Goal: Information Seeking & Learning: Learn about a topic

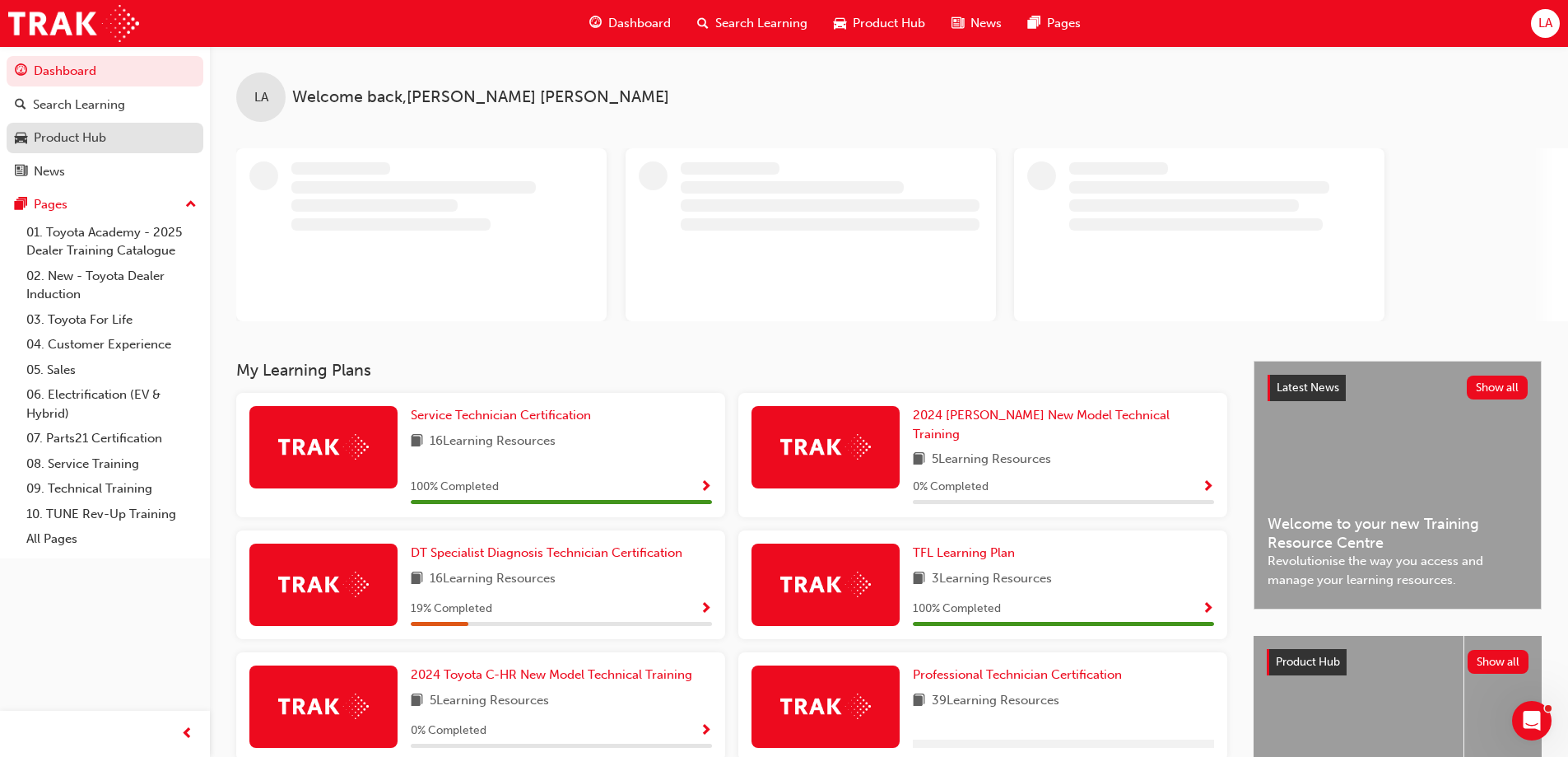
click at [82, 138] on div "Product Hub" at bounding box center [70, 138] width 72 height 19
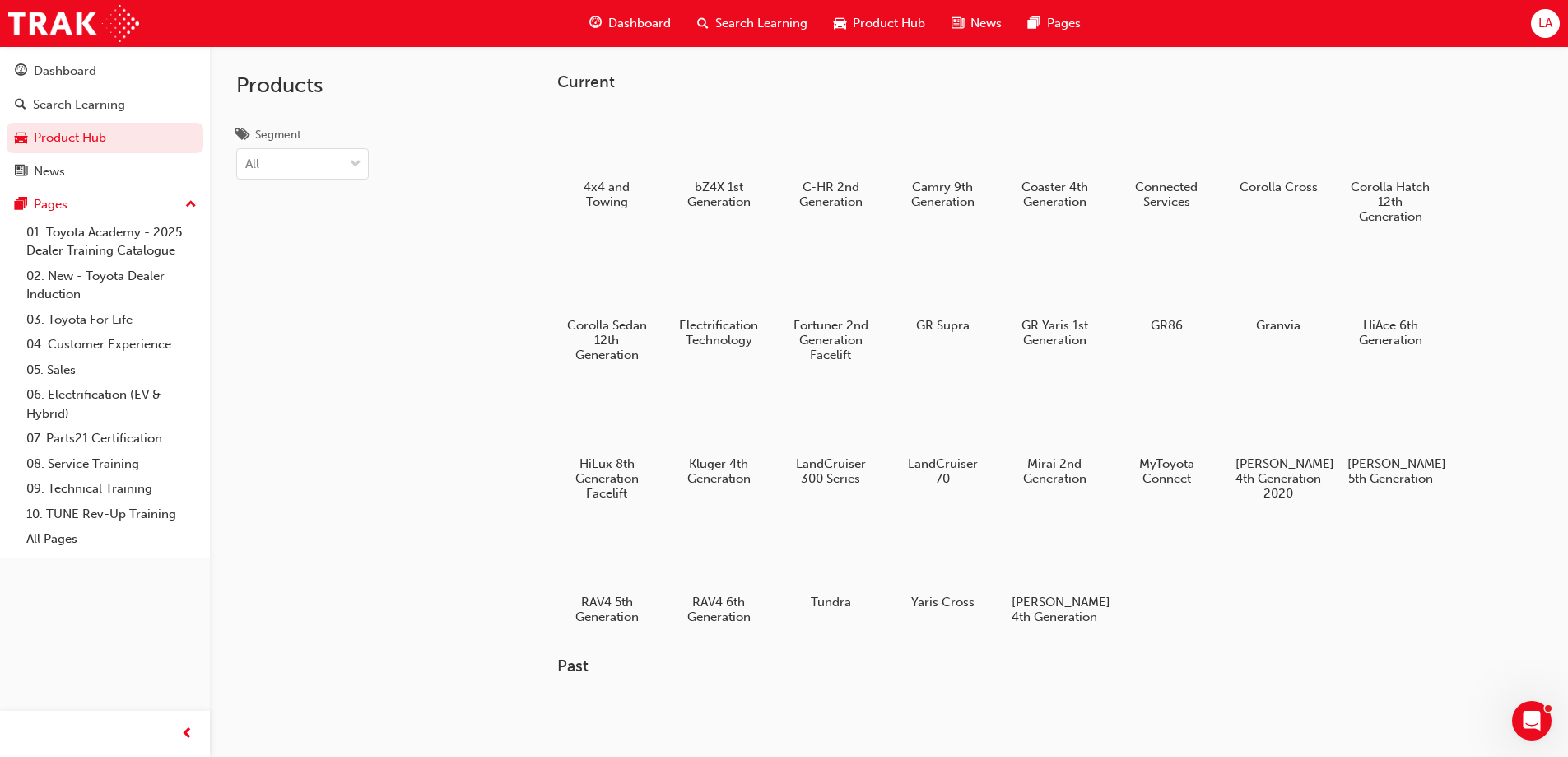
click at [655, 18] on span "Dashboard" at bounding box center [639, 23] width 62 height 19
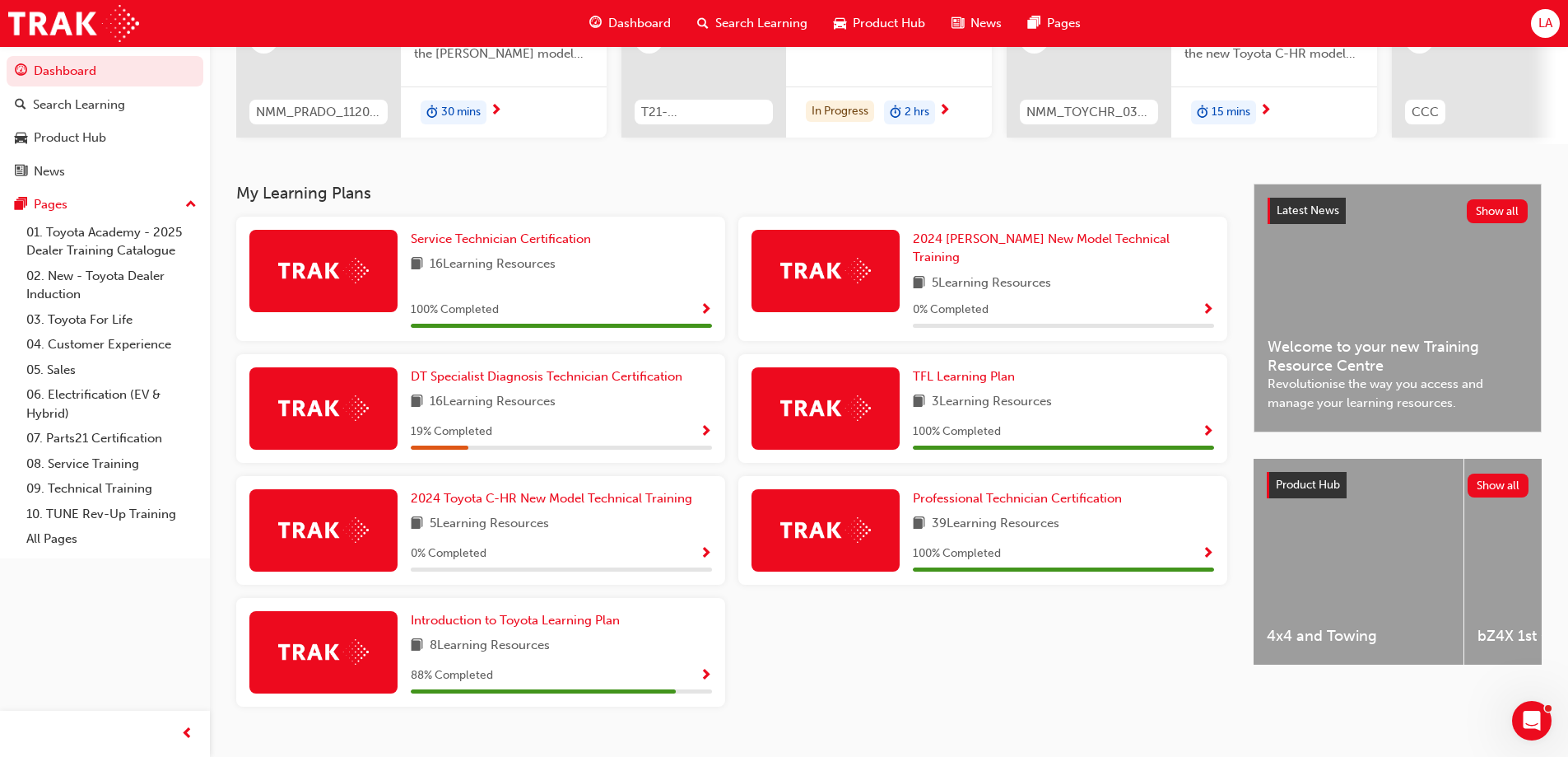
scroll to position [247, 0]
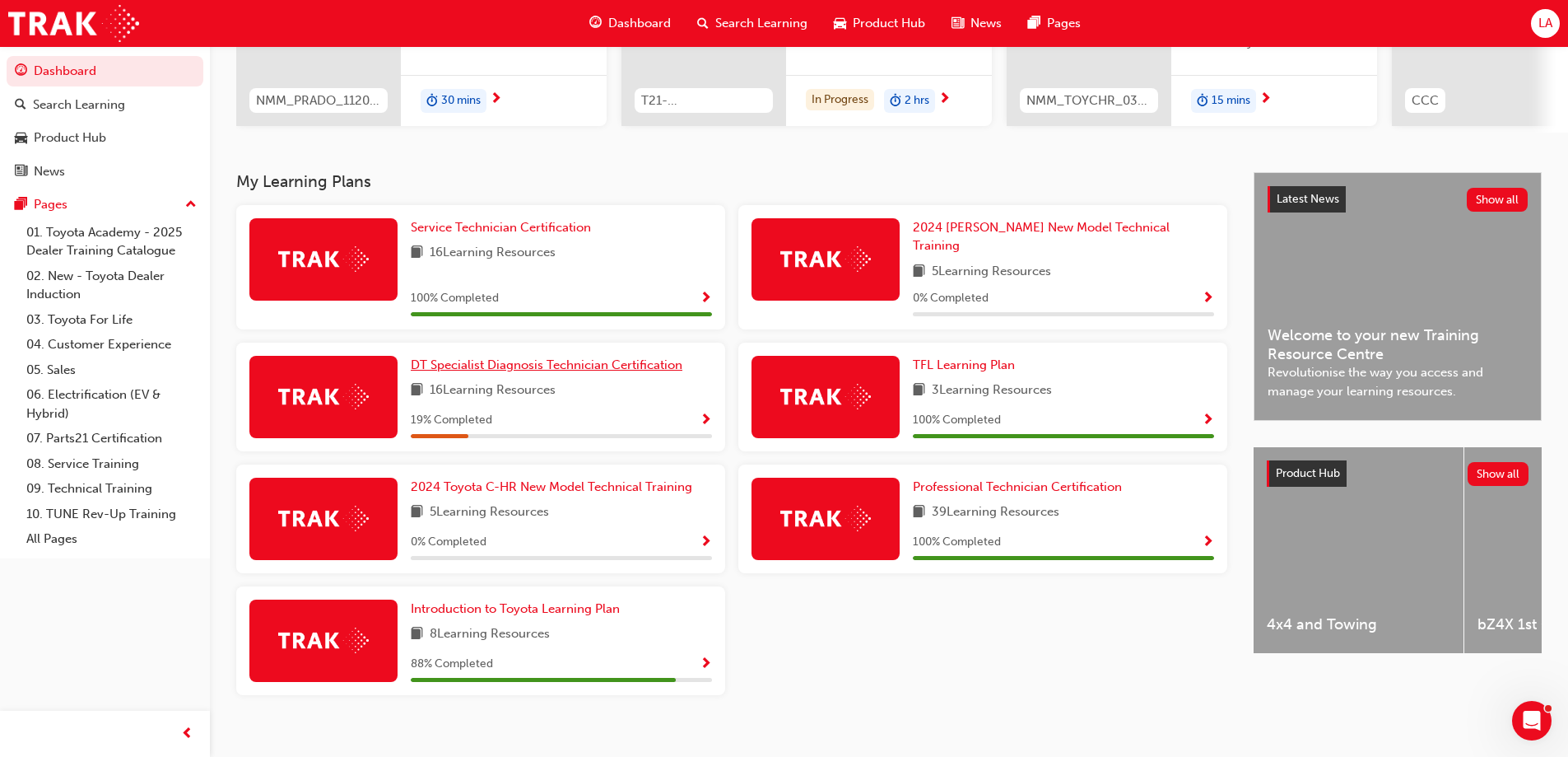
click at [599, 357] on span "DT Specialist Diagnosis Technician Certification" at bounding box center [547, 365] width 271 height 15
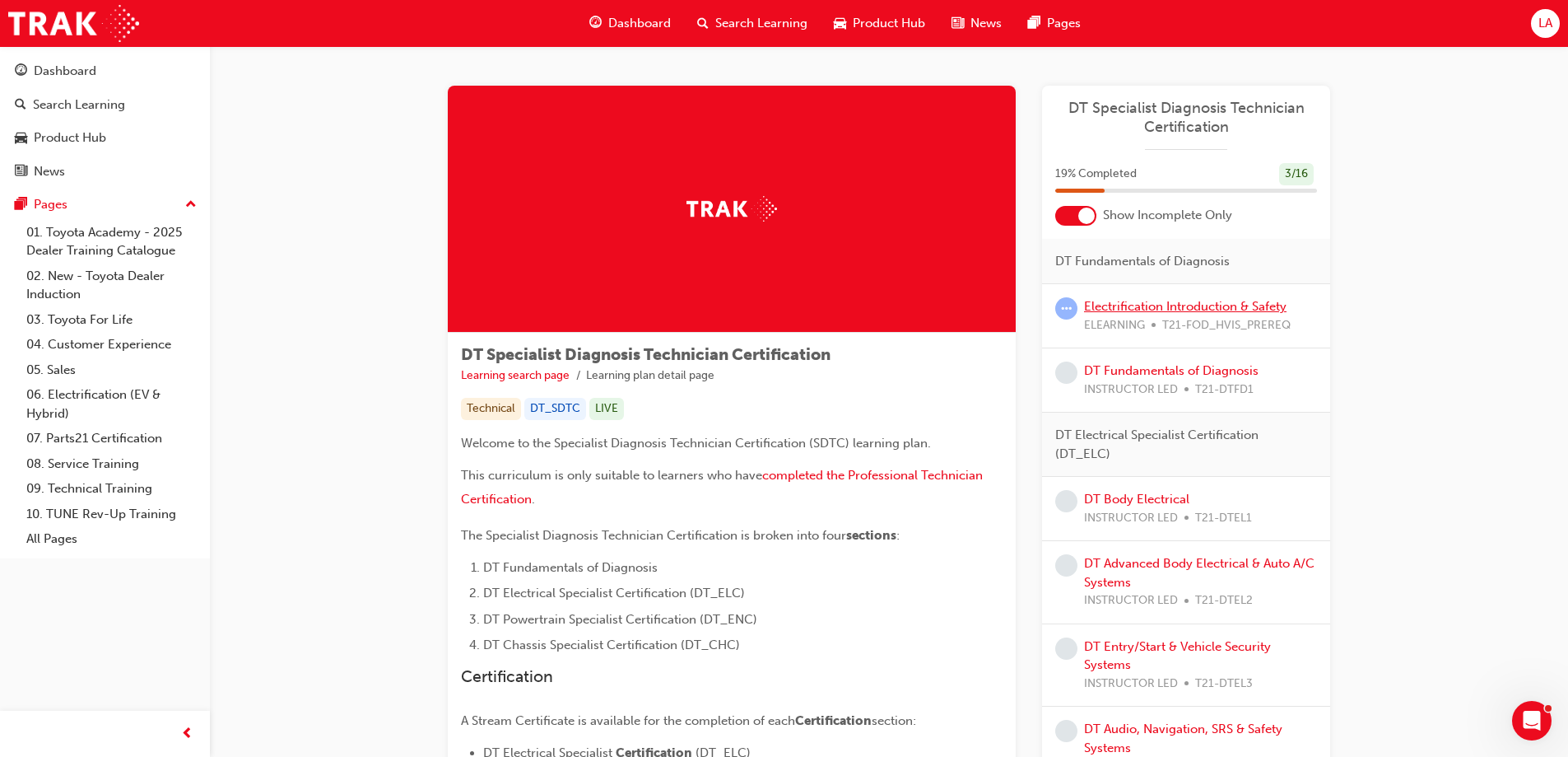
click at [1145, 302] on link "Electrification Introduction & Safety" at bounding box center [1186, 307] width 203 height 15
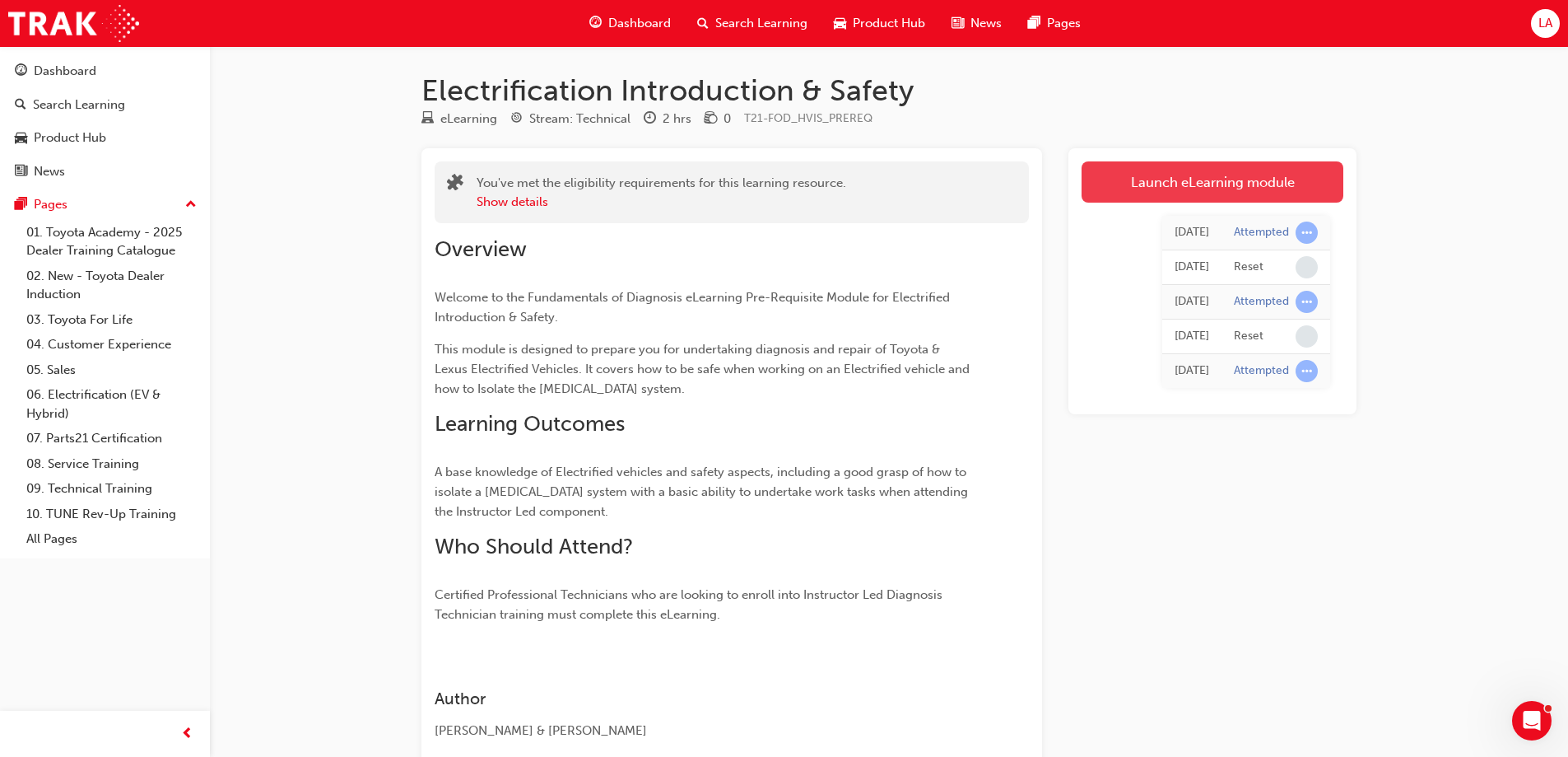
click at [1236, 182] on link "Launch eLearning module" at bounding box center [1213, 182] width 262 height 41
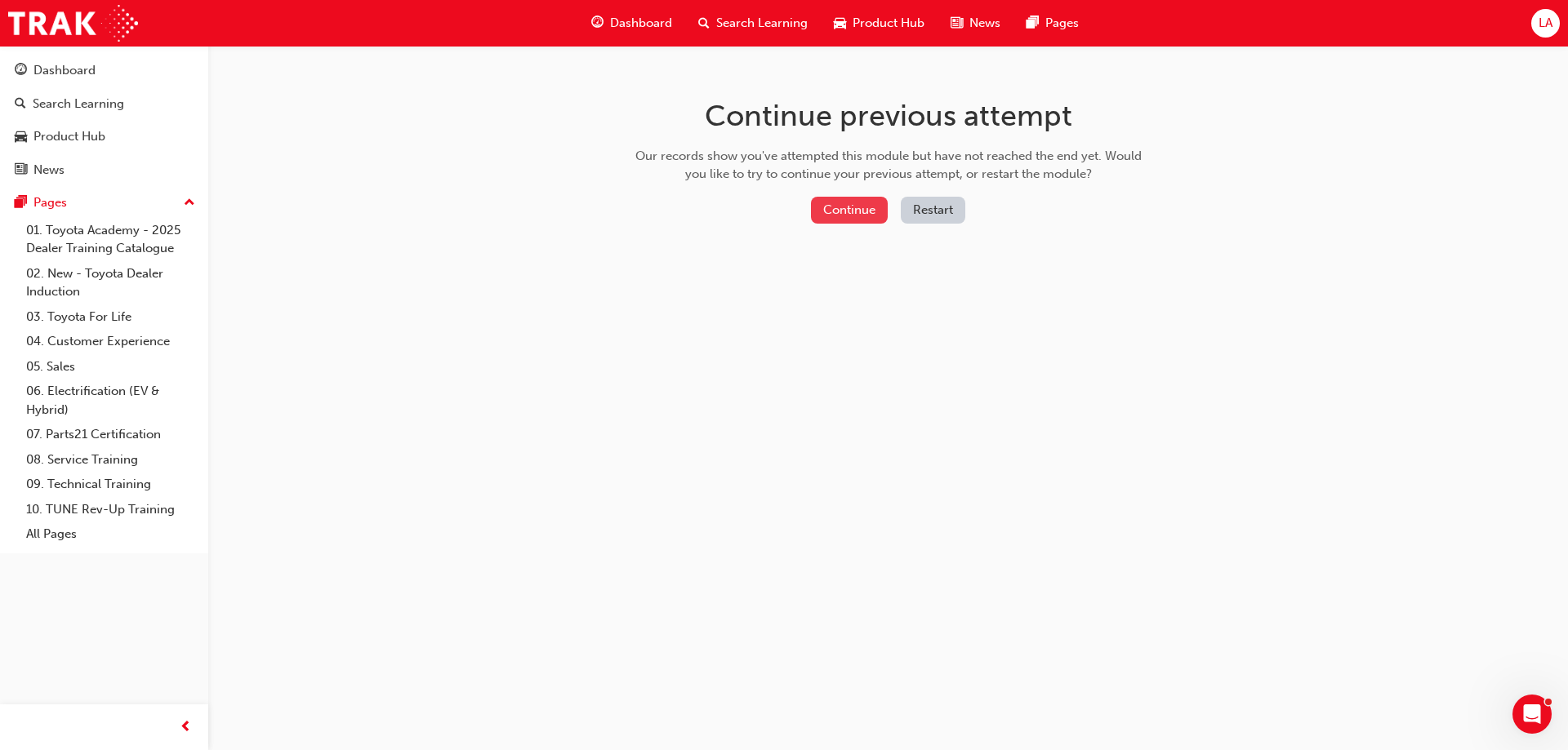
click at [836, 214] on button "Continue" at bounding box center [849, 209] width 77 height 27
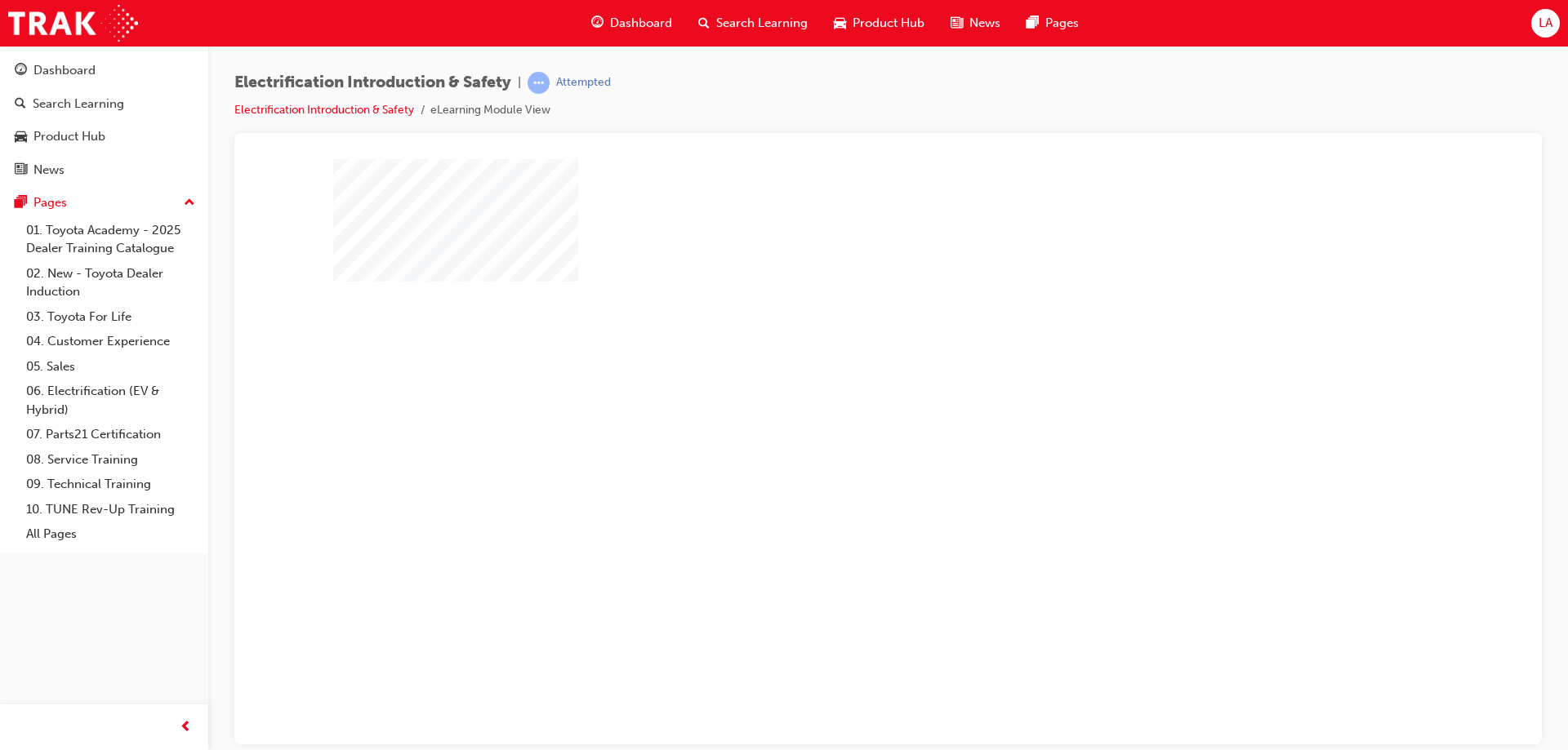
click at [841, 404] on div "play" at bounding box center [841, 404] width 0 height 0
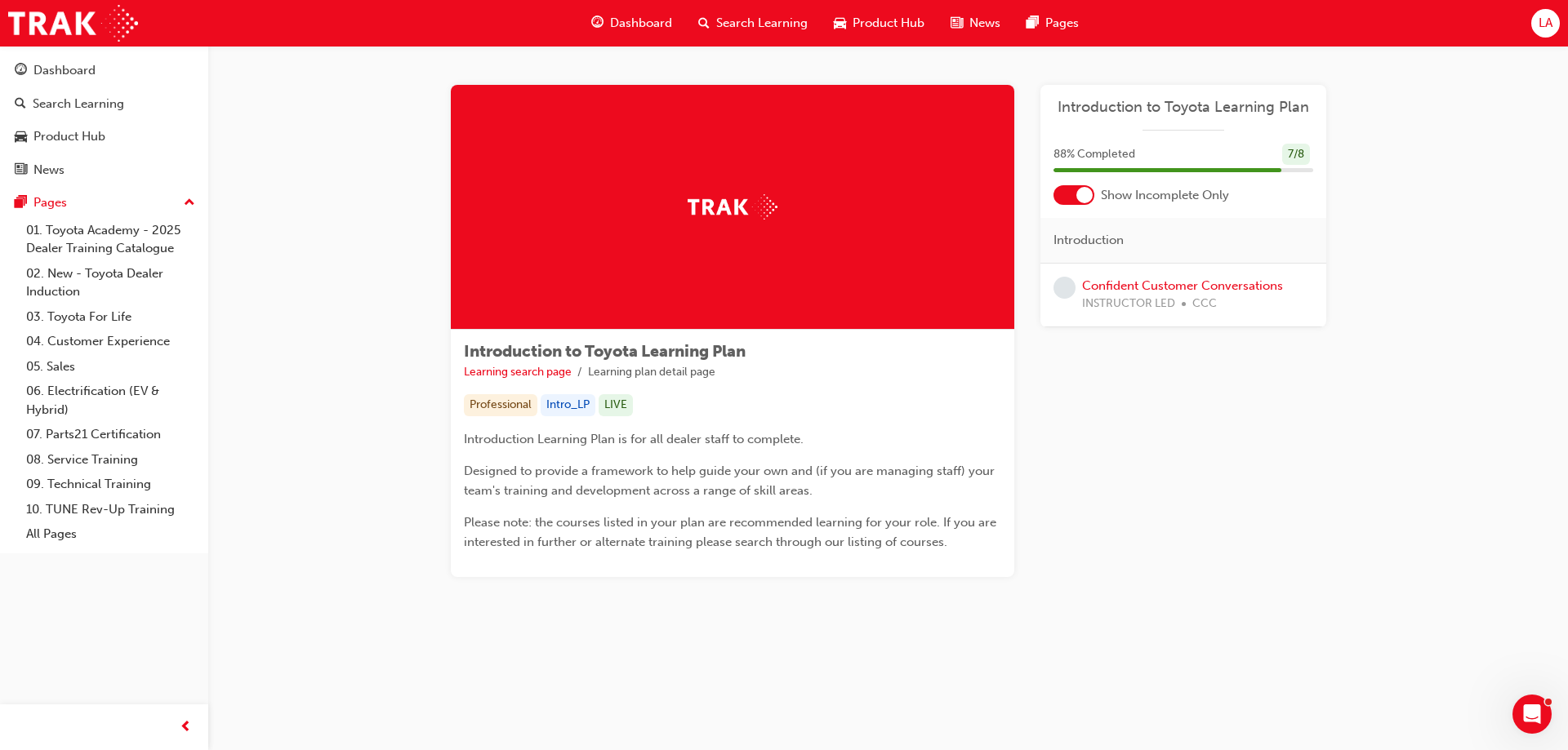
click at [619, 18] on span "Dashboard" at bounding box center [641, 23] width 62 height 18
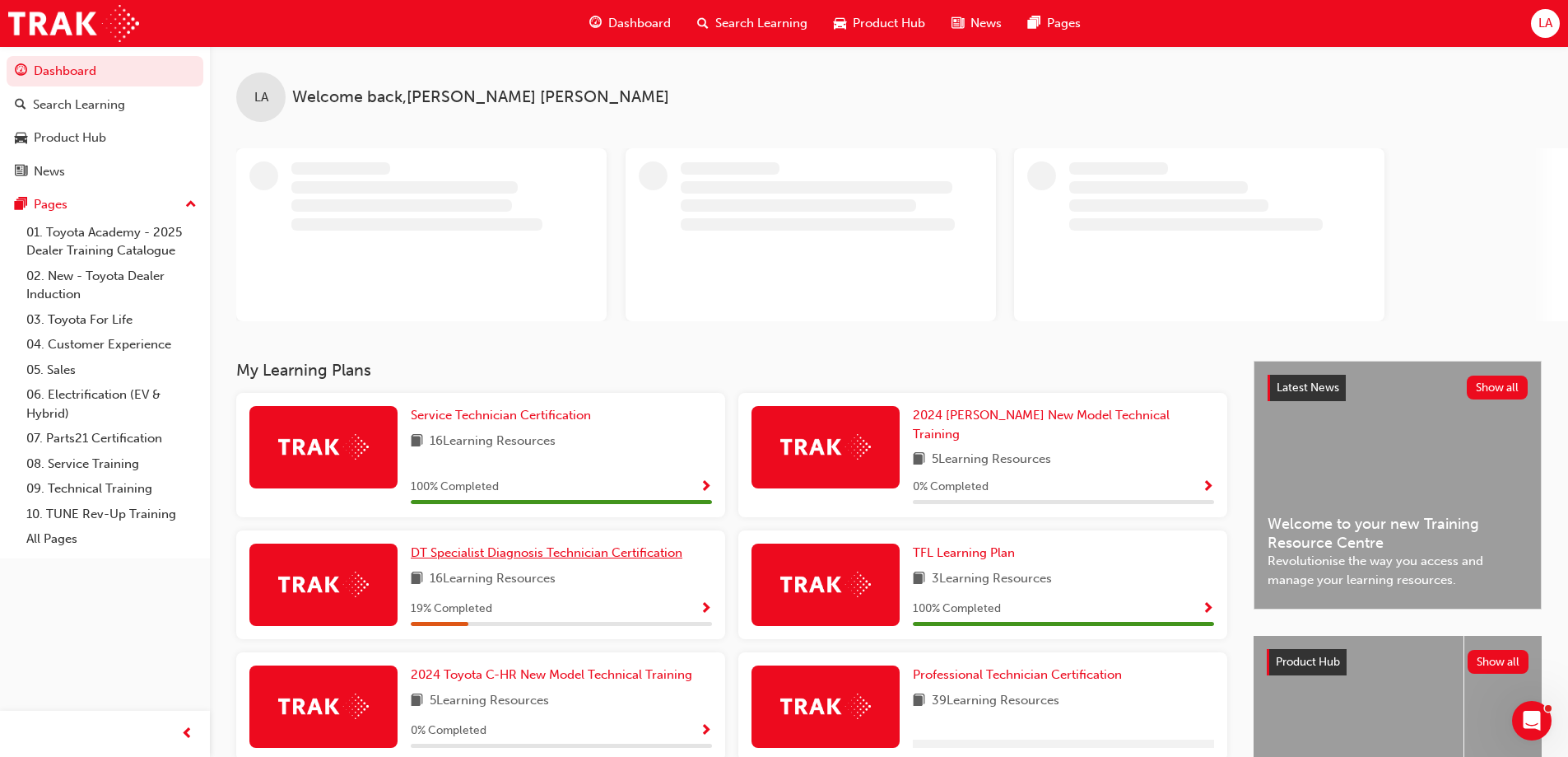
click at [515, 545] on span "DT Specialist Diagnosis Technician Certification" at bounding box center [547, 552] width 271 height 15
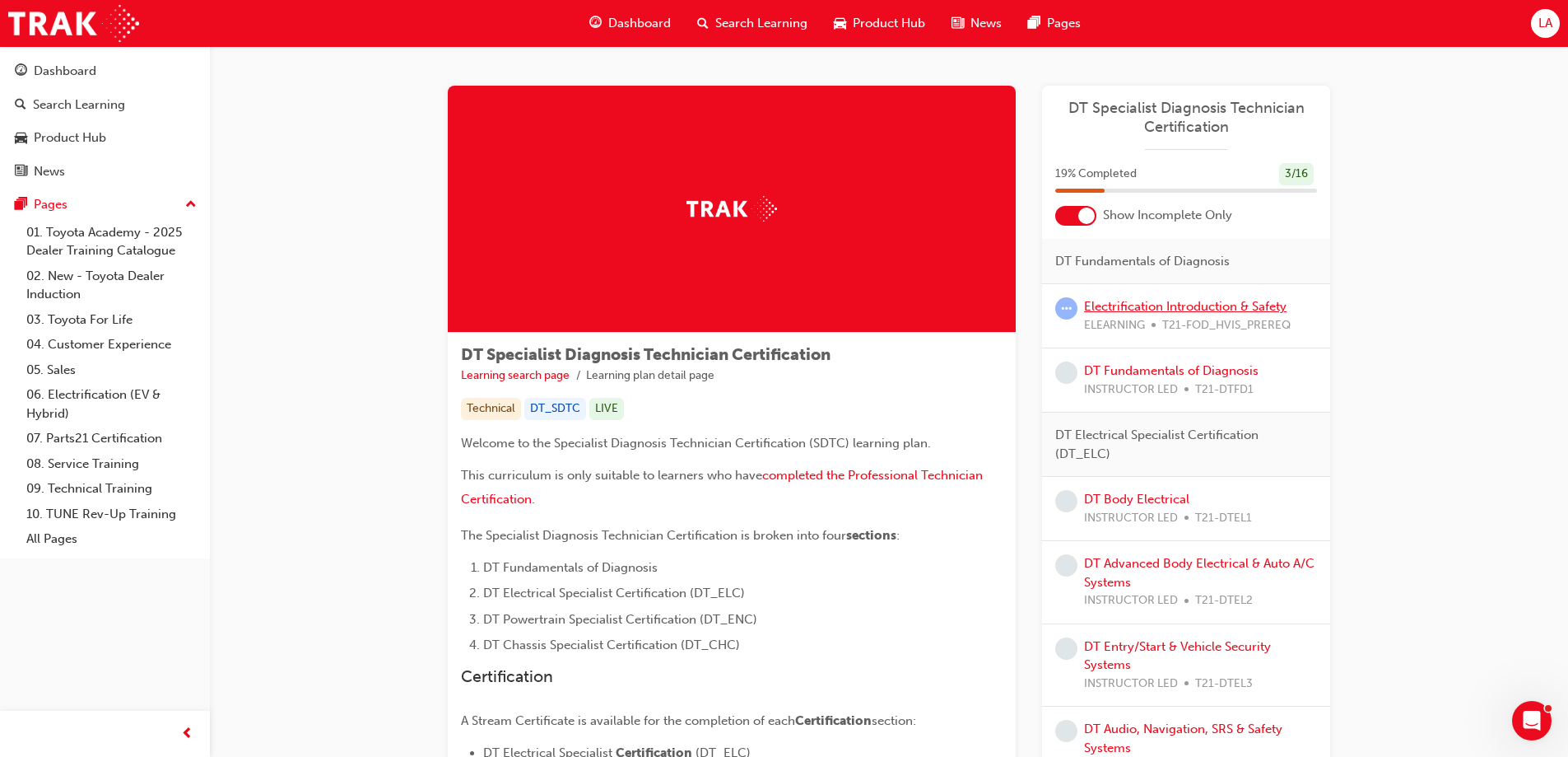
click at [1145, 312] on link "Electrification Introduction & Safety" at bounding box center [1186, 307] width 203 height 15
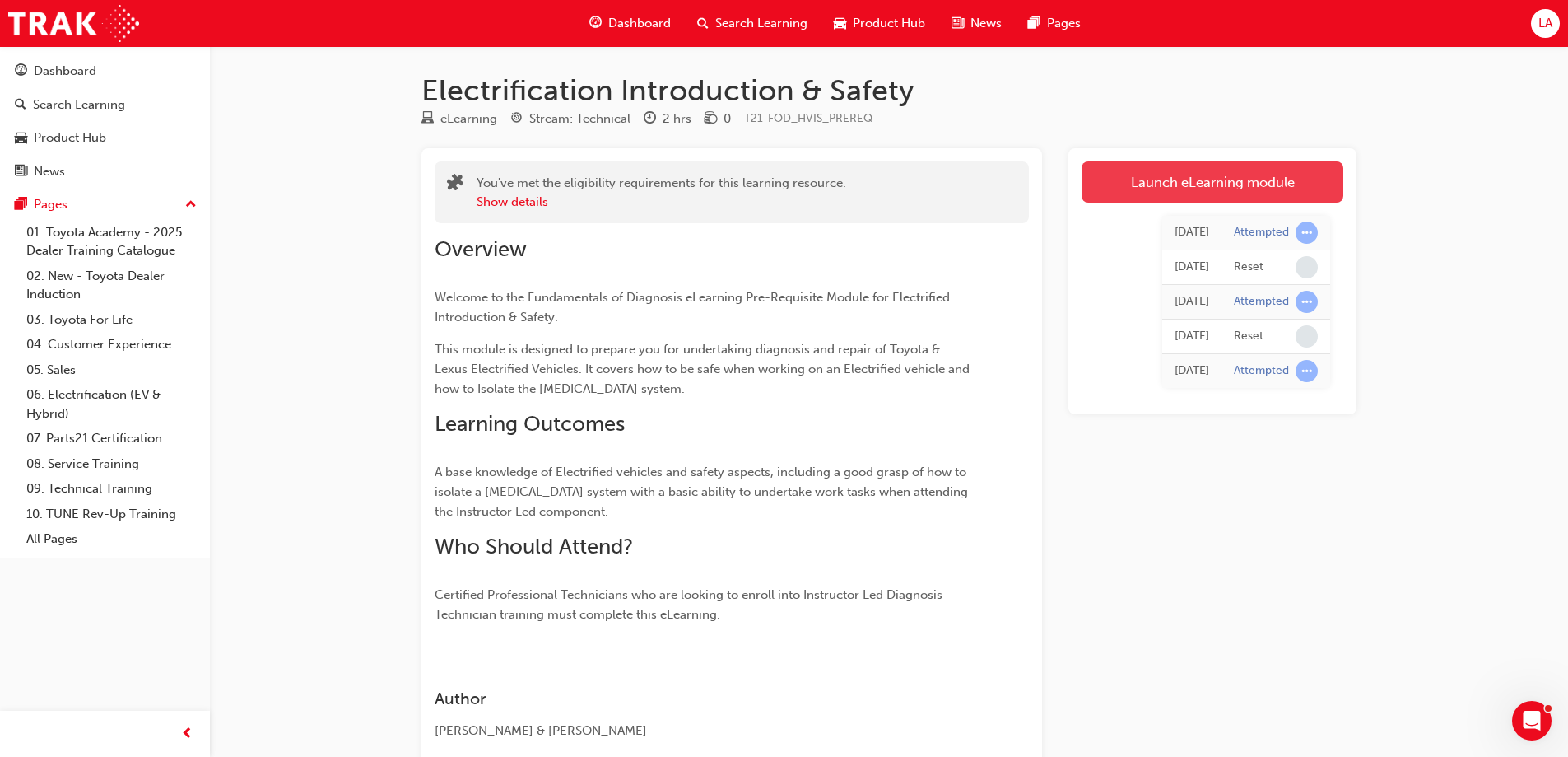
click at [1160, 189] on link "Launch eLearning module" at bounding box center [1213, 182] width 262 height 41
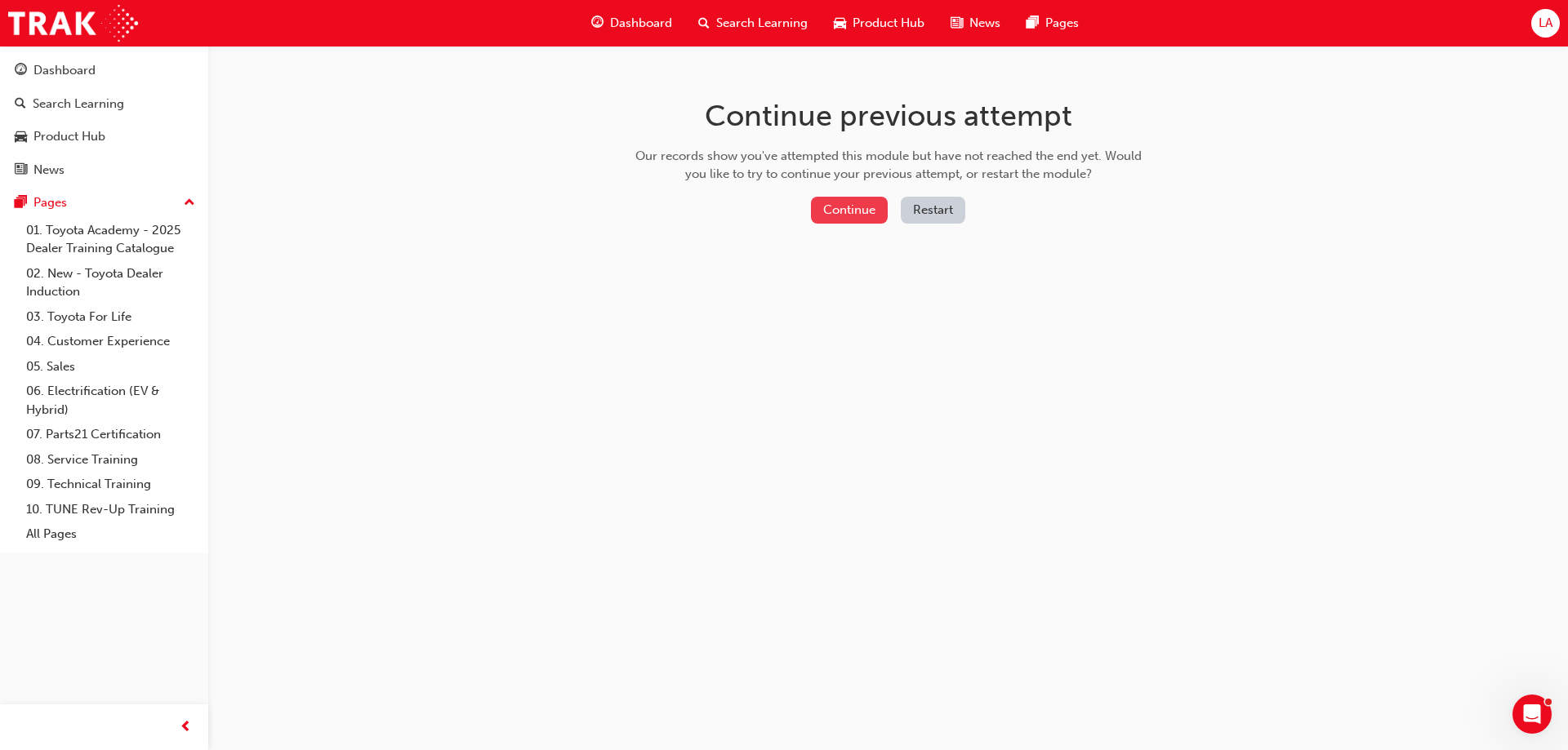
click at [863, 217] on button "Continue" at bounding box center [849, 209] width 77 height 27
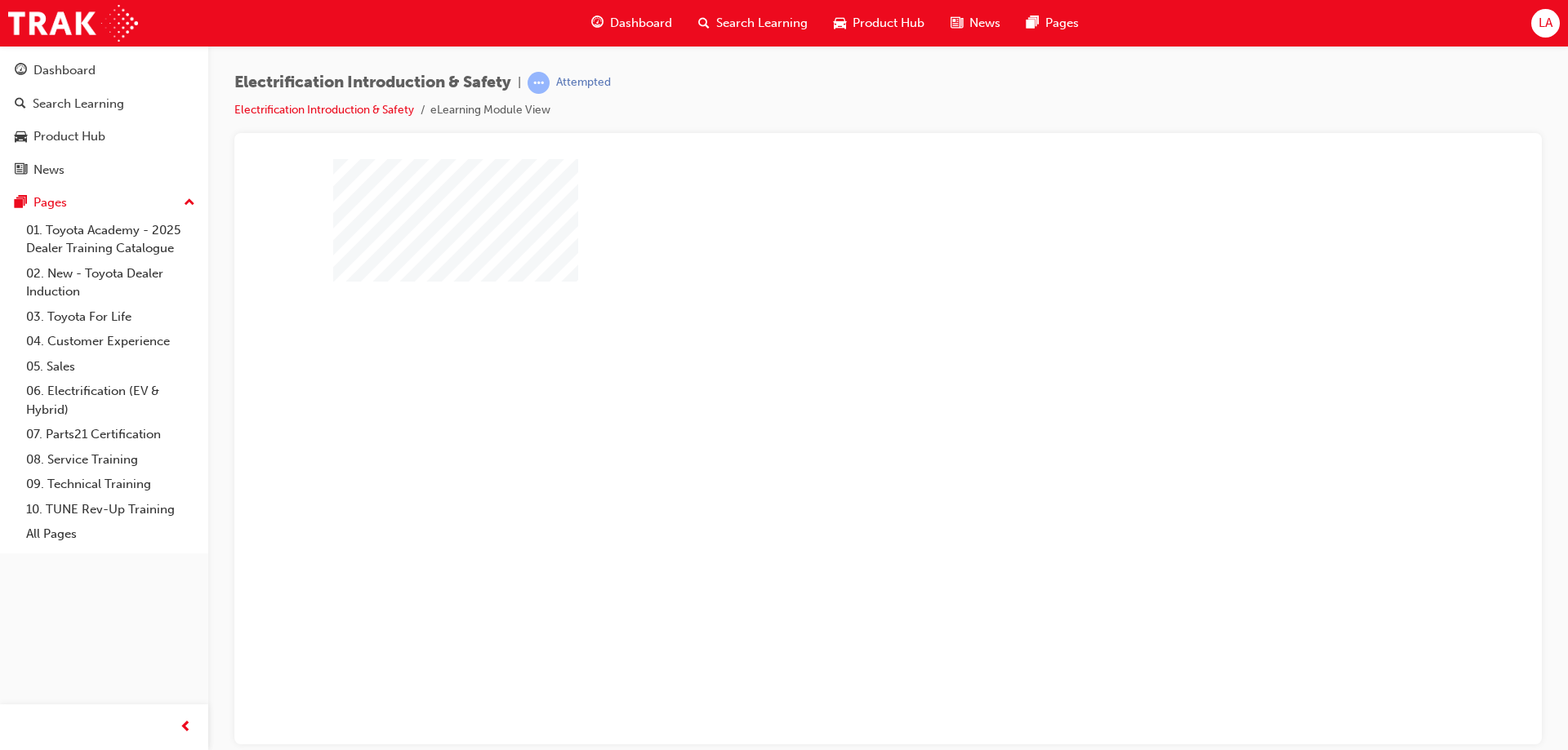
click at [841, 404] on div "play" at bounding box center [841, 404] width 0 height 0
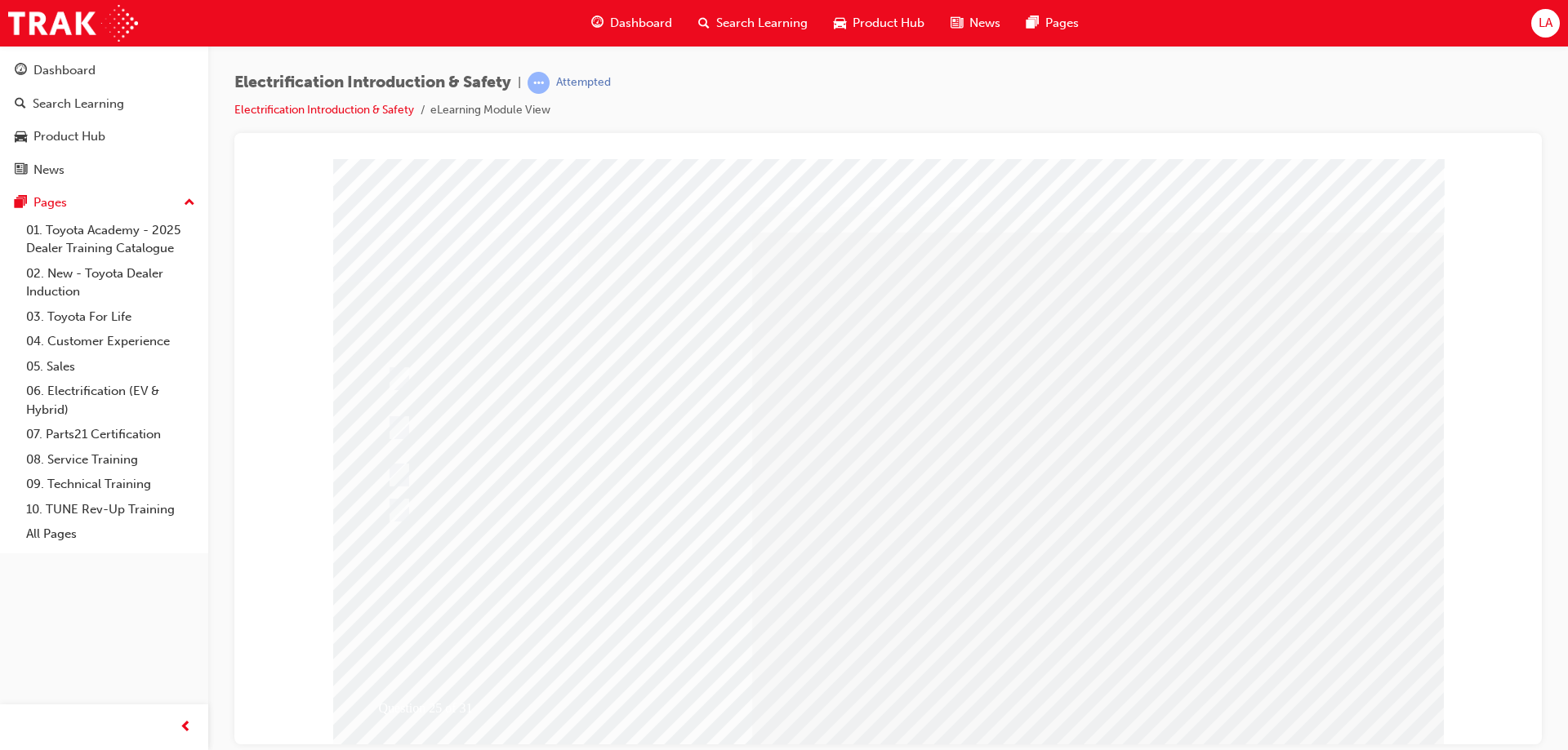
drag, startPoint x: 567, startPoint y: 112, endPoint x: 619, endPoint y: 111, distance: 52.0
click at [619, 111] on div "Electrification Introduction & Safety | Attempted Electrification Introduction …" at bounding box center [888, 102] width 1307 height 61
click at [599, 128] on div "Electrification Introduction & Safety | Attempted Electrification Introduction …" at bounding box center [888, 102] width 1307 height 61
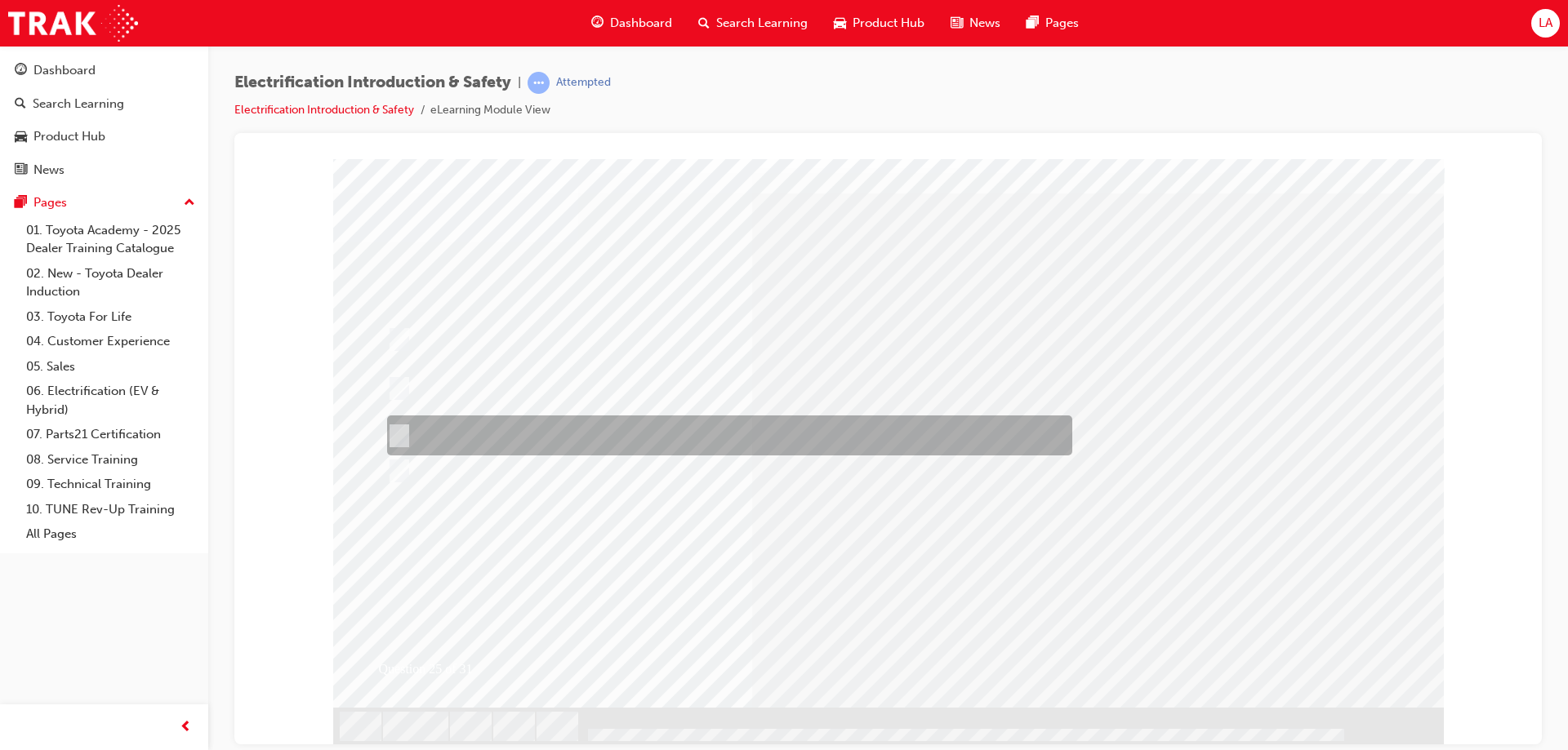
click at [772, 434] on div at bounding box center [725, 435] width 685 height 40
radio input "true"
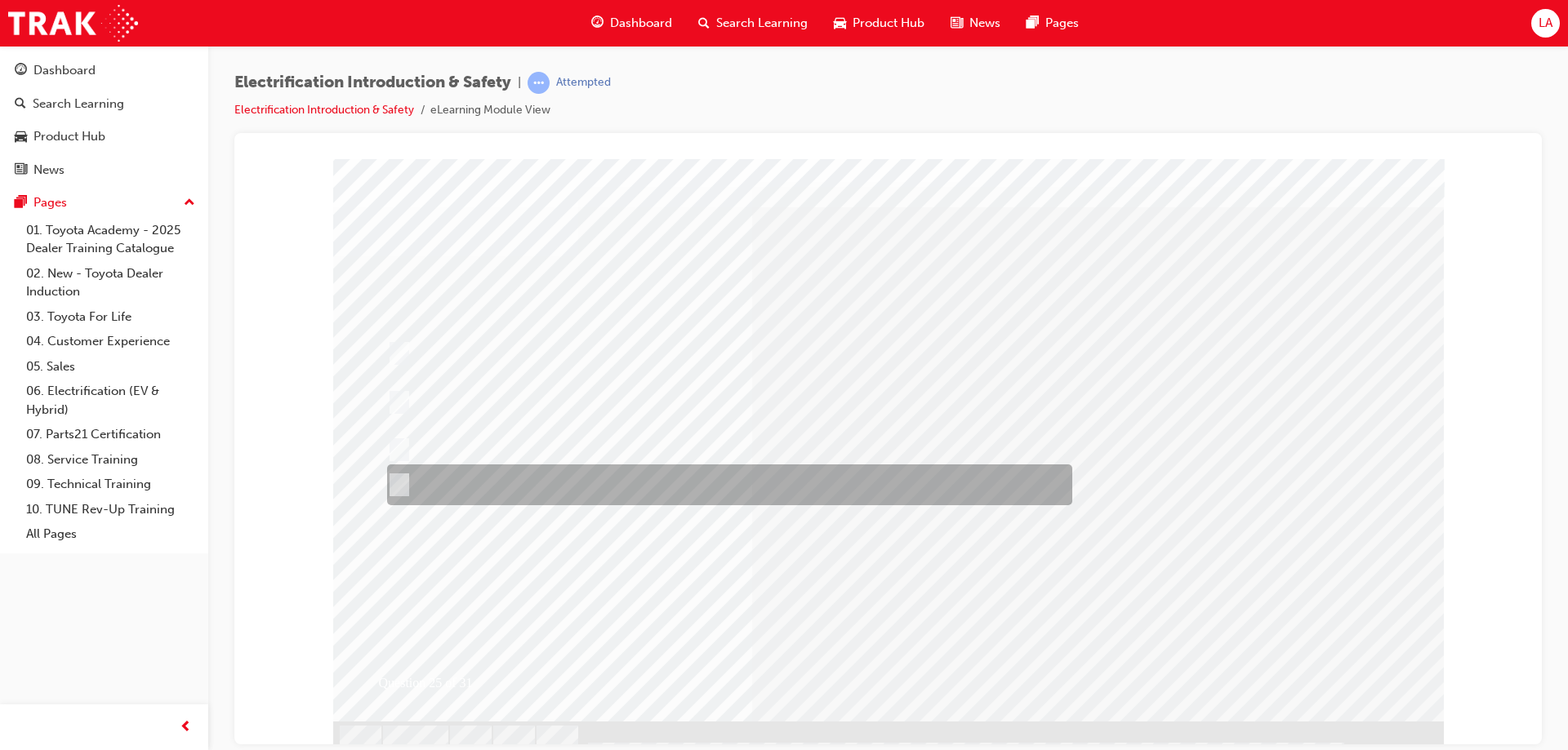
scroll to position [0, 0]
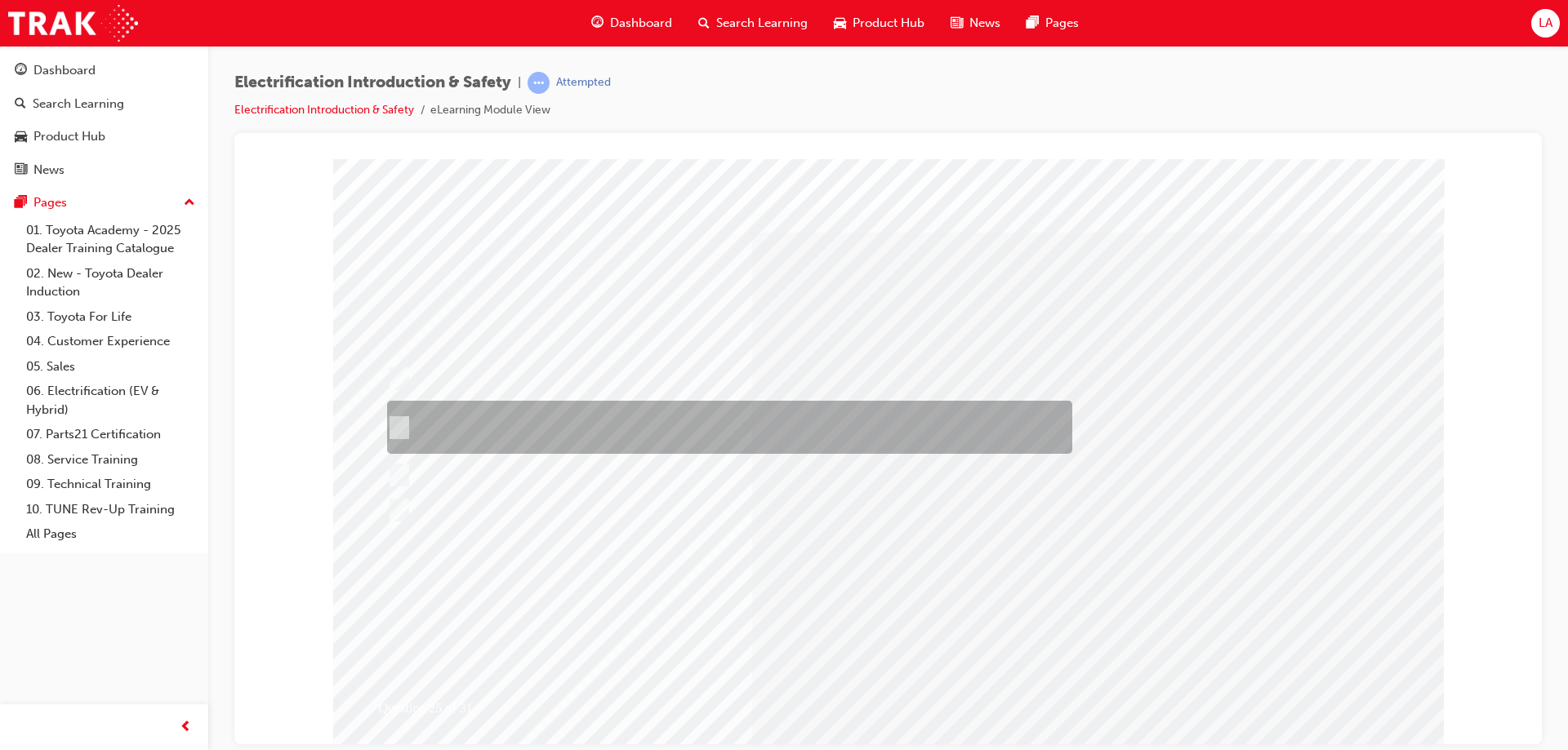
click at [534, 432] on div at bounding box center [725, 428] width 685 height 53
radio input "true"
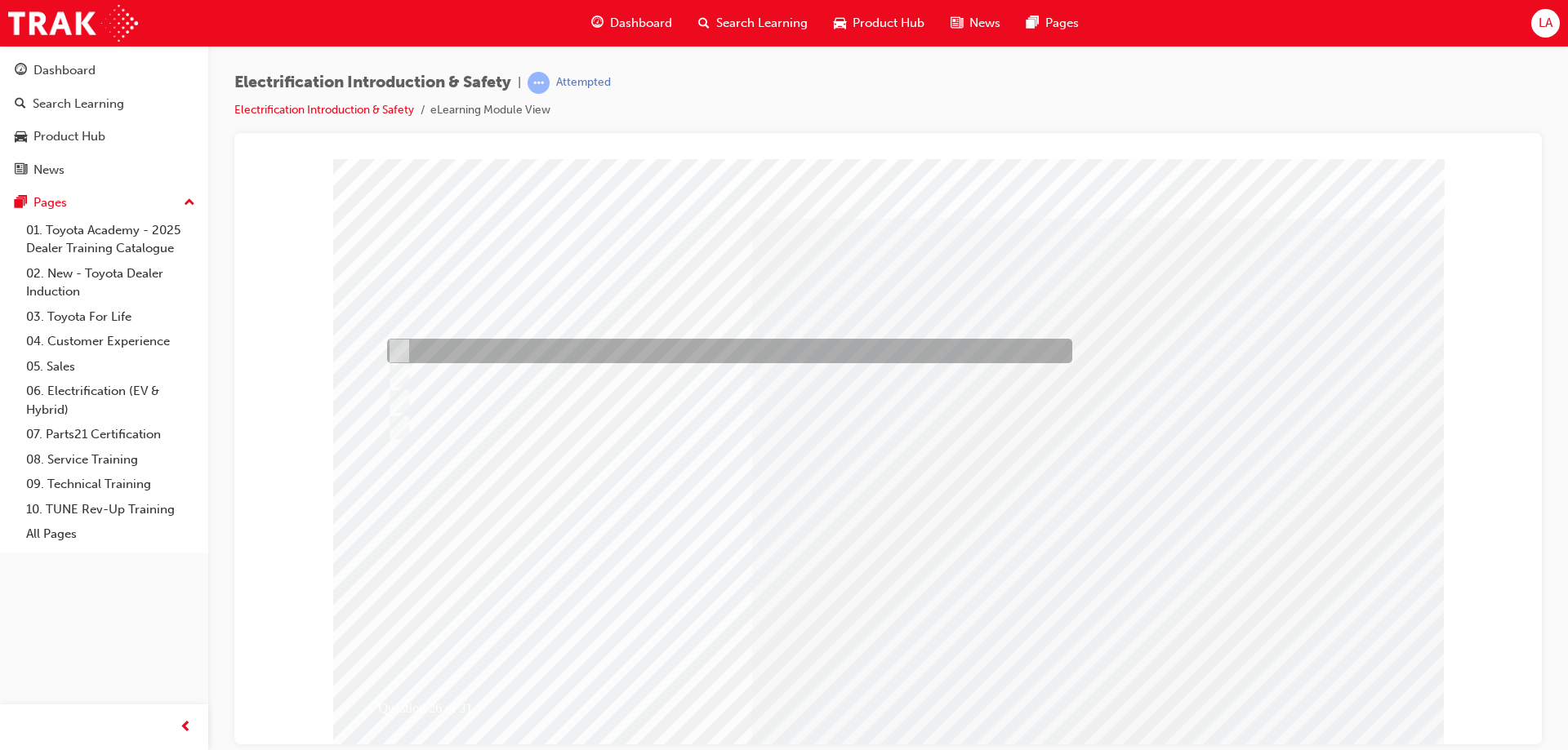
click at [536, 355] on div at bounding box center [725, 351] width 685 height 25
radio input "true"
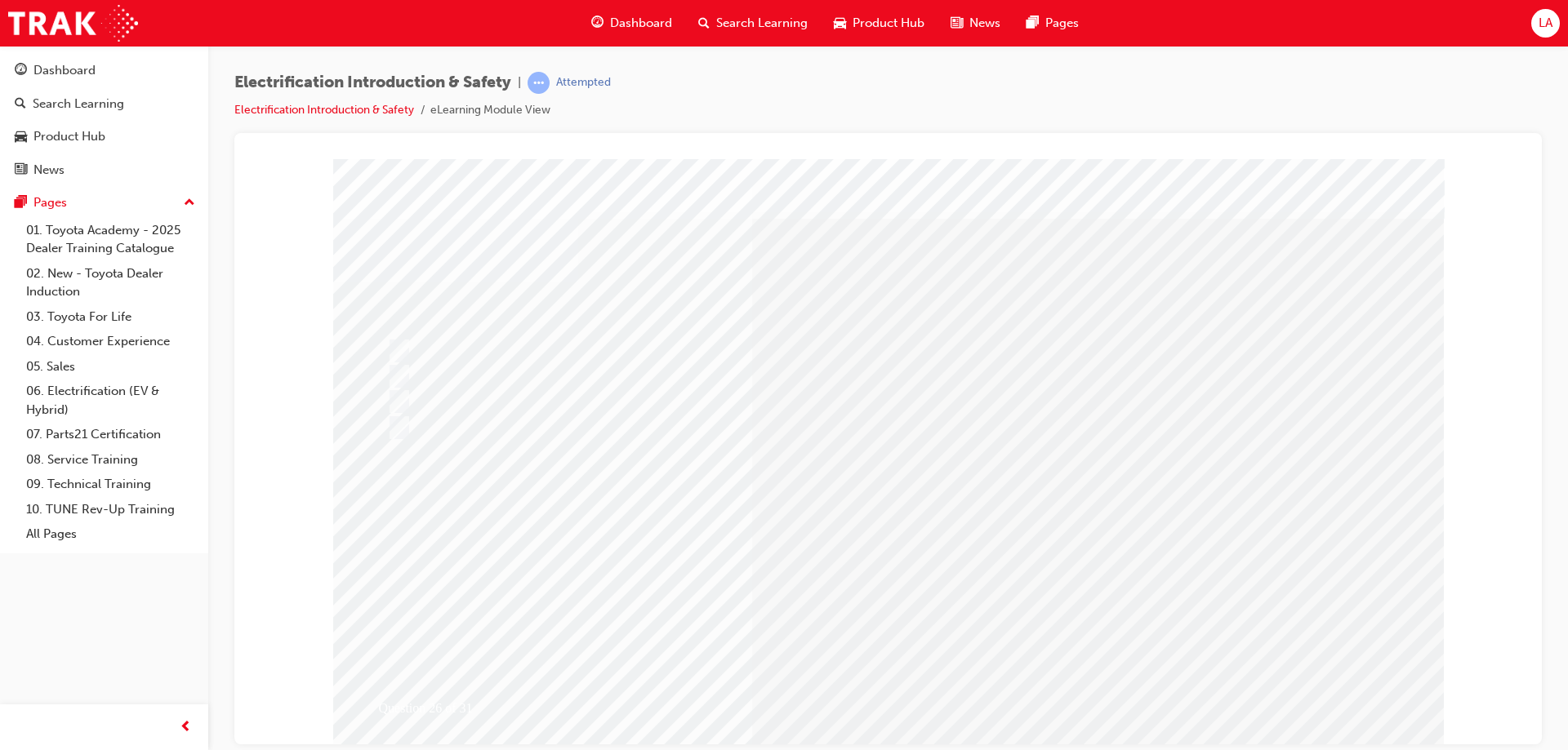
drag, startPoint x: 421, startPoint y: 291, endPoint x: 384, endPoint y: 282, distance: 38.1
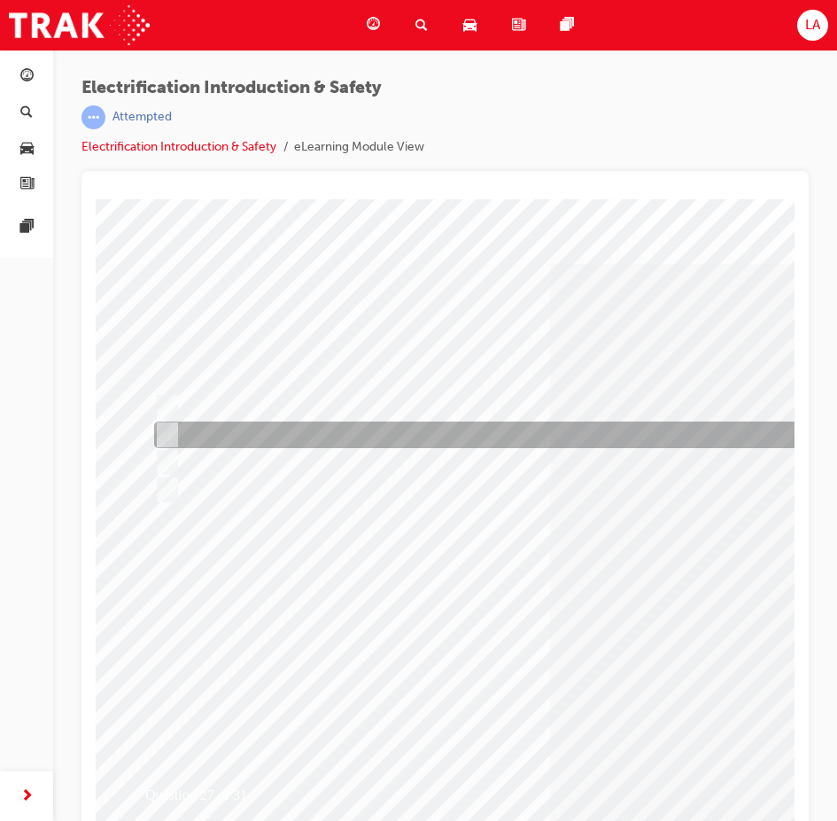
click at [343, 443] on div at bounding box center [521, 436] width 743 height 27
radio input "true"
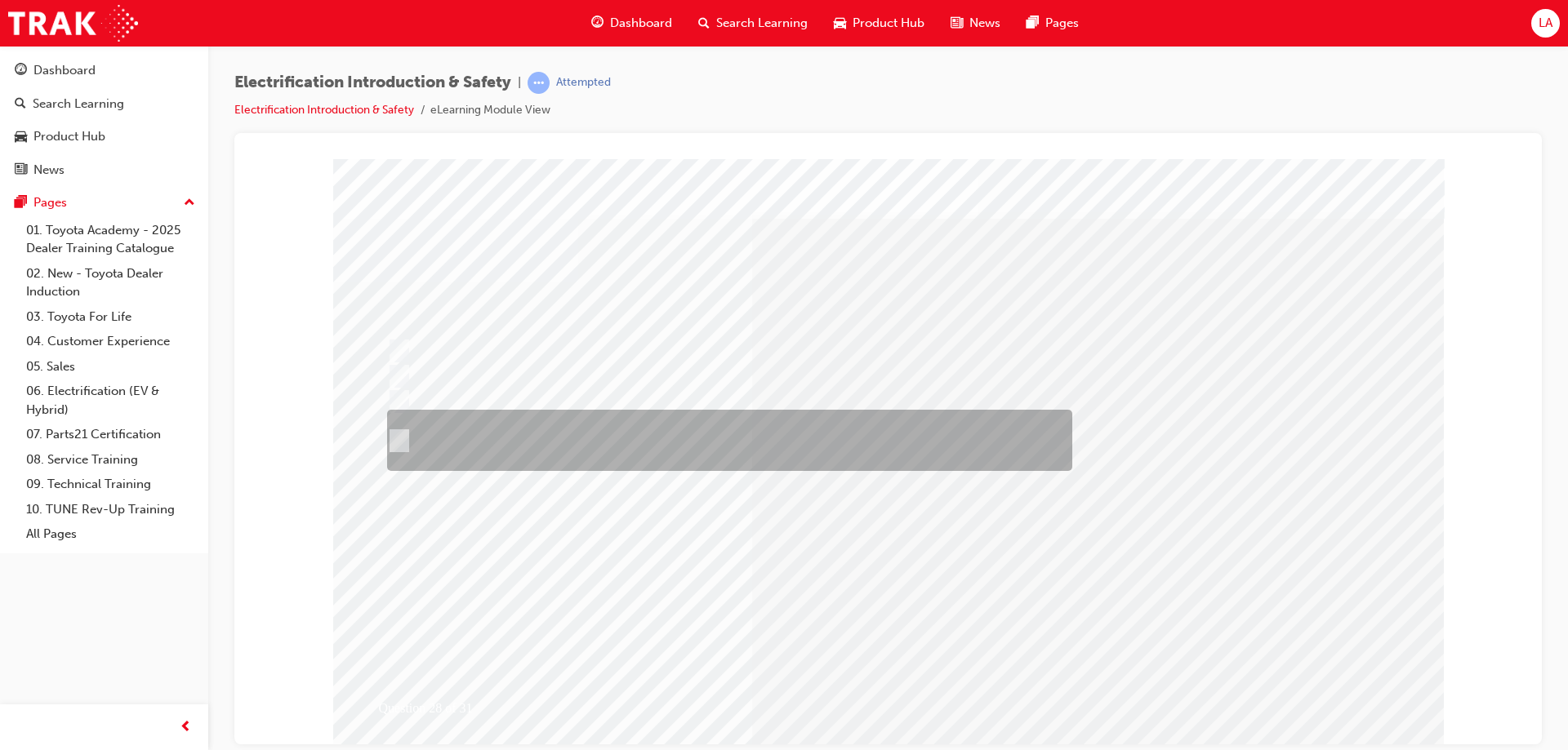
click at [528, 443] on div at bounding box center [725, 440] width 685 height 61
radio input "true"
click at [519, 447] on div at bounding box center [725, 440] width 685 height 61
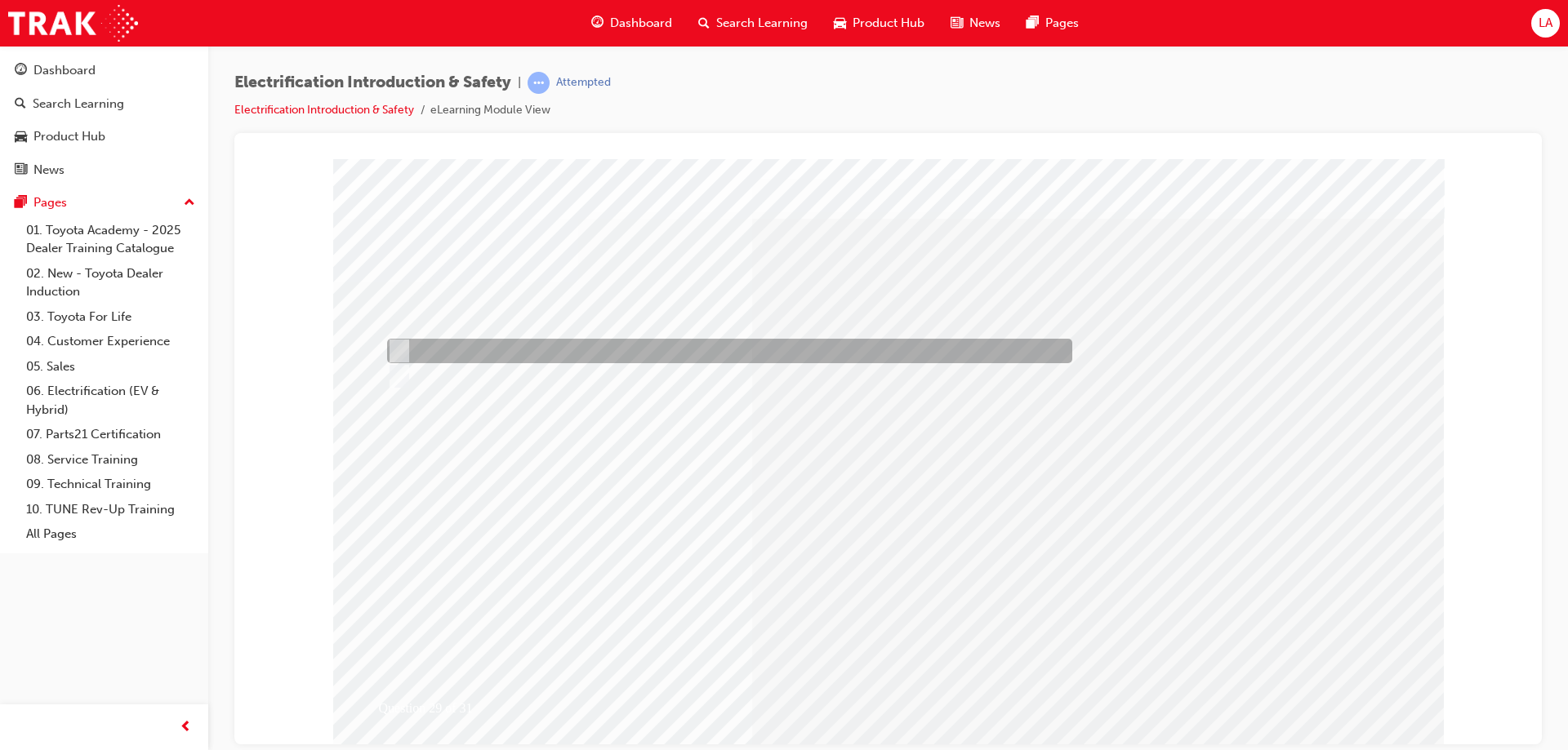
click at [496, 352] on div at bounding box center [725, 351] width 685 height 25
radio input "true"
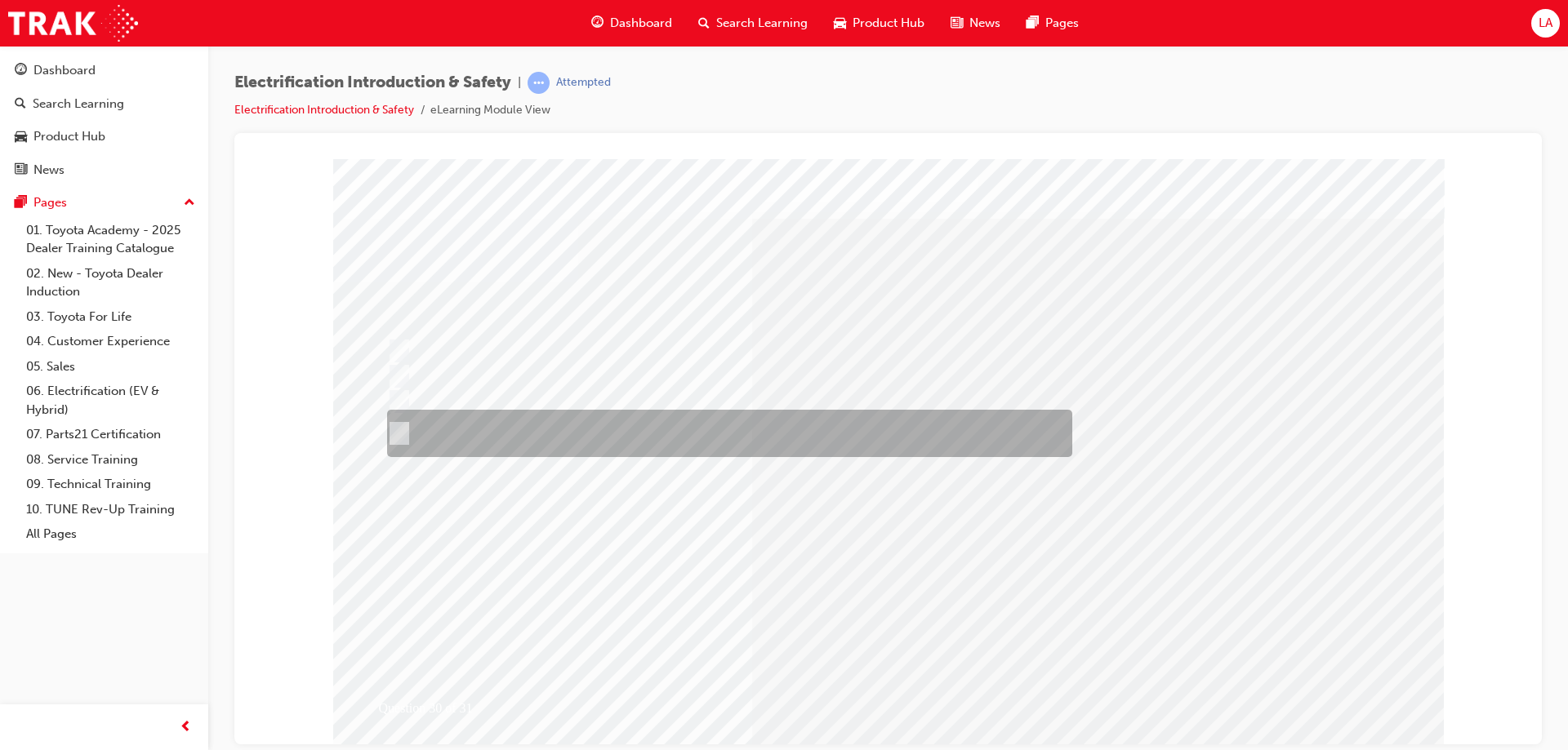
click at [479, 425] on div at bounding box center [725, 433] width 685 height 47
radio input "true"
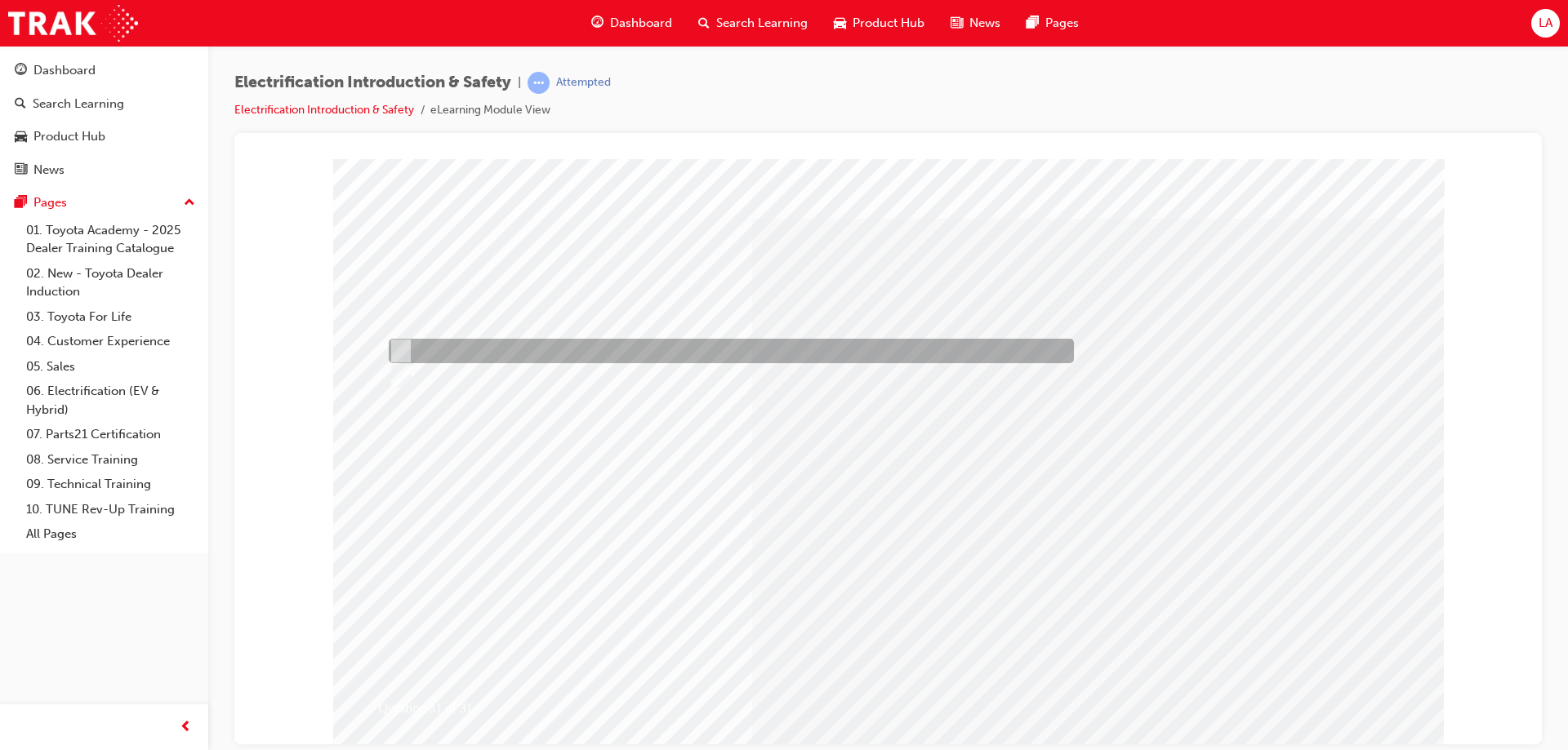
click at [407, 354] on div at bounding box center [726, 351] width 685 height 25
radio input "true"
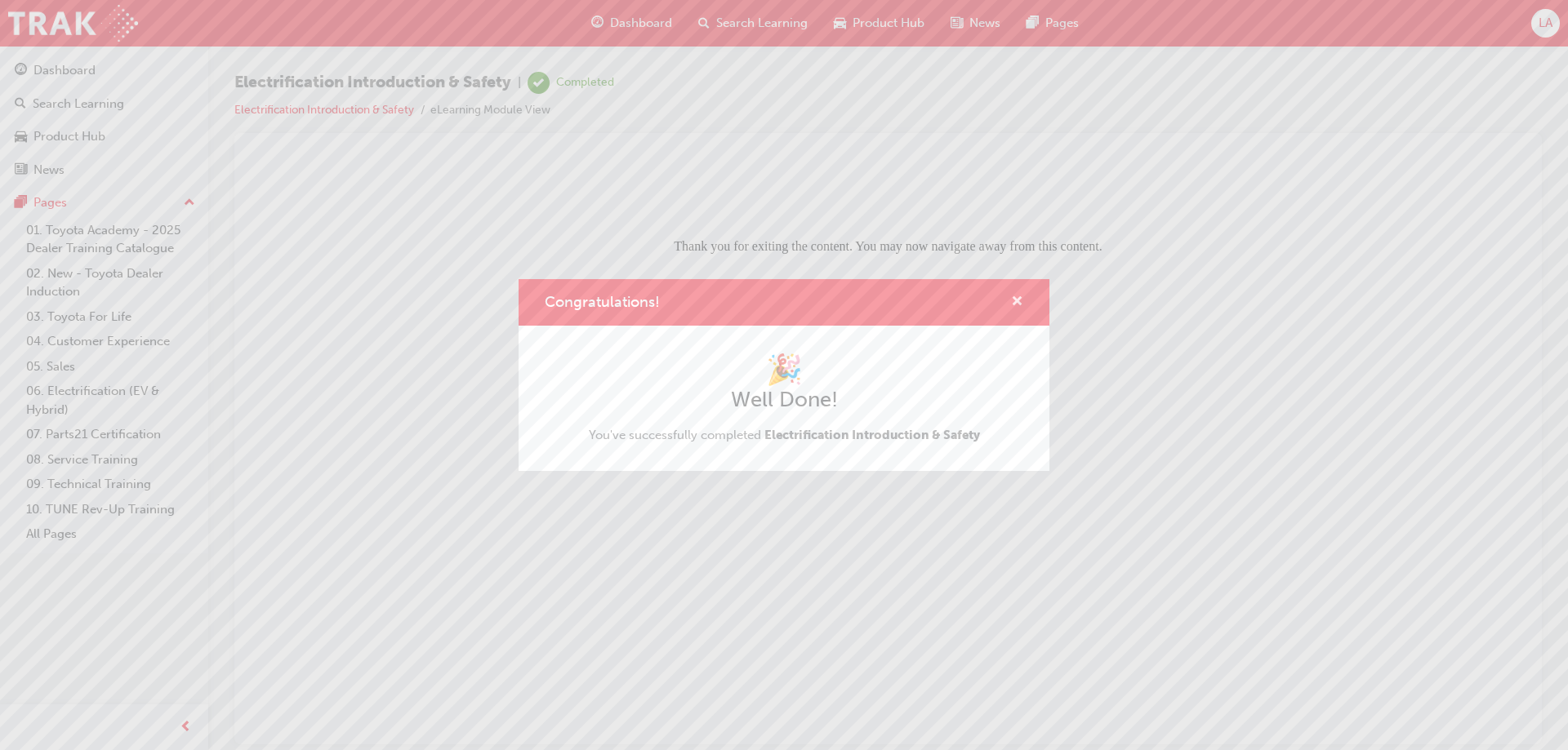
click at [1011, 297] on span "cross-icon" at bounding box center [1017, 303] width 12 height 15
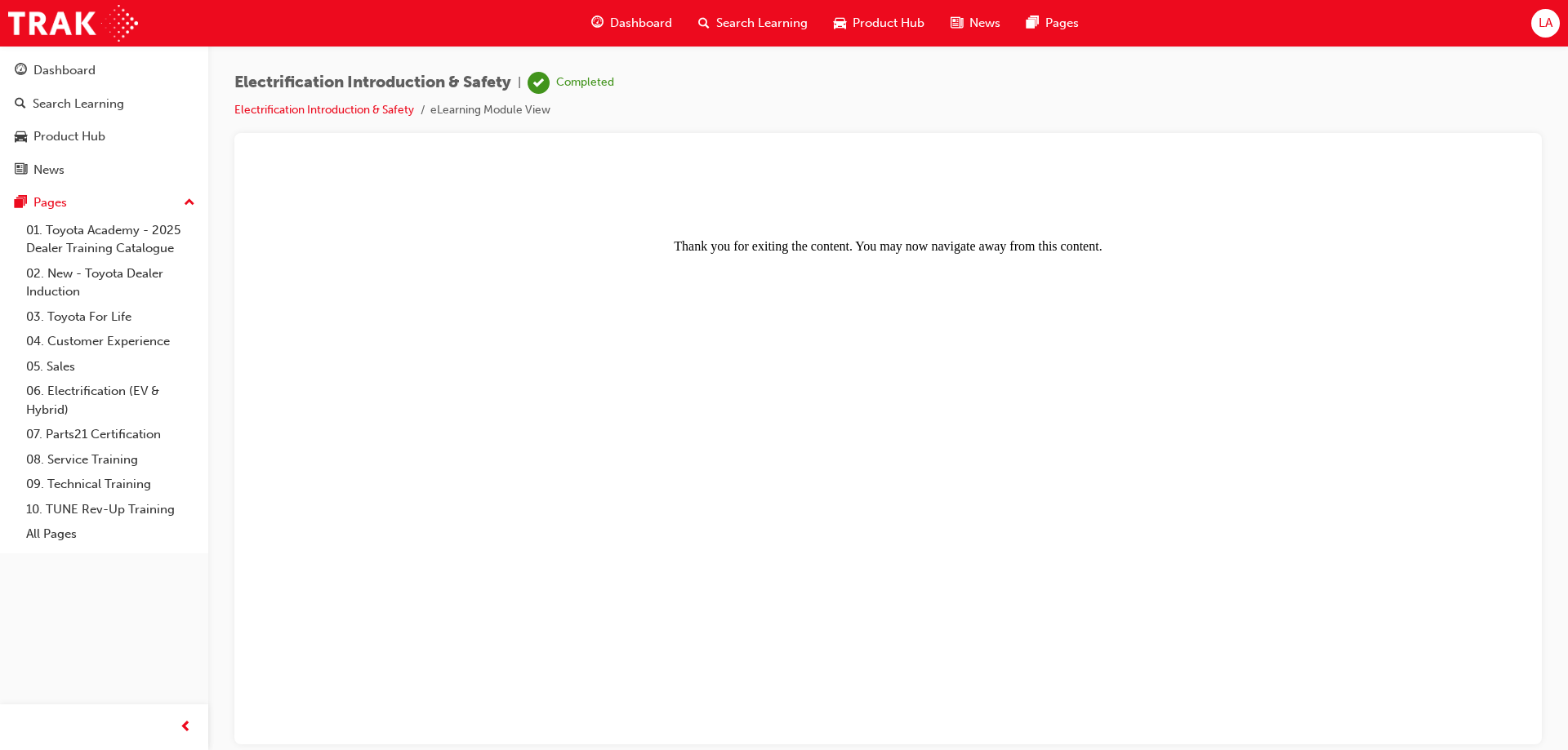
click at [644, 18] on span "Dashboard" at bounding box center [641, 23] width 62 height 18
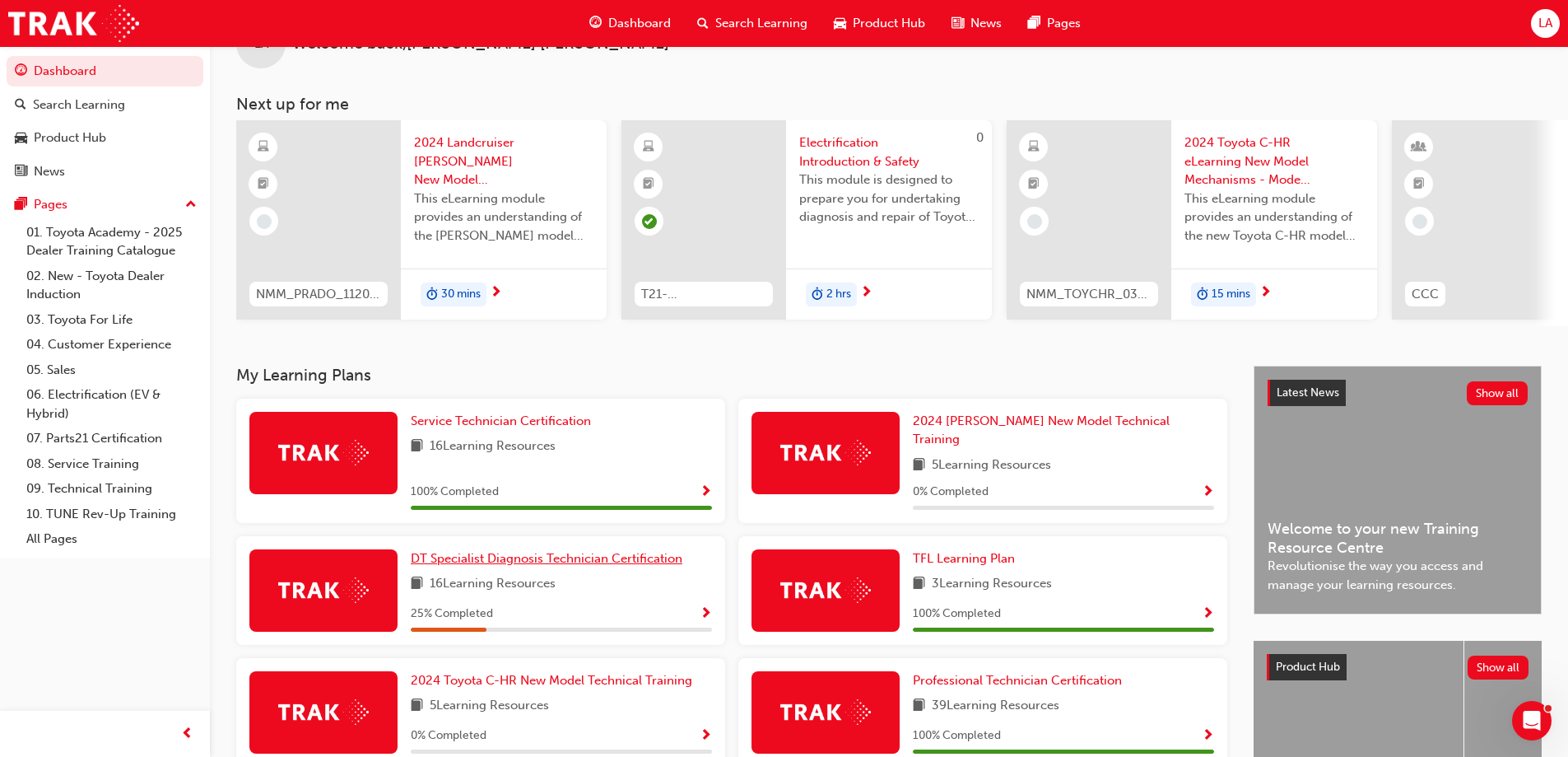
scroll to position [83, 0]
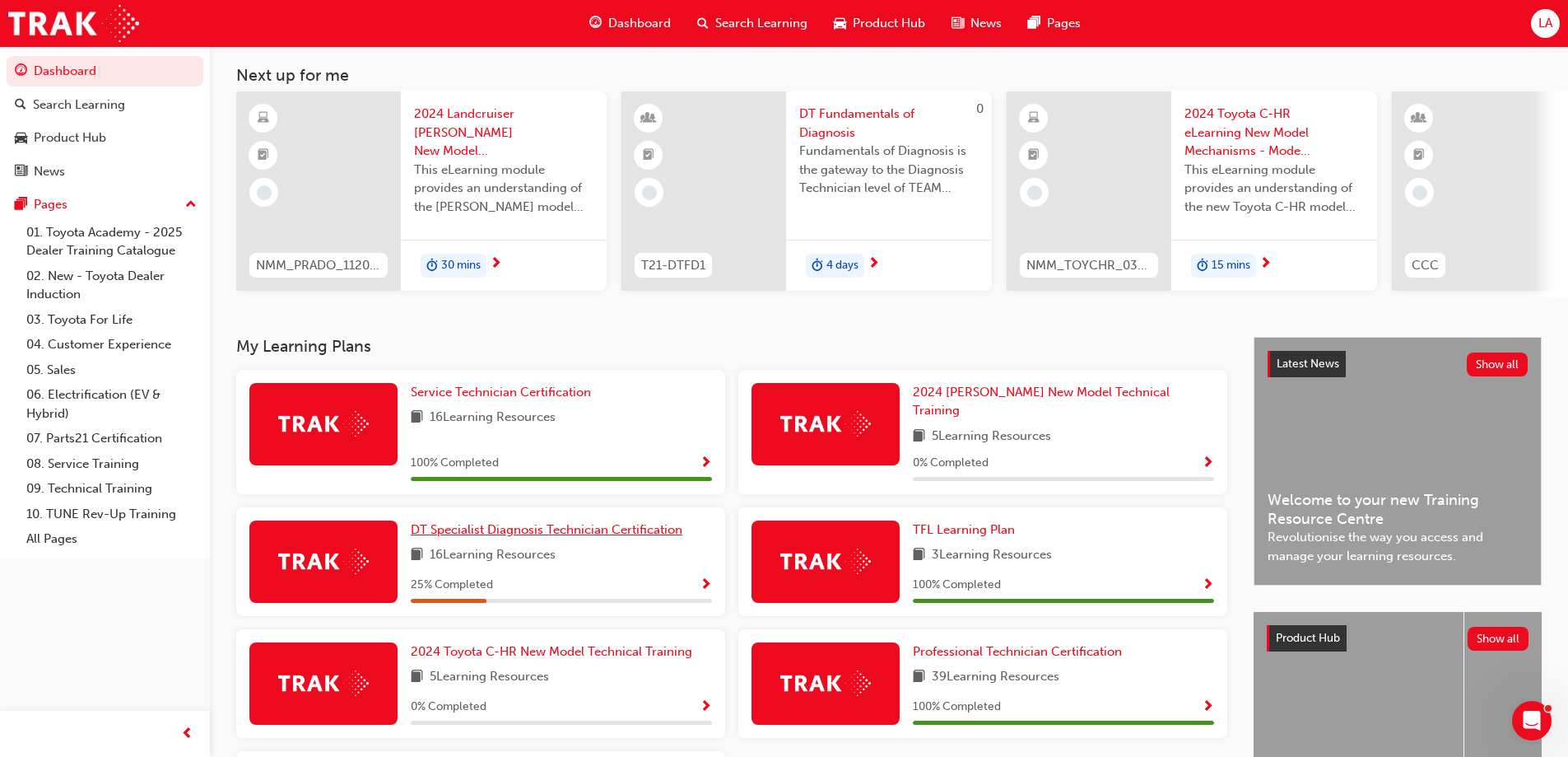
click at [537, 523] on span "DT Specialist Diagnosis Technician Certification" at bounding box center [547, 530] width 271 height 15
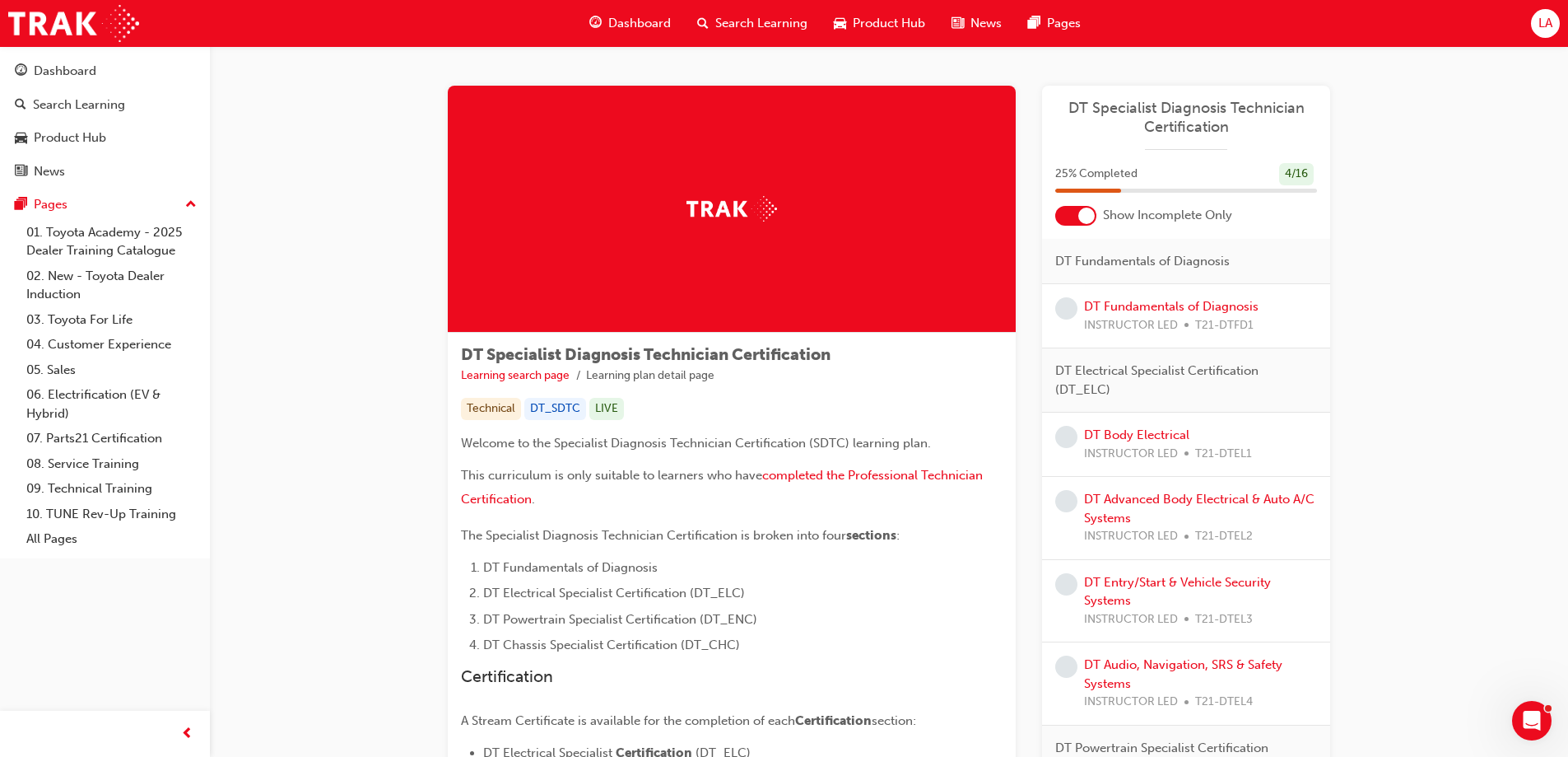
click at [623, 26] on span "Dashboard" at bounding box center [639, 23] width 62 height 19
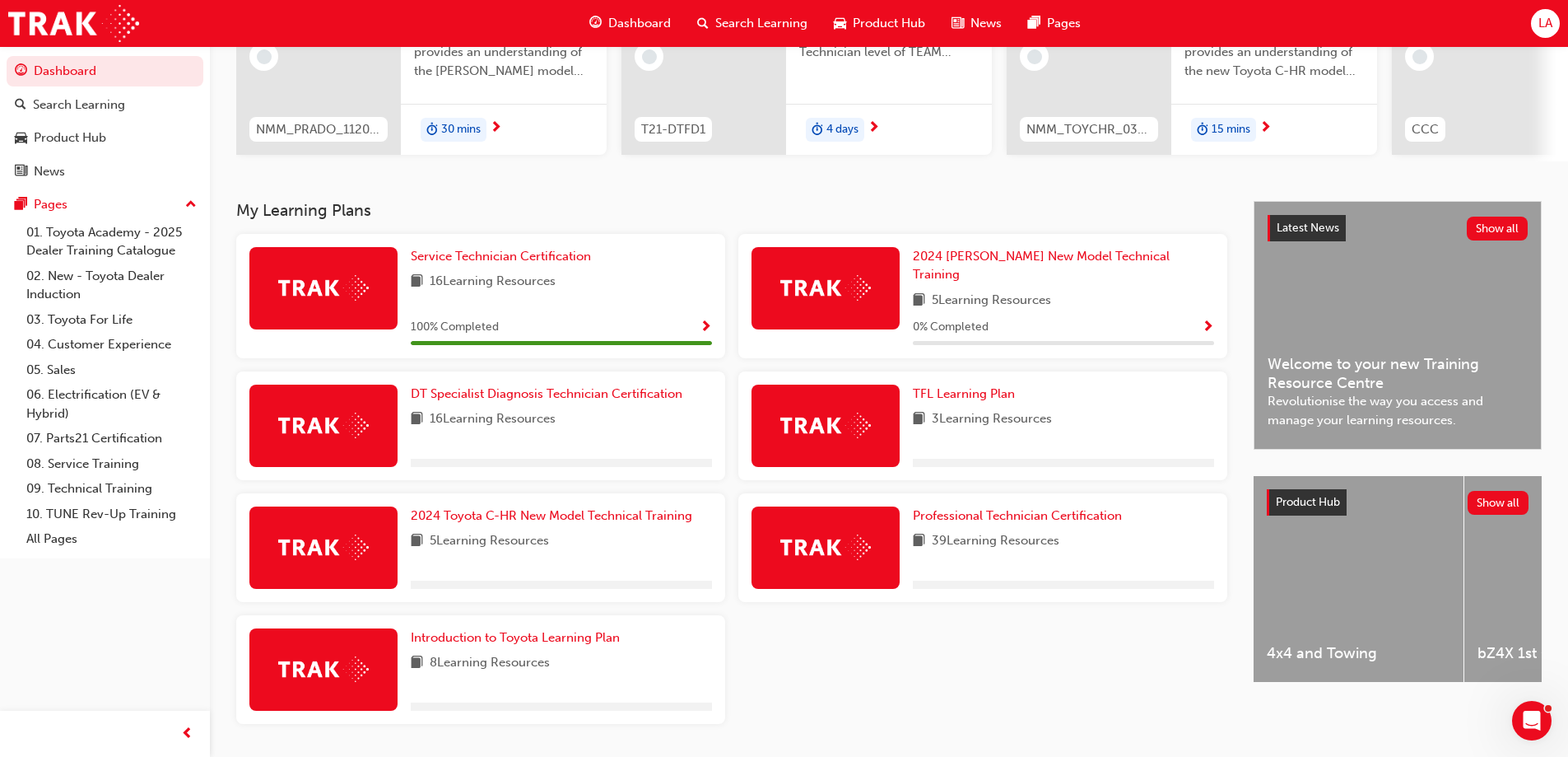
scroll to position [247, 0]
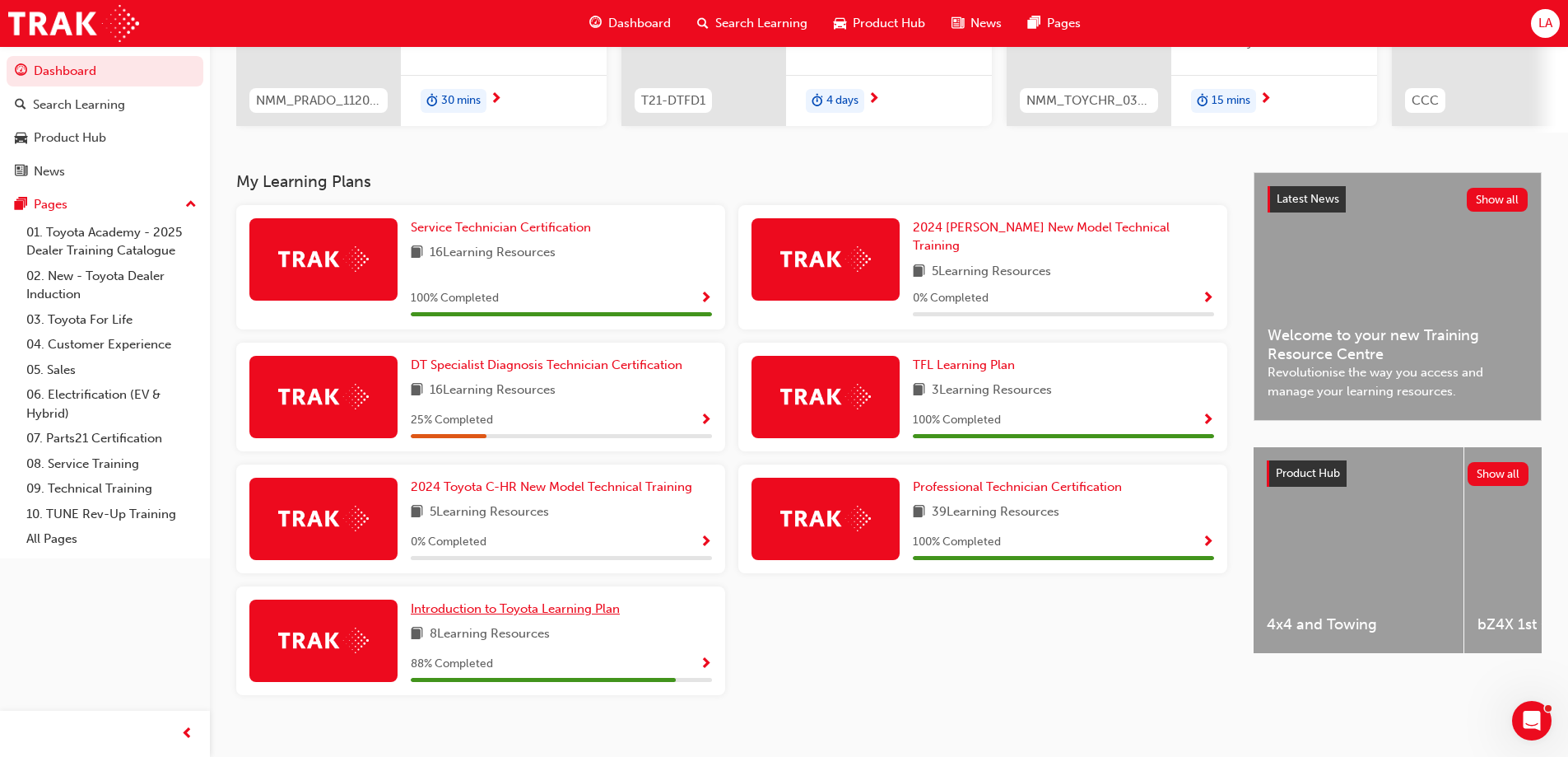
click at [582, 602] on span "Introduction to Toyota Learning Plan" at bounding box center [515, 609] width 209 height 15
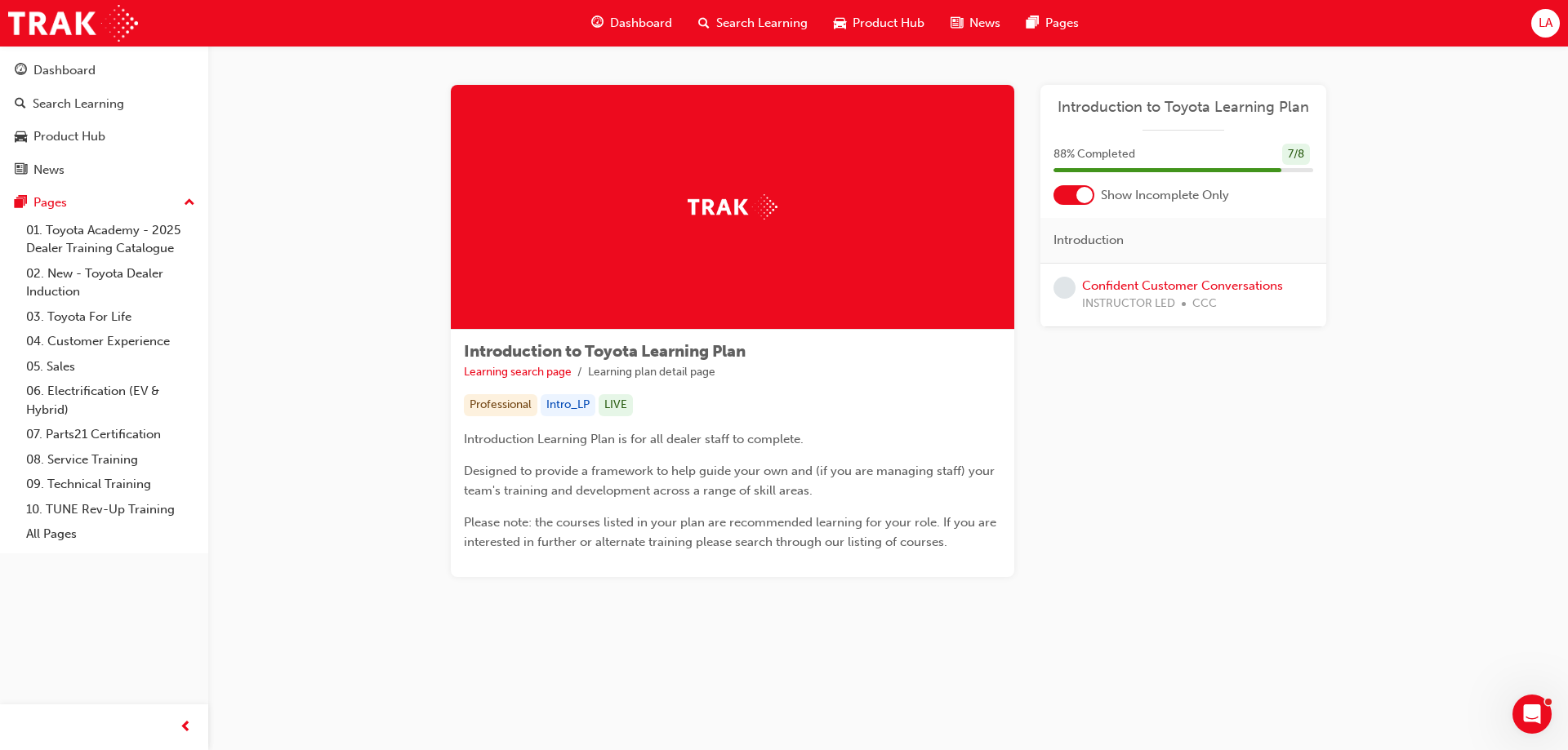
click at [639, 16] on span "Dashboard" at bounding box center [641, 23] width 62 height 18
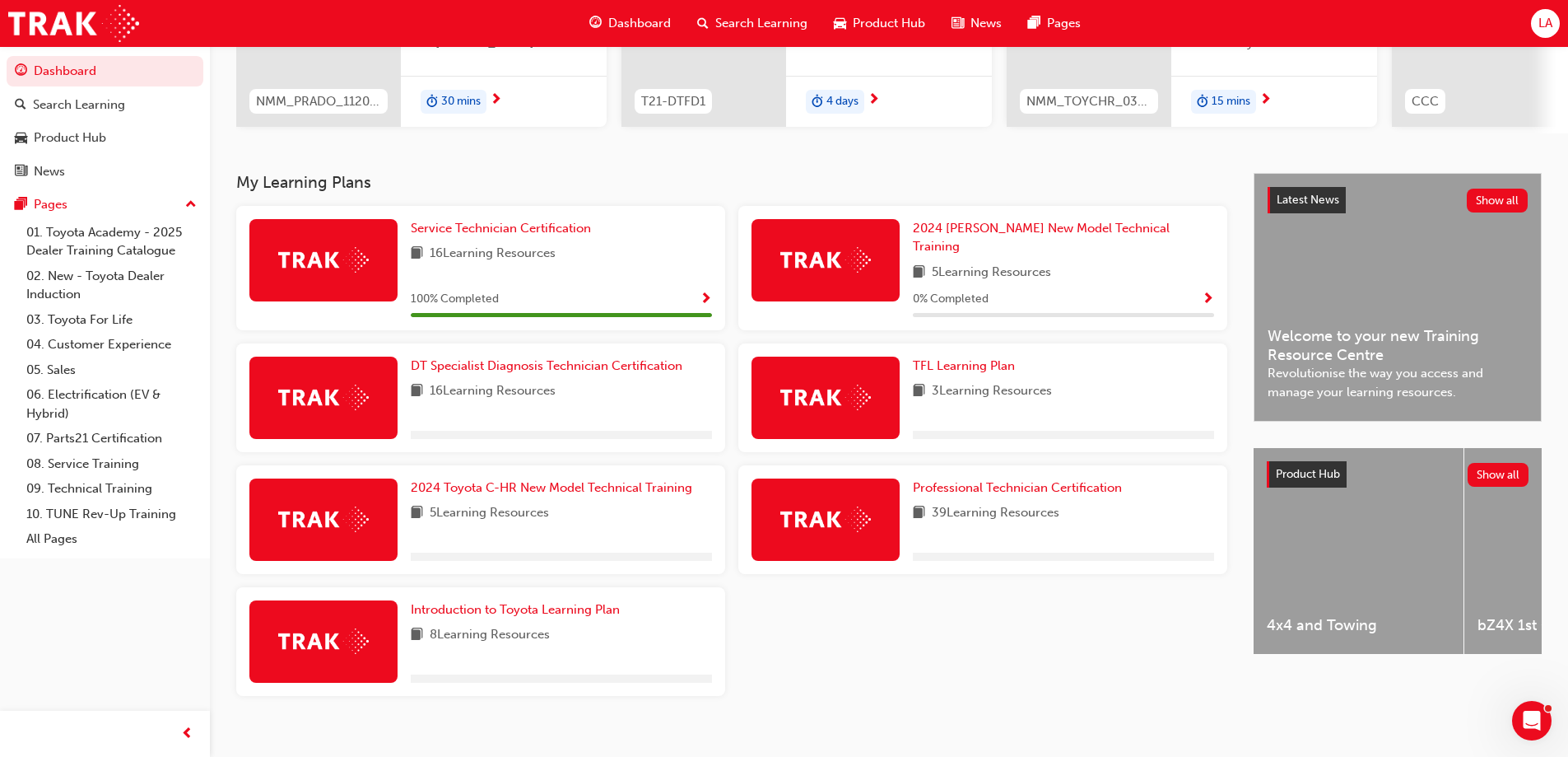
scroll to position [247, 0]
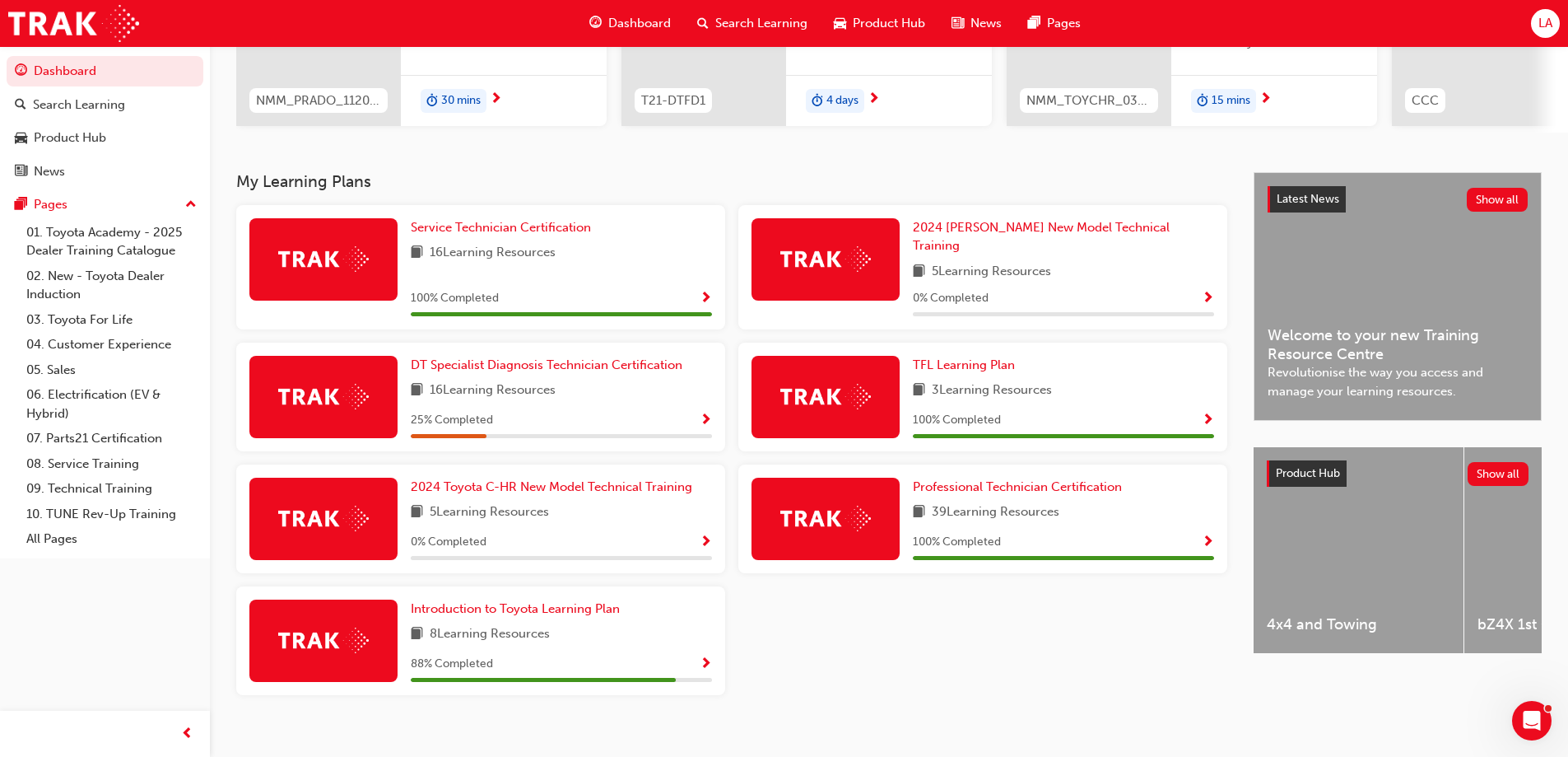
click at [1005, 244] on div "2024 Prado New Model Technical Training 5 Learning Resources 0 % Completed" at bounding box center [1063, 267] width 301 height 98
click at [1005, 235] on span "2024 Prado New Model Technical Training" at bounding box center [1041, 236] width 257 height 33
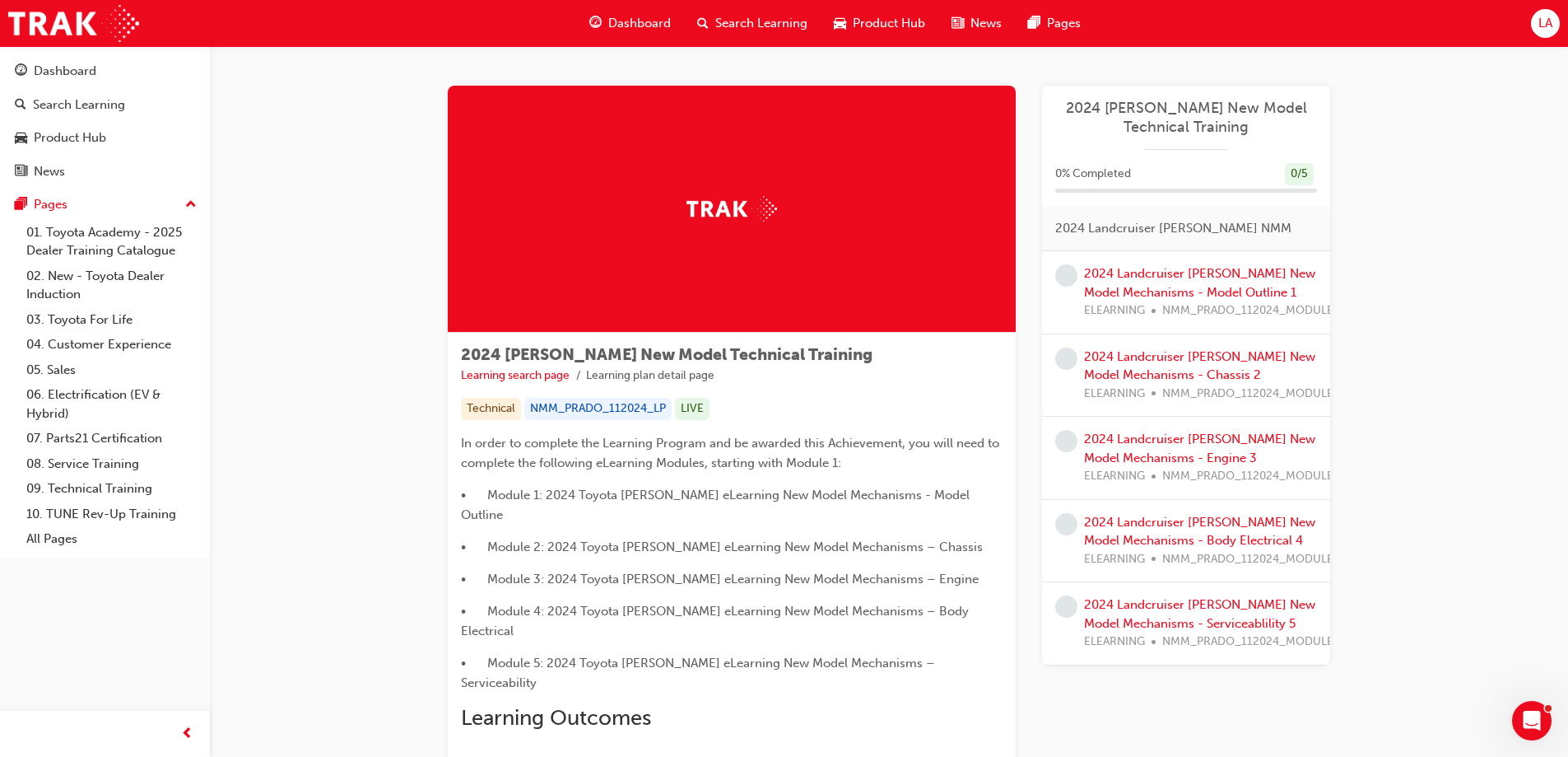
click at [1191, 284] on div "2024 Landcruiser Prado New Model Mechanisms - Model Outline 1 ELEARNING NMM_PRA…" at bounding box center [1216, 292] width 262 height 56
click at [1155, 272] on link "2024 Landcruiser Prado New Model Mechanisms - Model Outline 1" at bounding box center [1200, 283] width 231 height 33
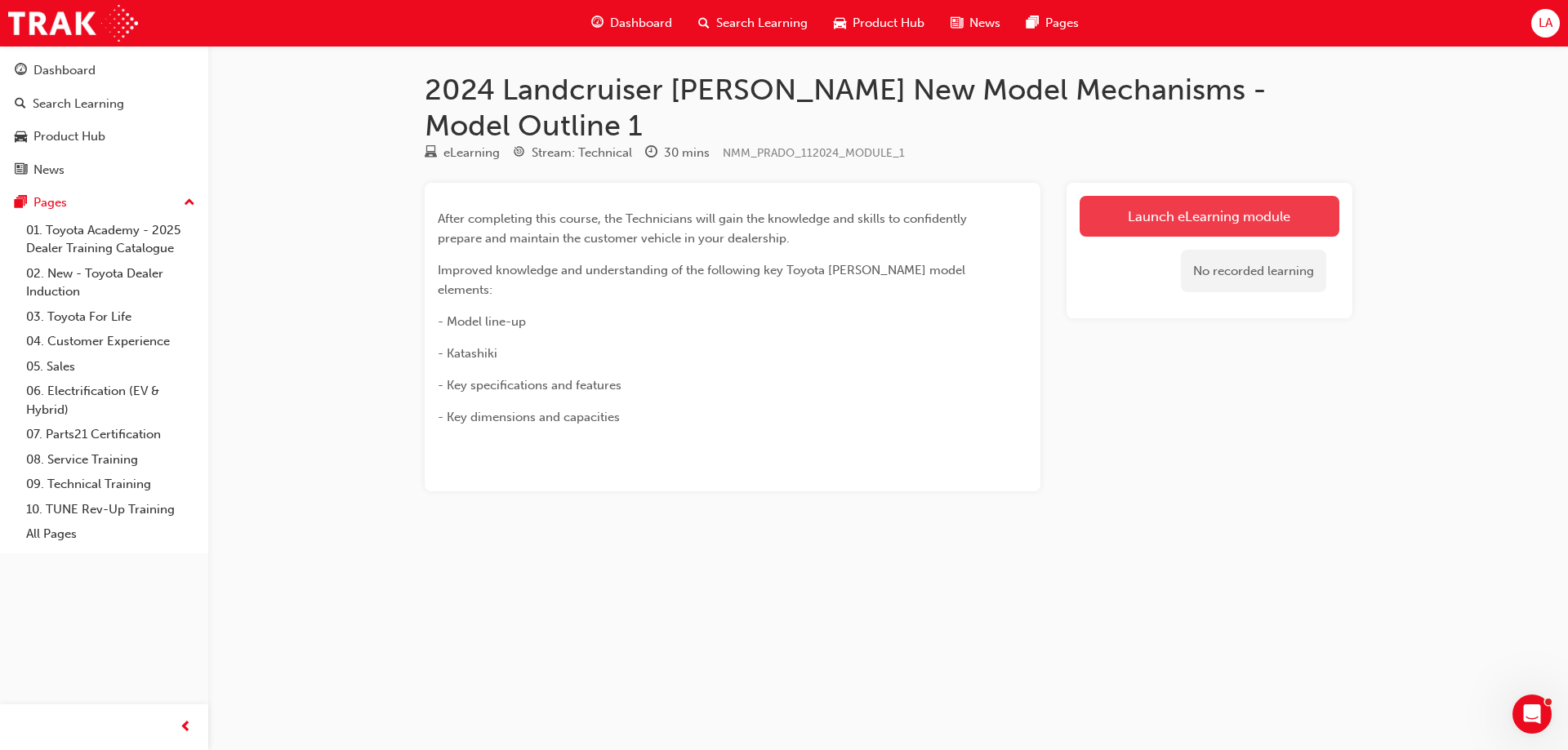
click at [1141, 196] on link "Launch eLearning module" at bounding box center [1209, 217] width 260 height 41
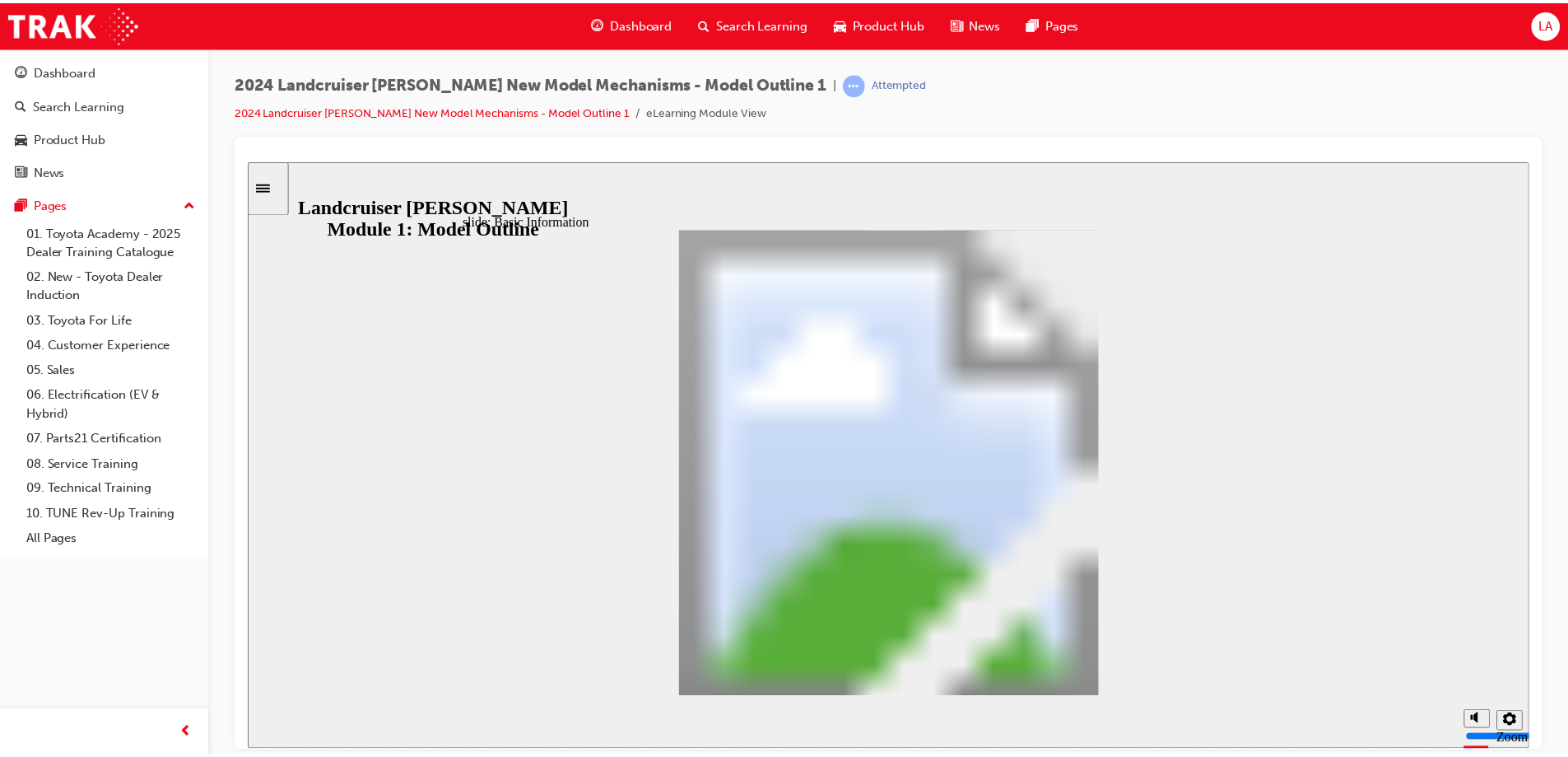
scroll to position [482, 0]
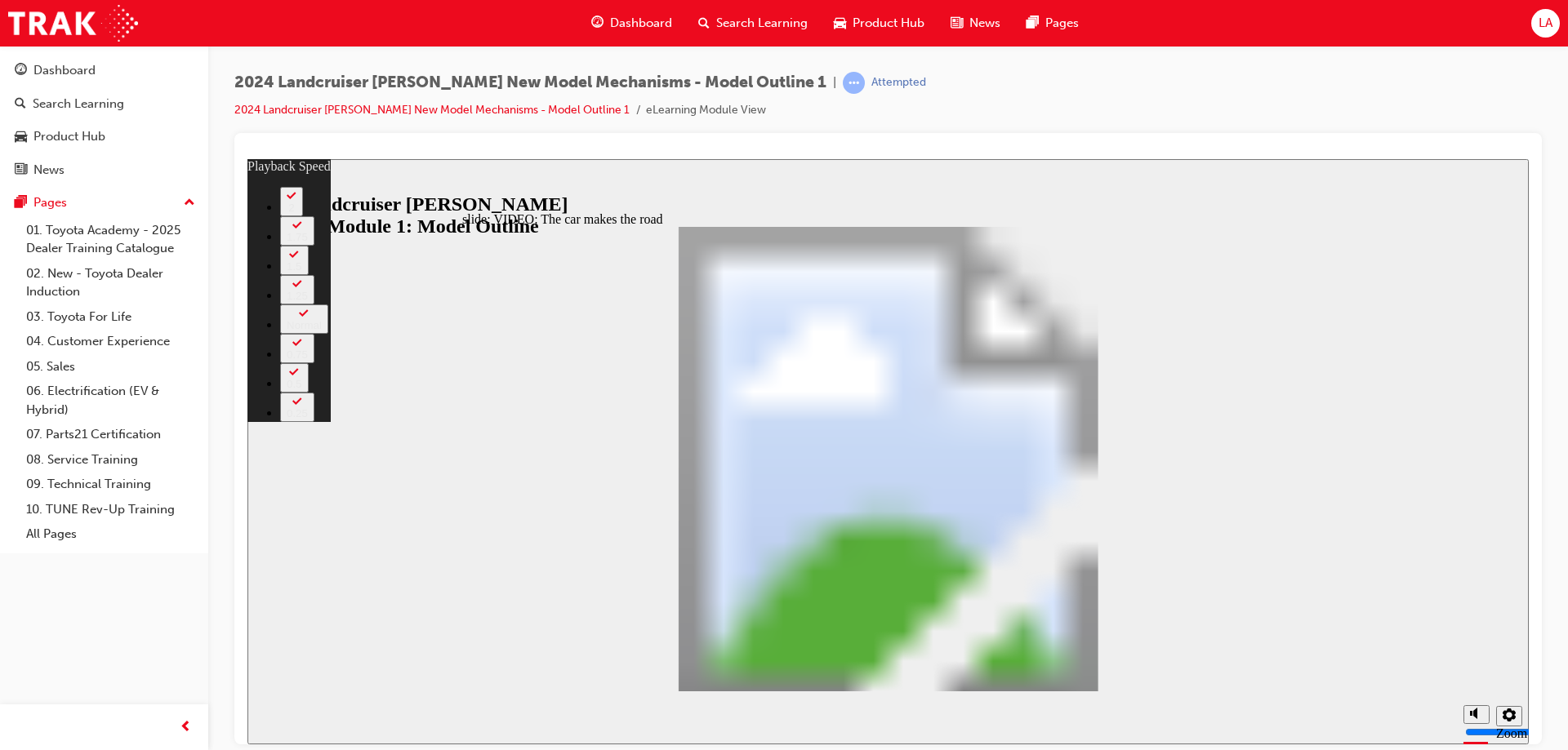
type input "0"
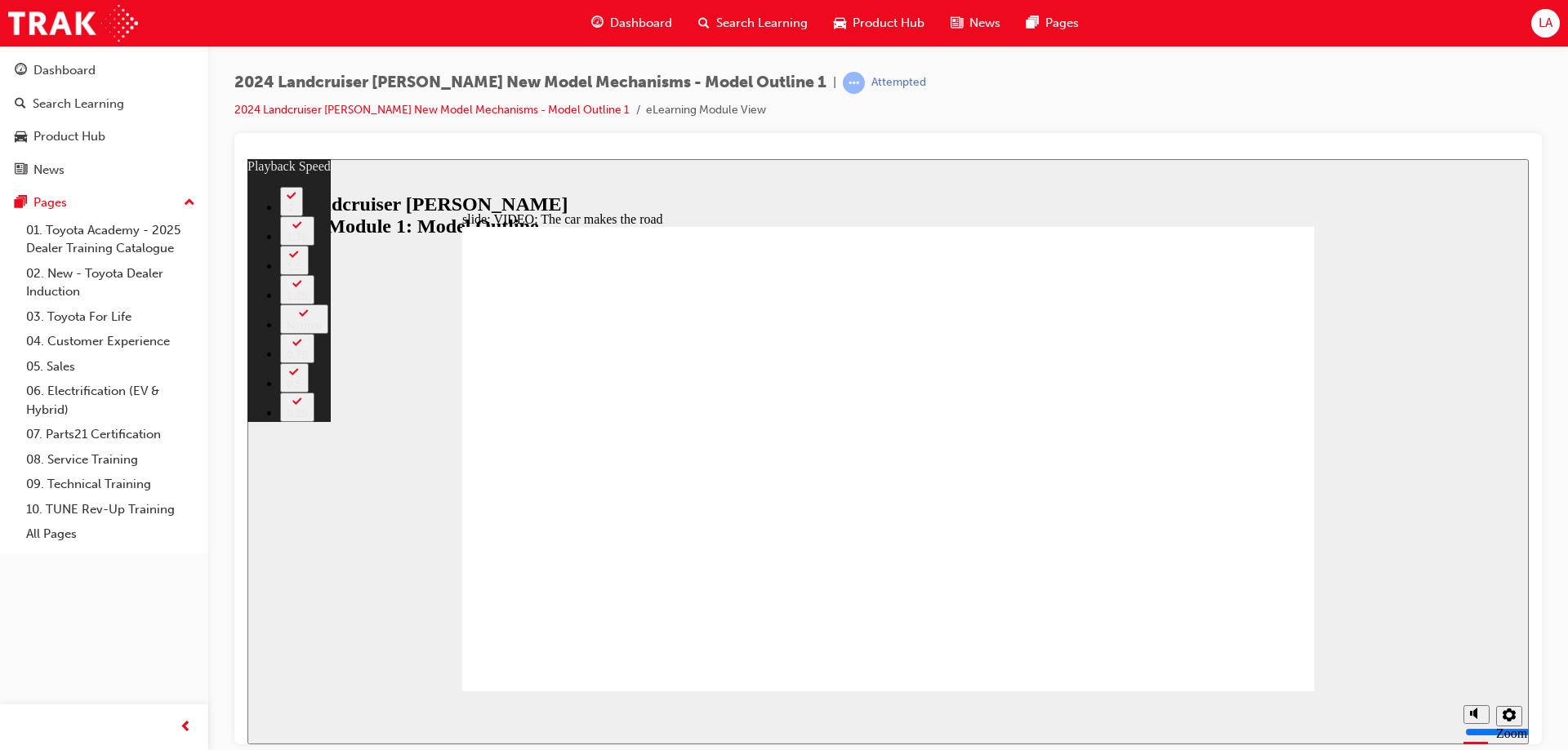
type input "0"
drag, startPoint x: 578, startPoint y: 604, endPoint x: 1170, endPoint y: 593, distance: 592.1
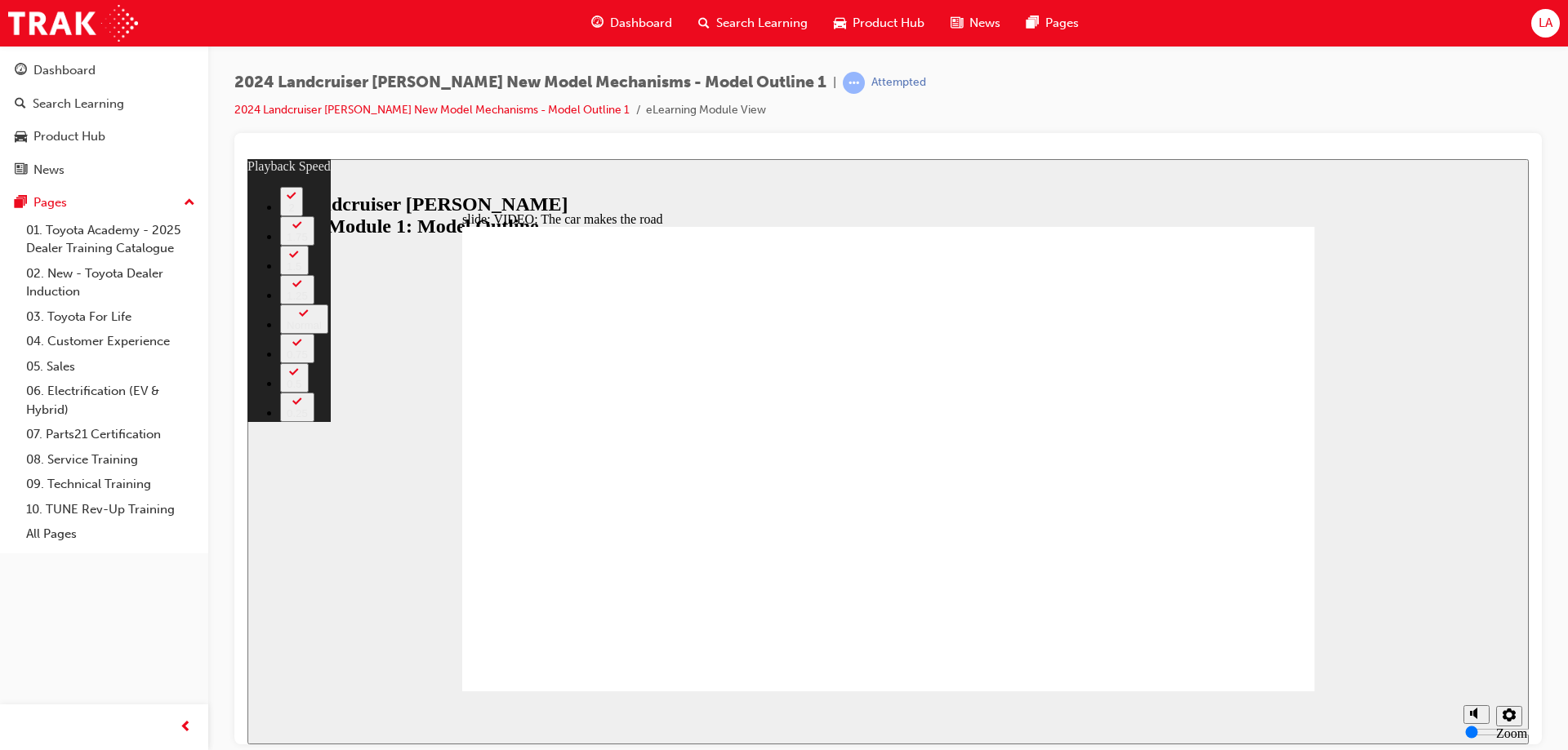
type input "86"
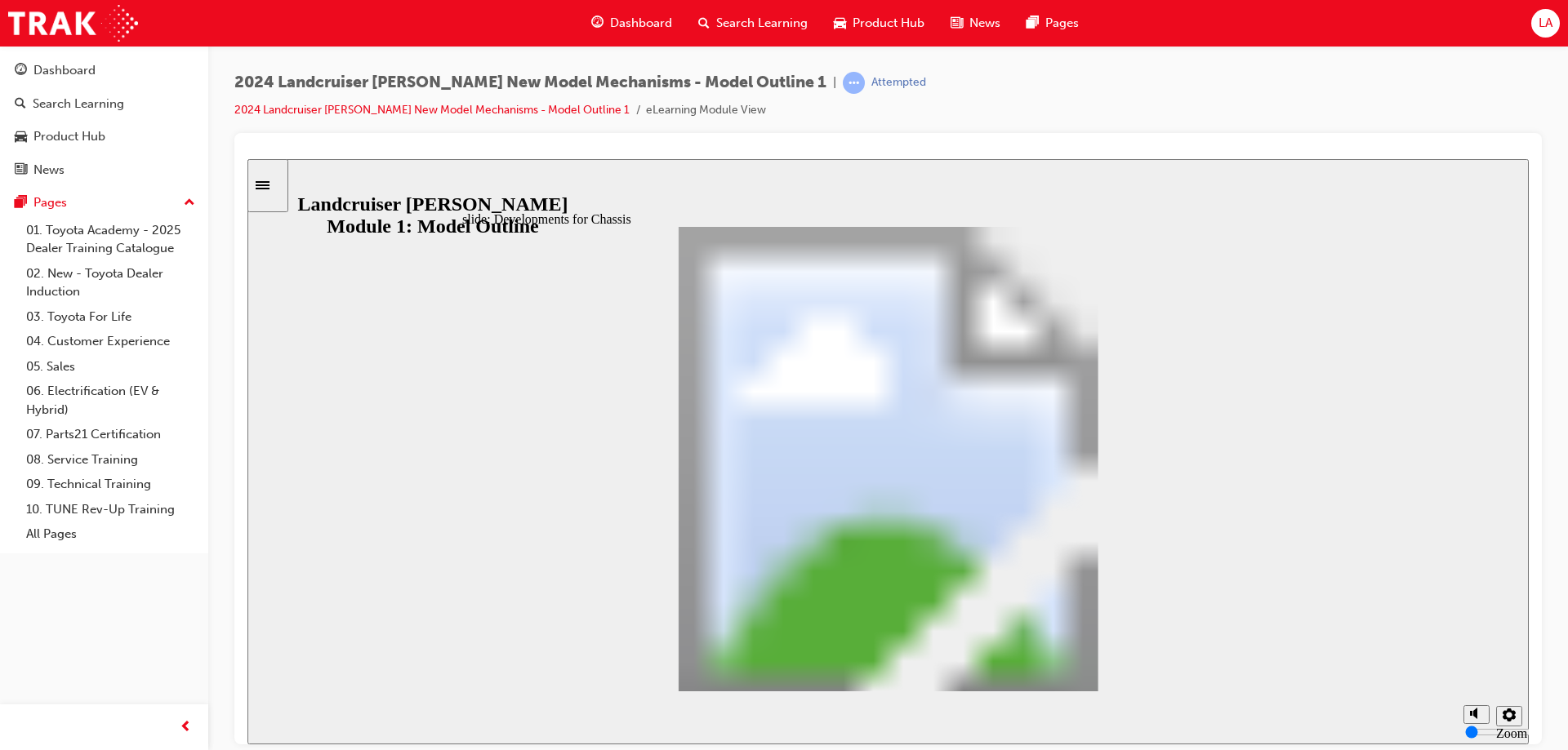
drag, startPoint x: 1278, startPoint y: 668, endPoint x: 1140, endPoint y: 661, distance: 138.2
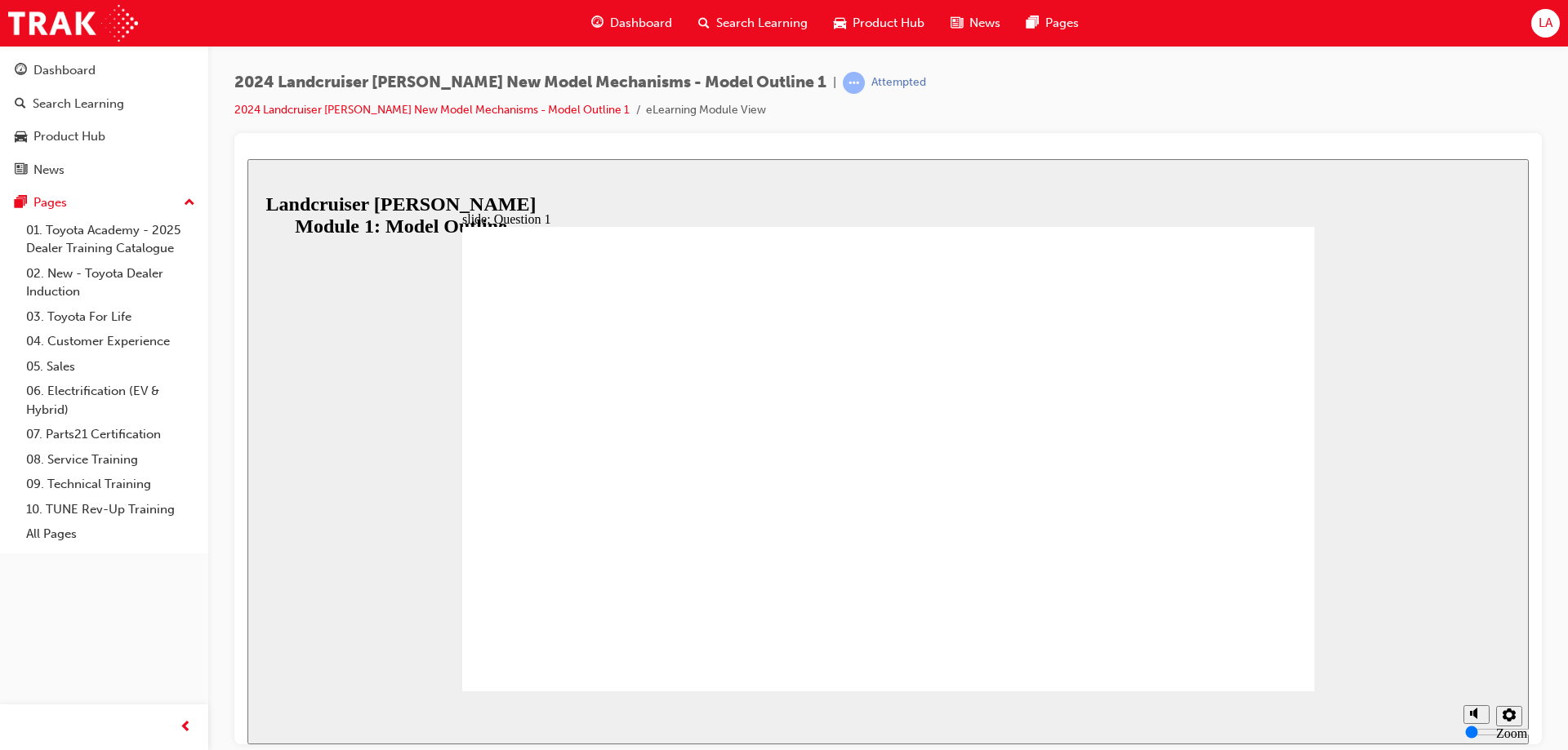
radio input "true"
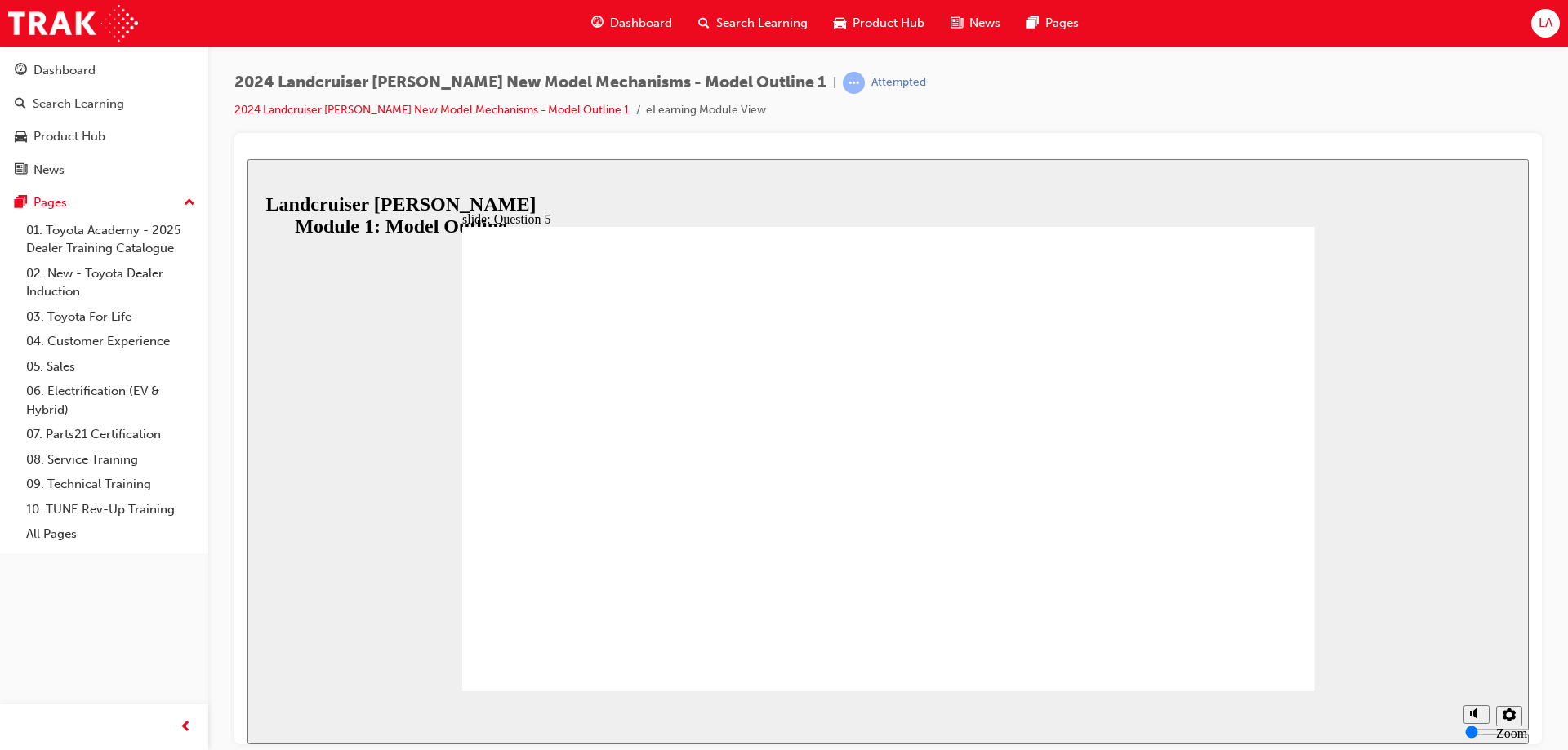
radio input "true"
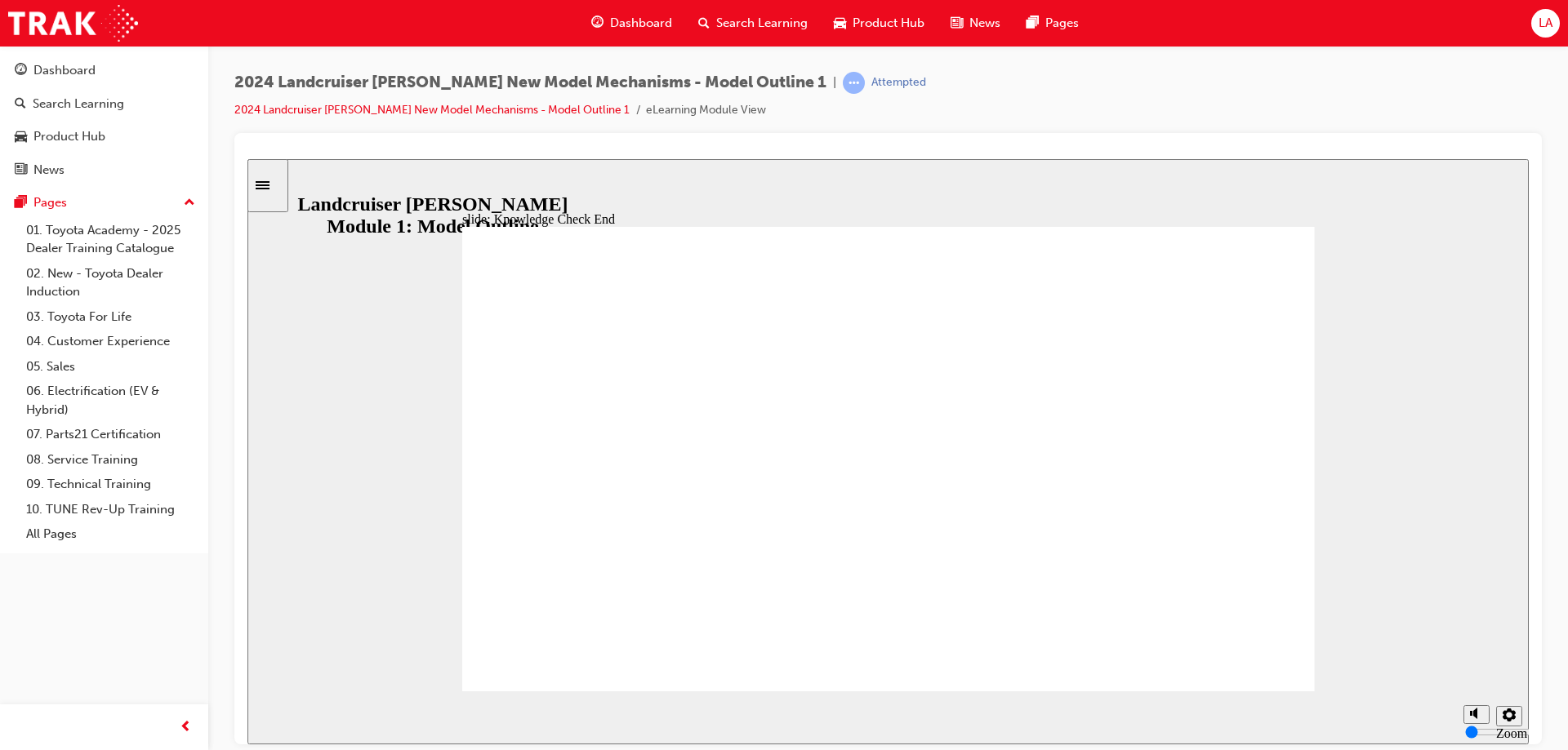
click at [277, 191] on div "Sidebar Toggle" at bounding box center [267, 184] width 28 height 12
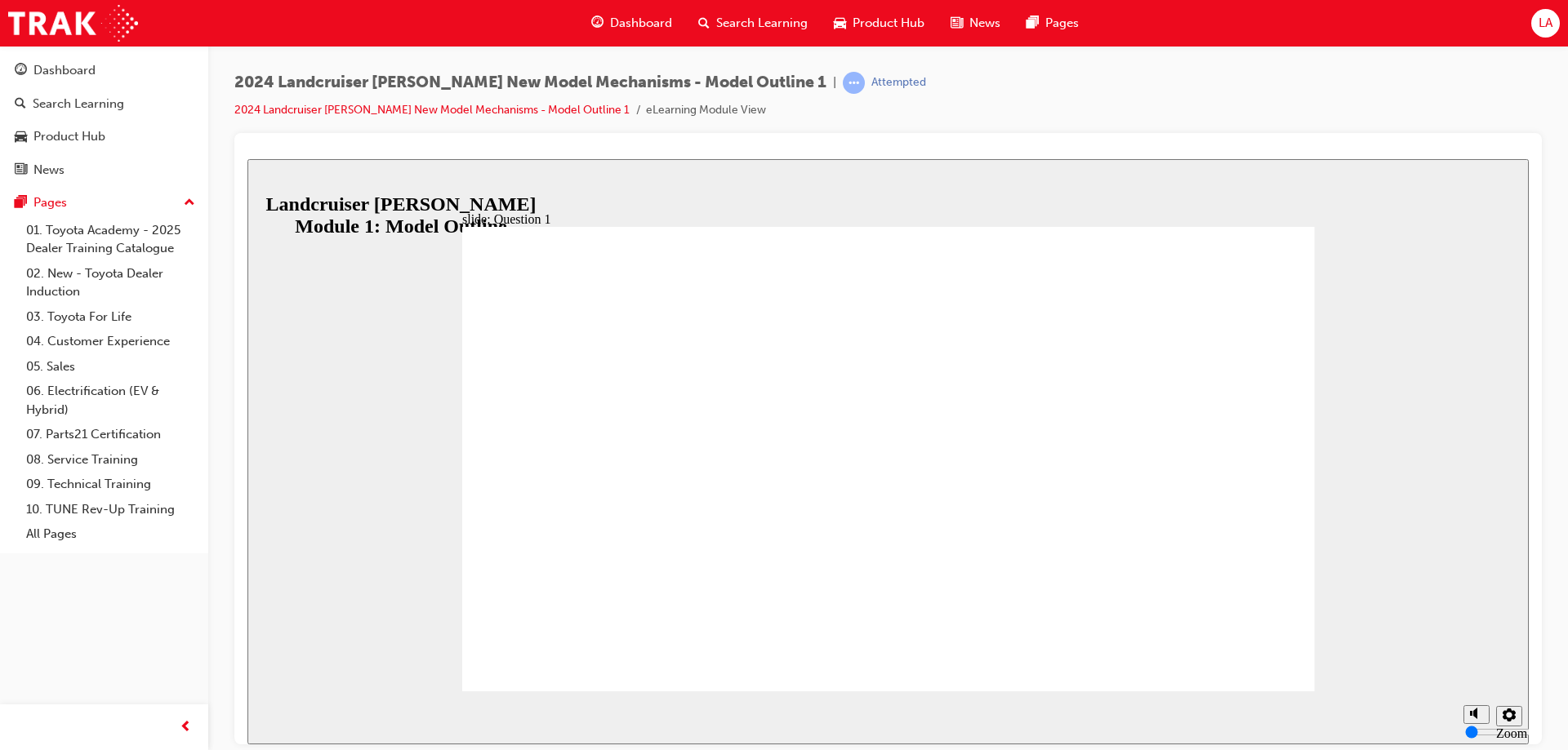
radio input "true"
drag, startPoint x: 741, startPoint y: 555, endPoint x: 1247, endPoint y: 612, distance: 509.2
drag, startPoint x: 901, startPoint y: 546, endPoint x: 762, endPoint y: 480, distance: 153.9
radio input "true"
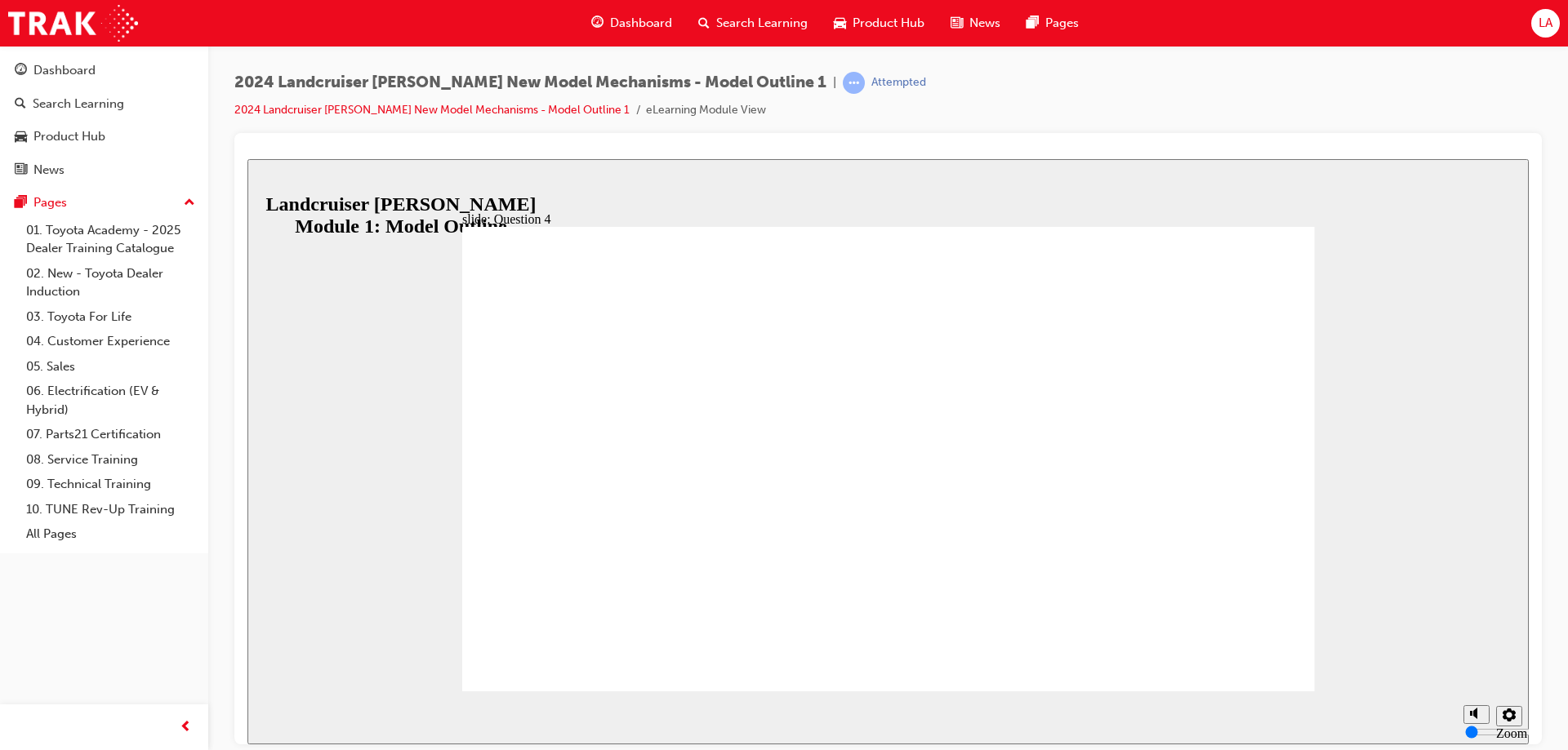
radio input "true"
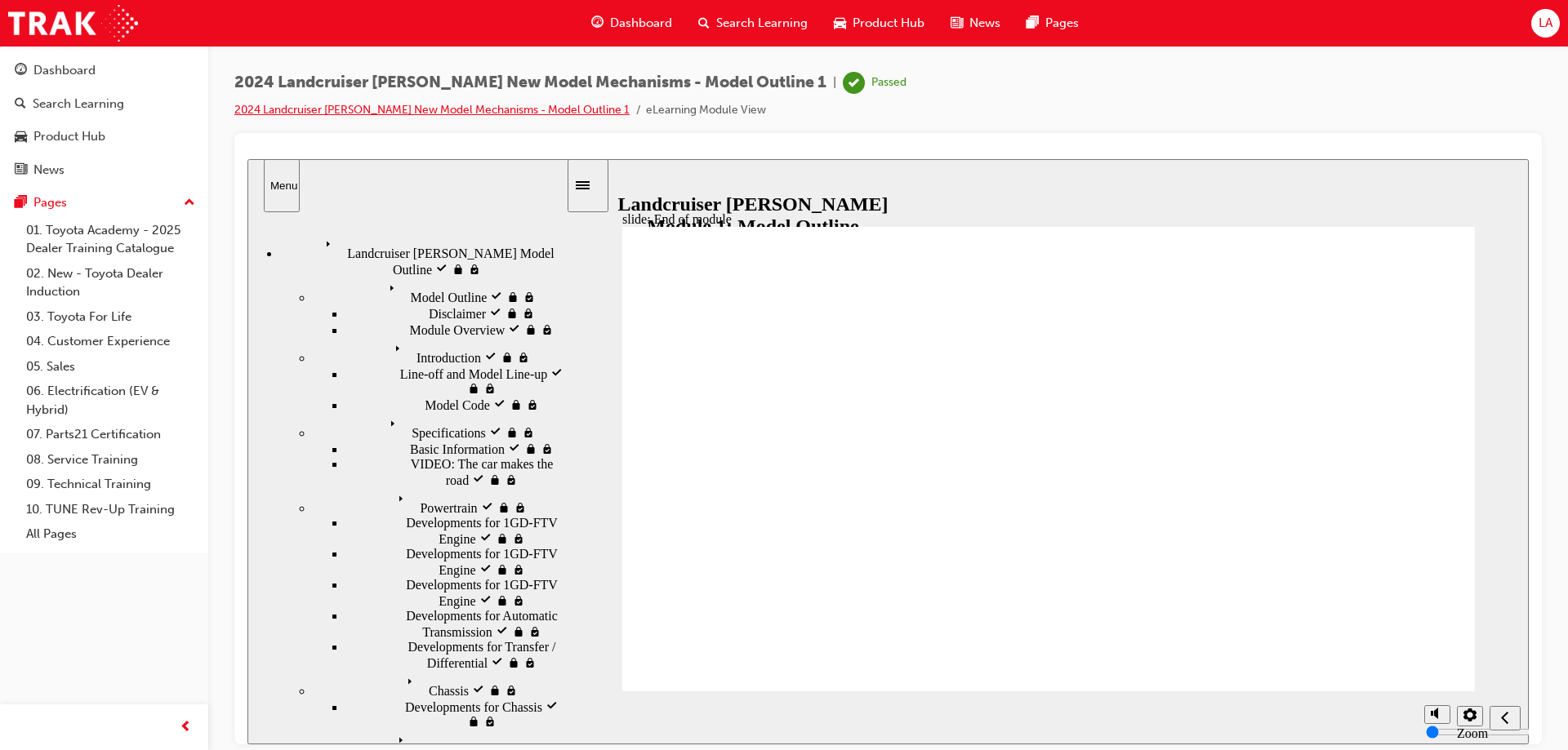
click at [390, 108] on link "2024 Landcruiser Prado New Model Mechanisms - Model Outline 1" at bounding box center [431, 110] width 395 height 14
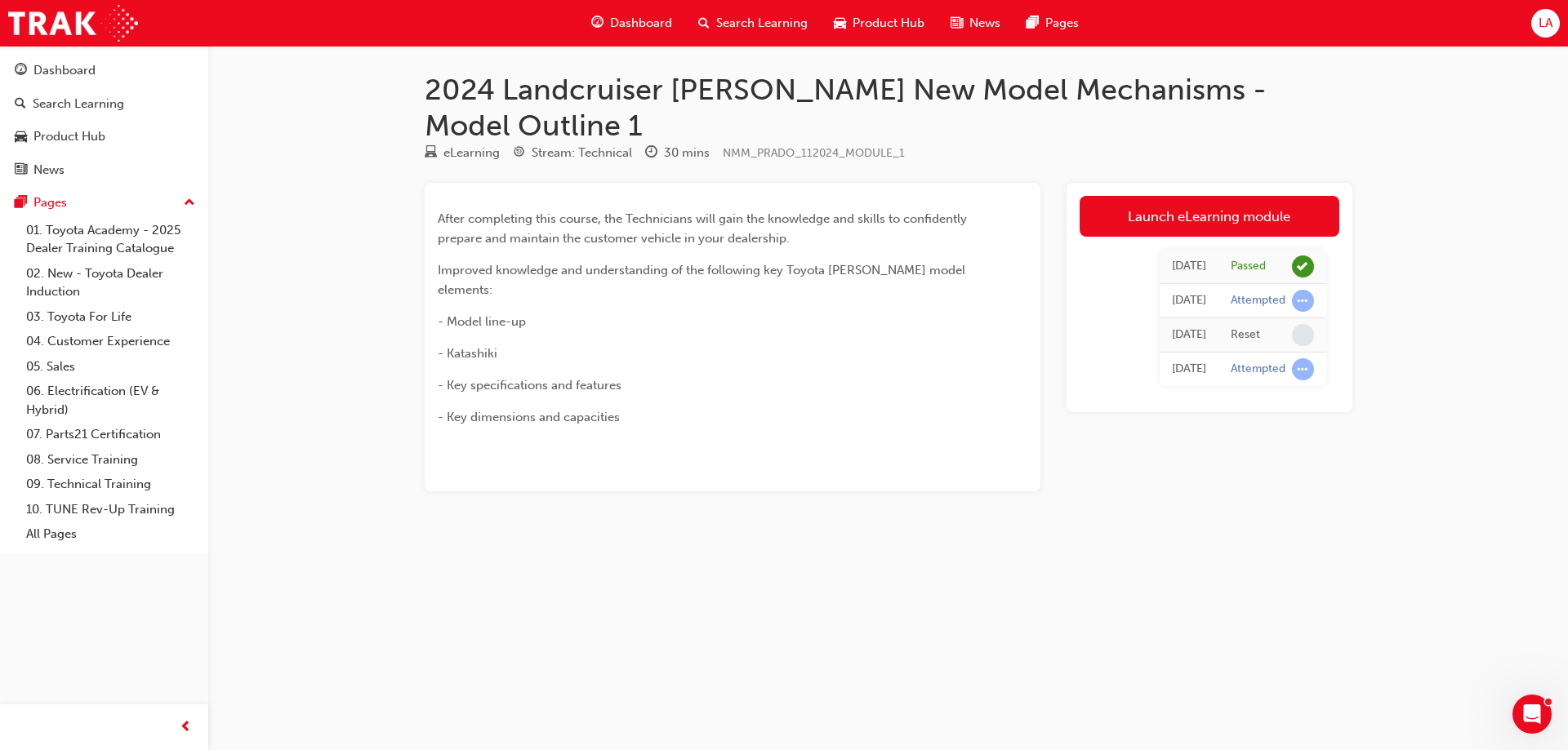
click at [644, 26] on span "Dashboard" at bounding box center [641, 23] width 62 height 18
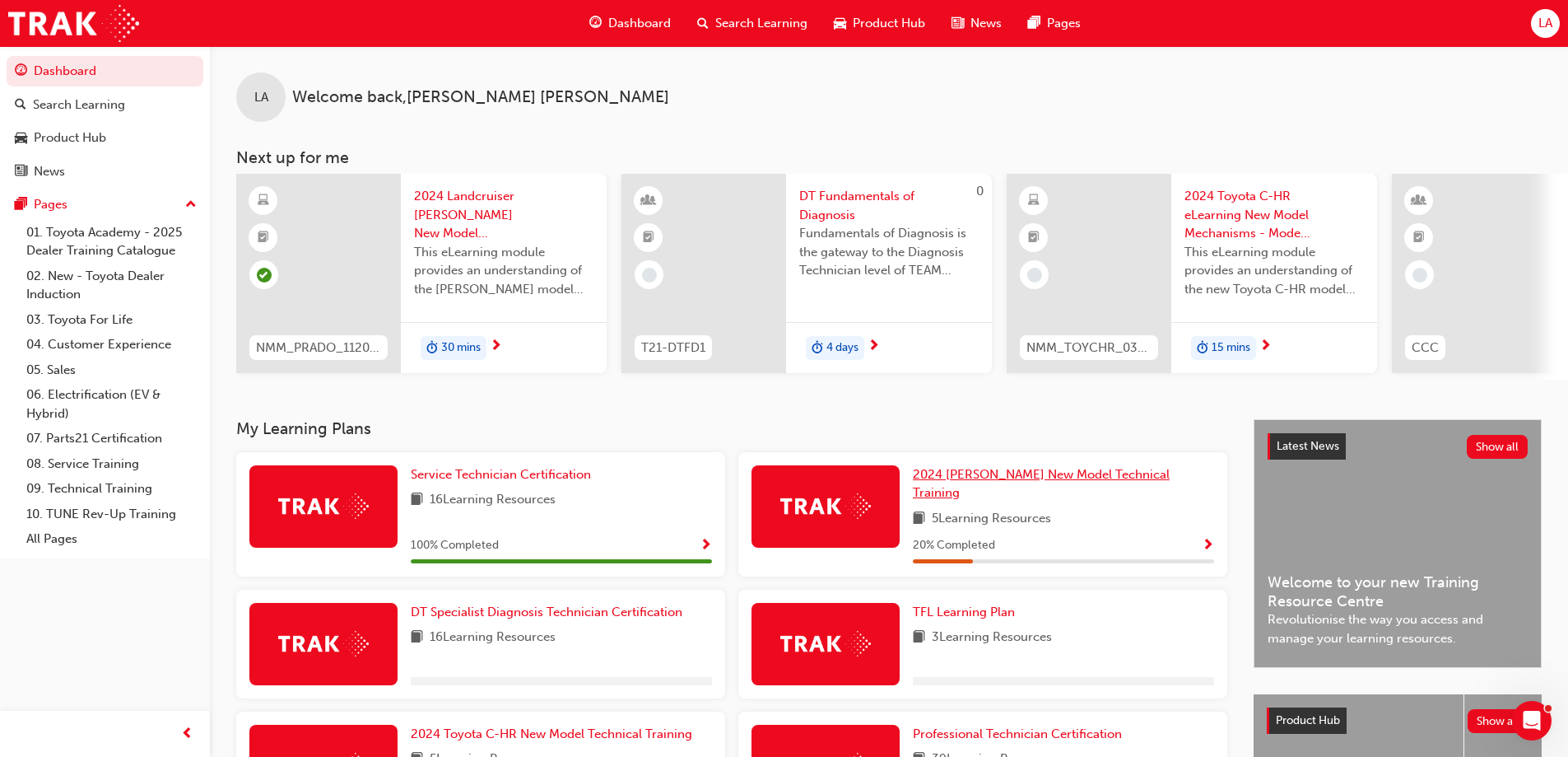
click at [1008, 471] on link "2024 Prado New Model Technical Training" at bounding box center [1063, 484] width 301 height 37
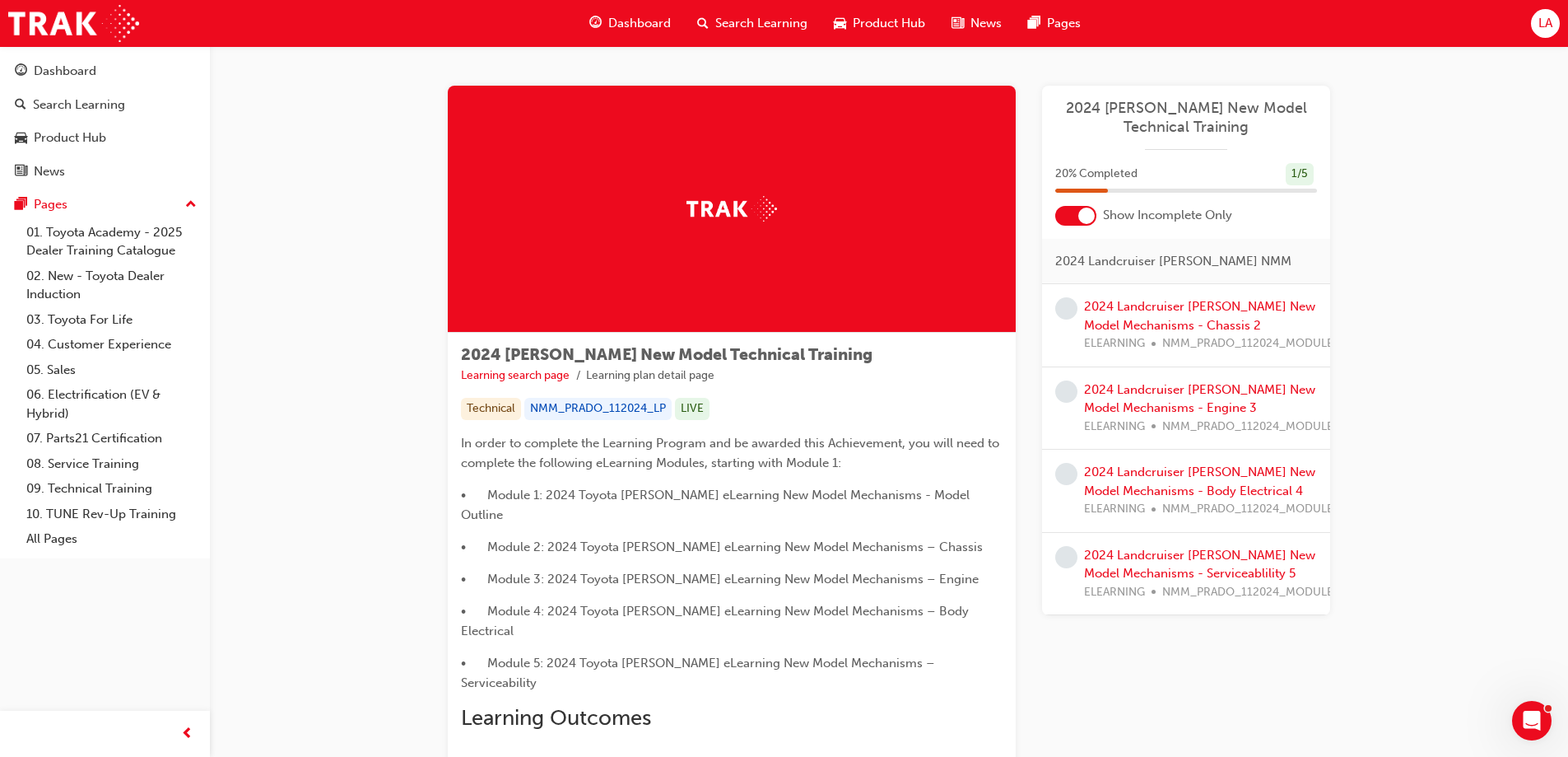
click at [1085, 214] on div at bounding box center [1087, 216] width 17 height 17
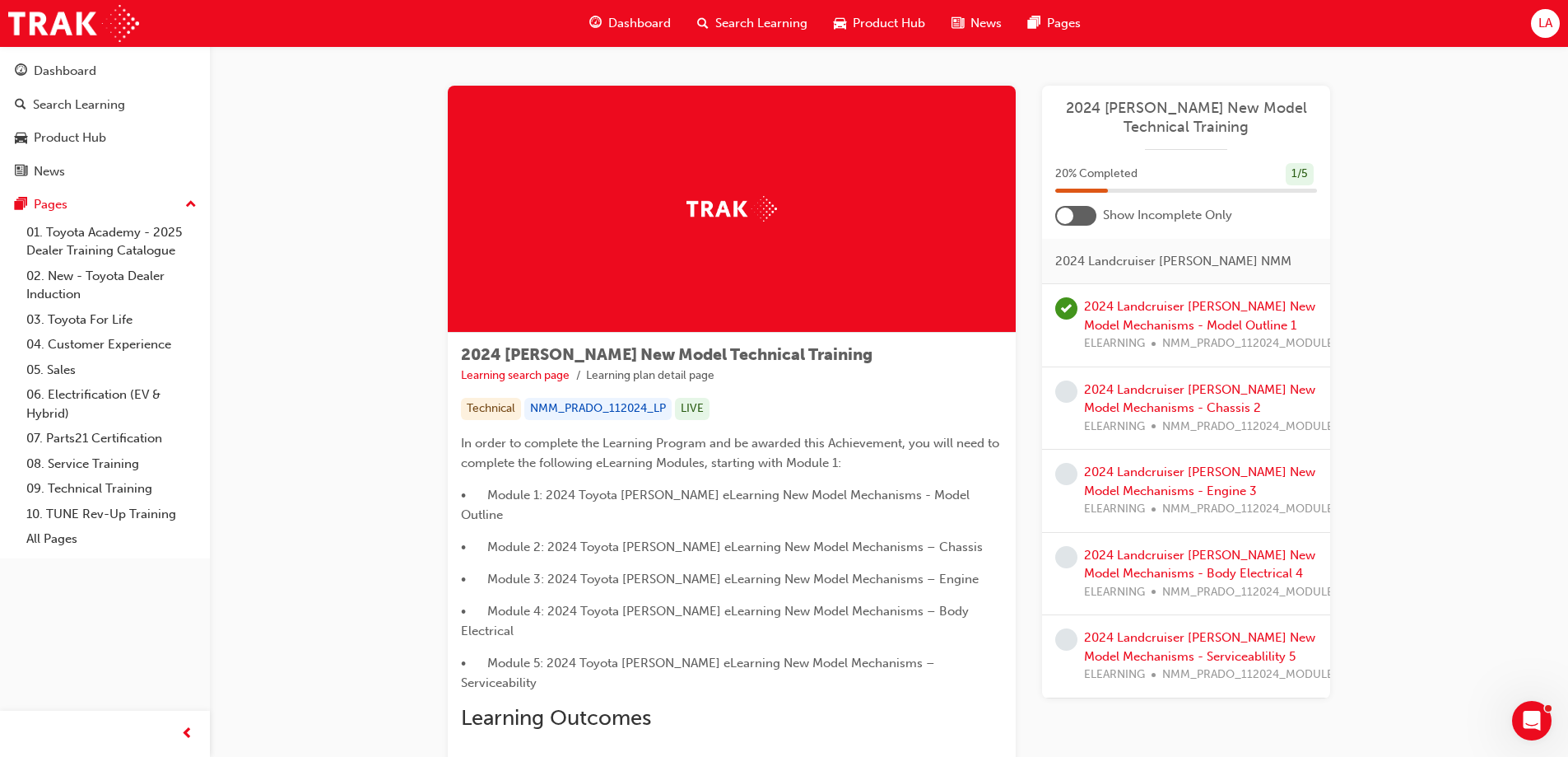
click at [1085, 214] on div at bounding box center [1076, 215] width 41 height 20
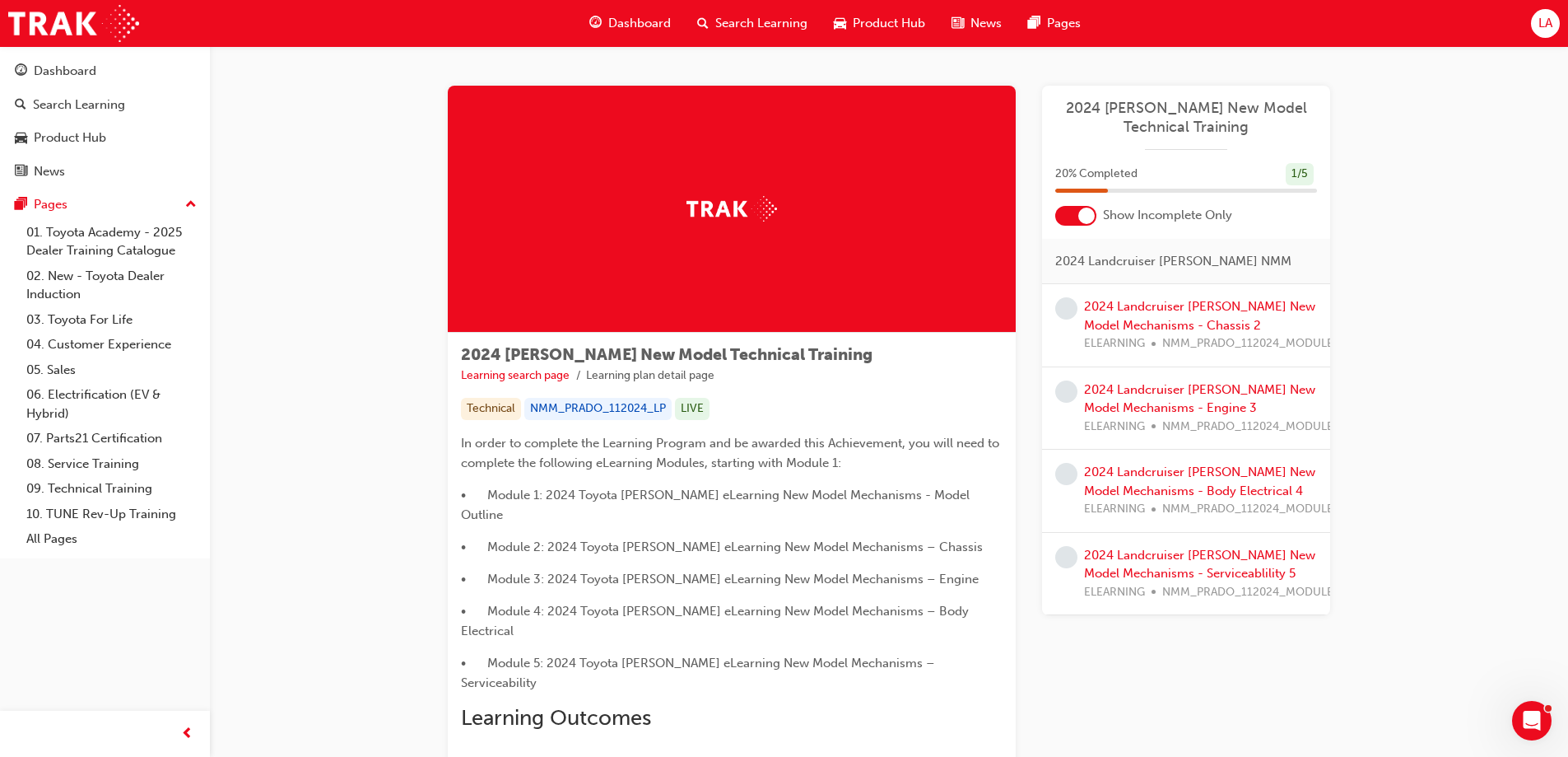
click at [1532, 22] on div "LA" at bounding box center [1546, 23] width 29 height 29
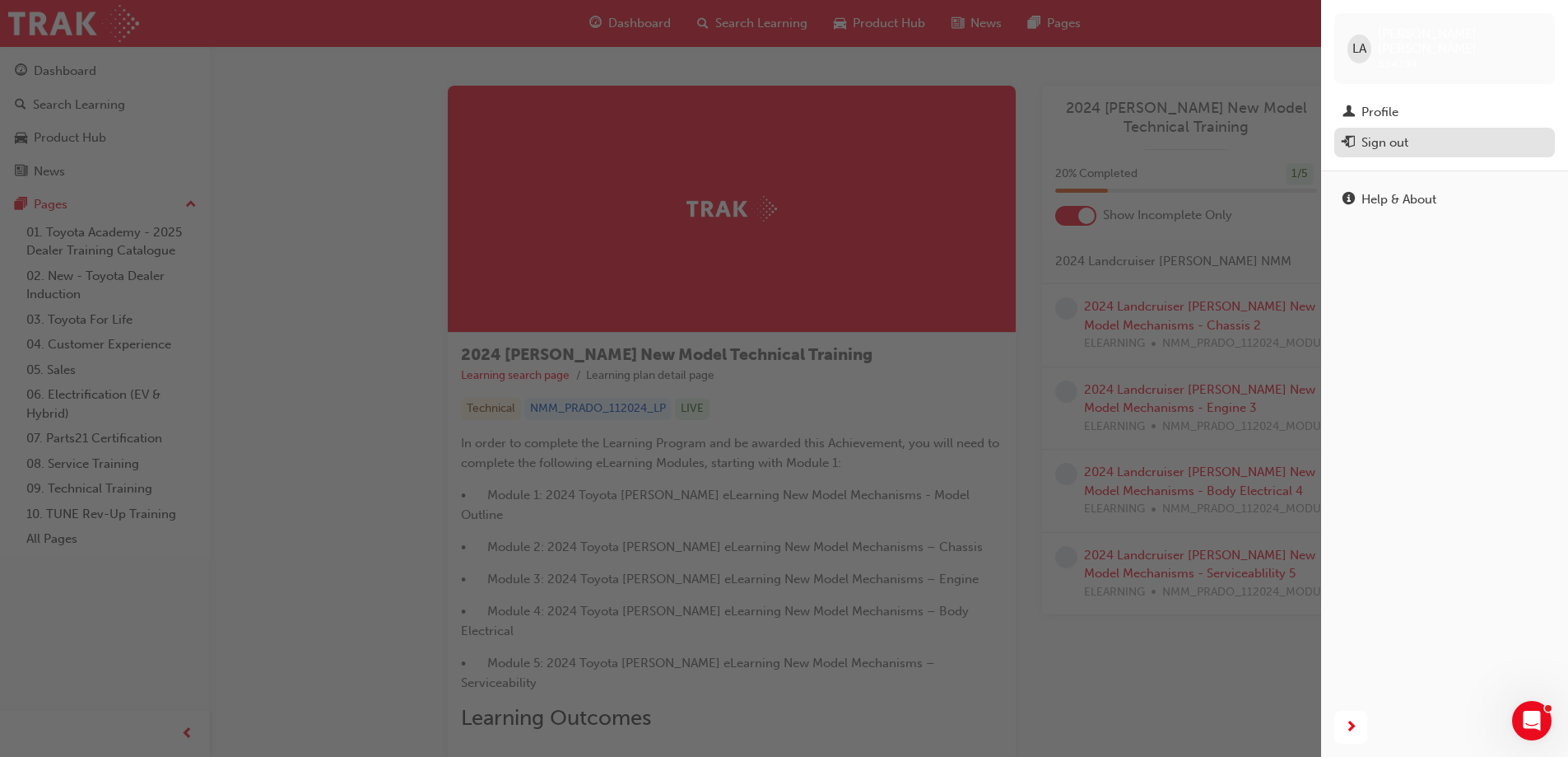
click at [1394, 135] on div "Sign out" at bounding box center [1385, 142] width 46 height 19
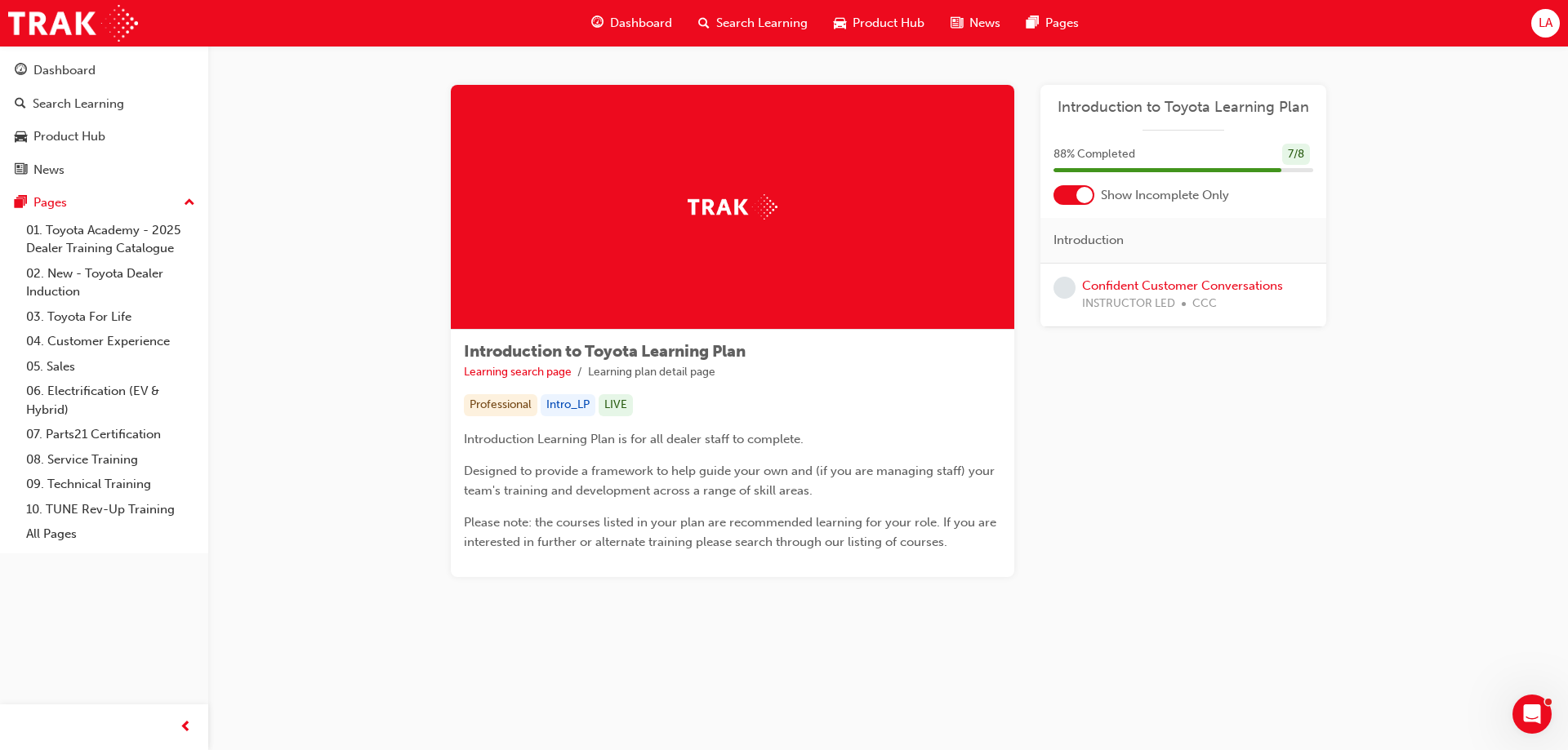
click at [664, 24] on span "Dashboard" at bounding box center [641, 23] width 62 height 18
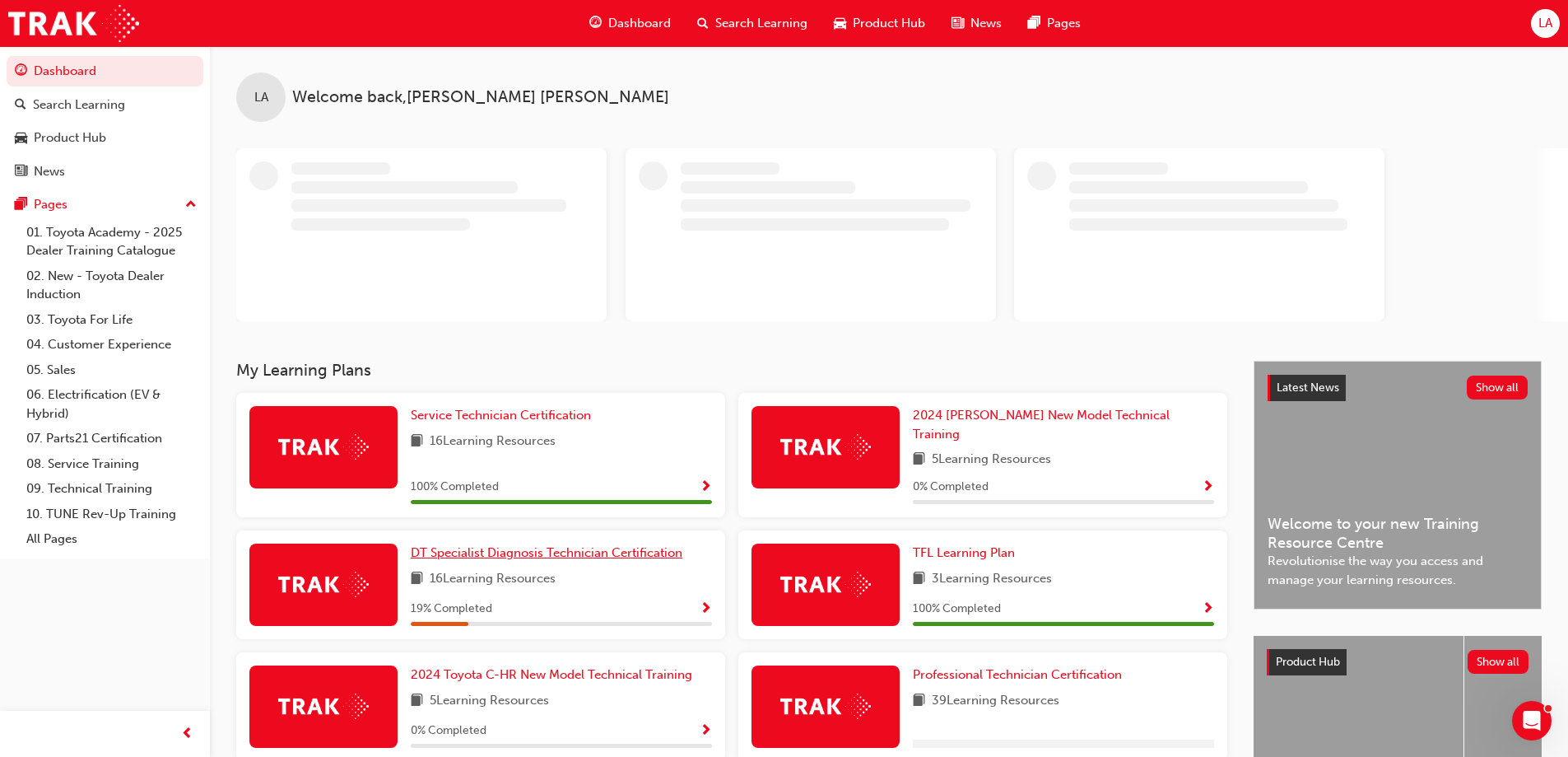
click at [524, 545] on span "DT Specialist Diagnosis Technician Certification" at bounding box center [547, 552] width 271 height 15
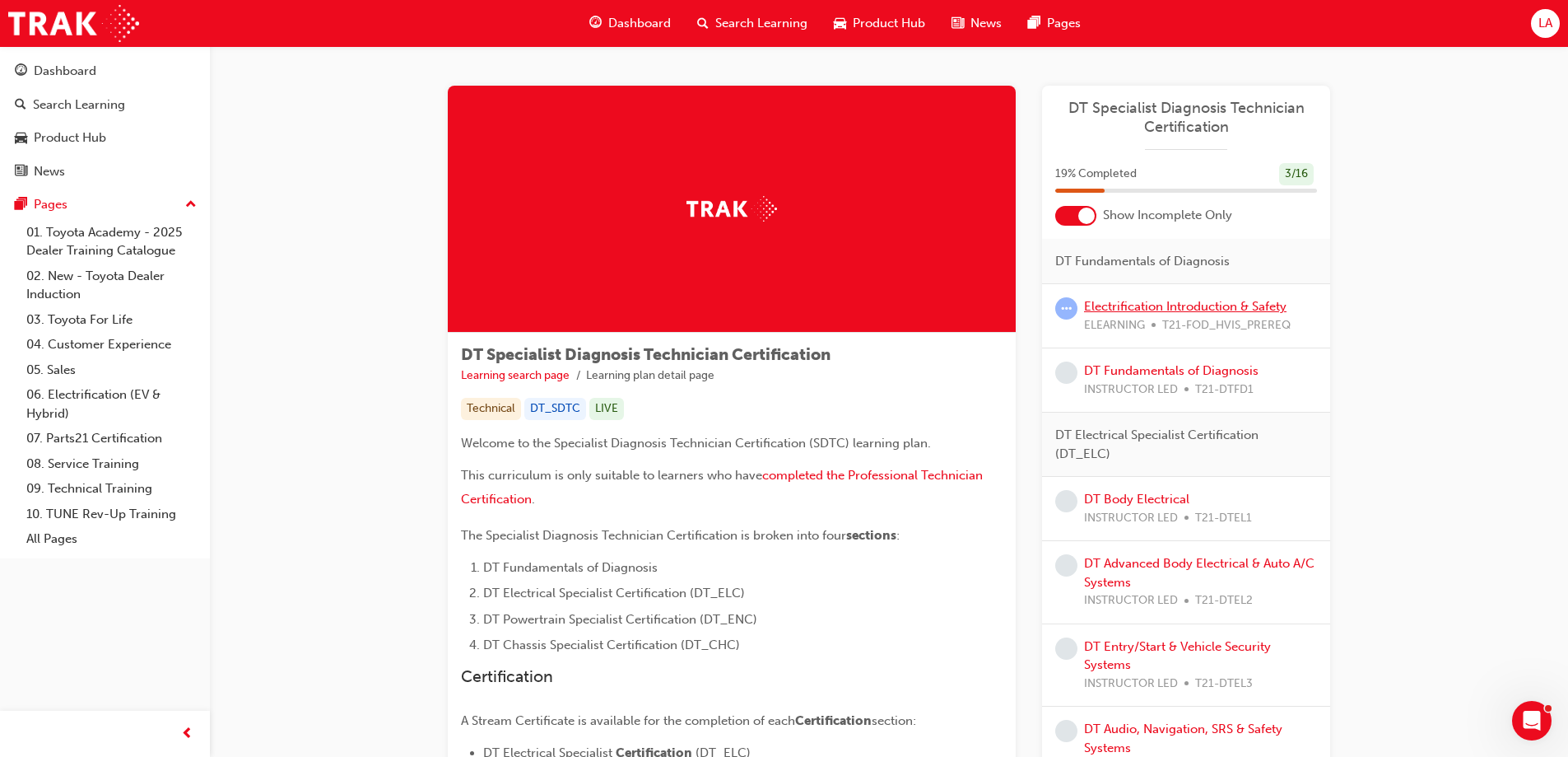
click at [1154, 308] on link "Electrification Introduction & Safety" at bounding box center [1186, 307] width 203 height 15
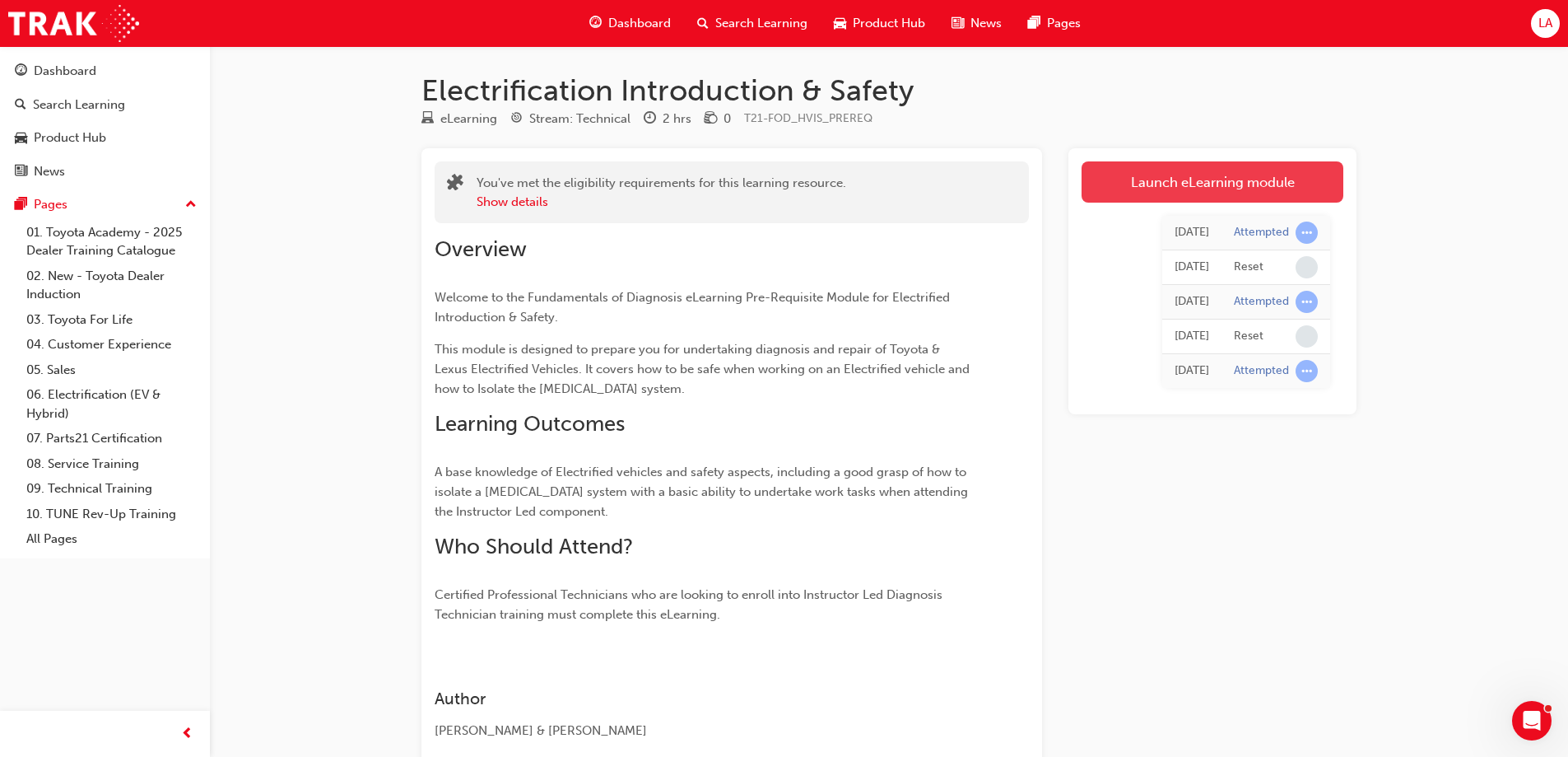
click at [1160, 184] on link "Launch eLearning module" at bounding box center [1213, 182] width 262 height 41
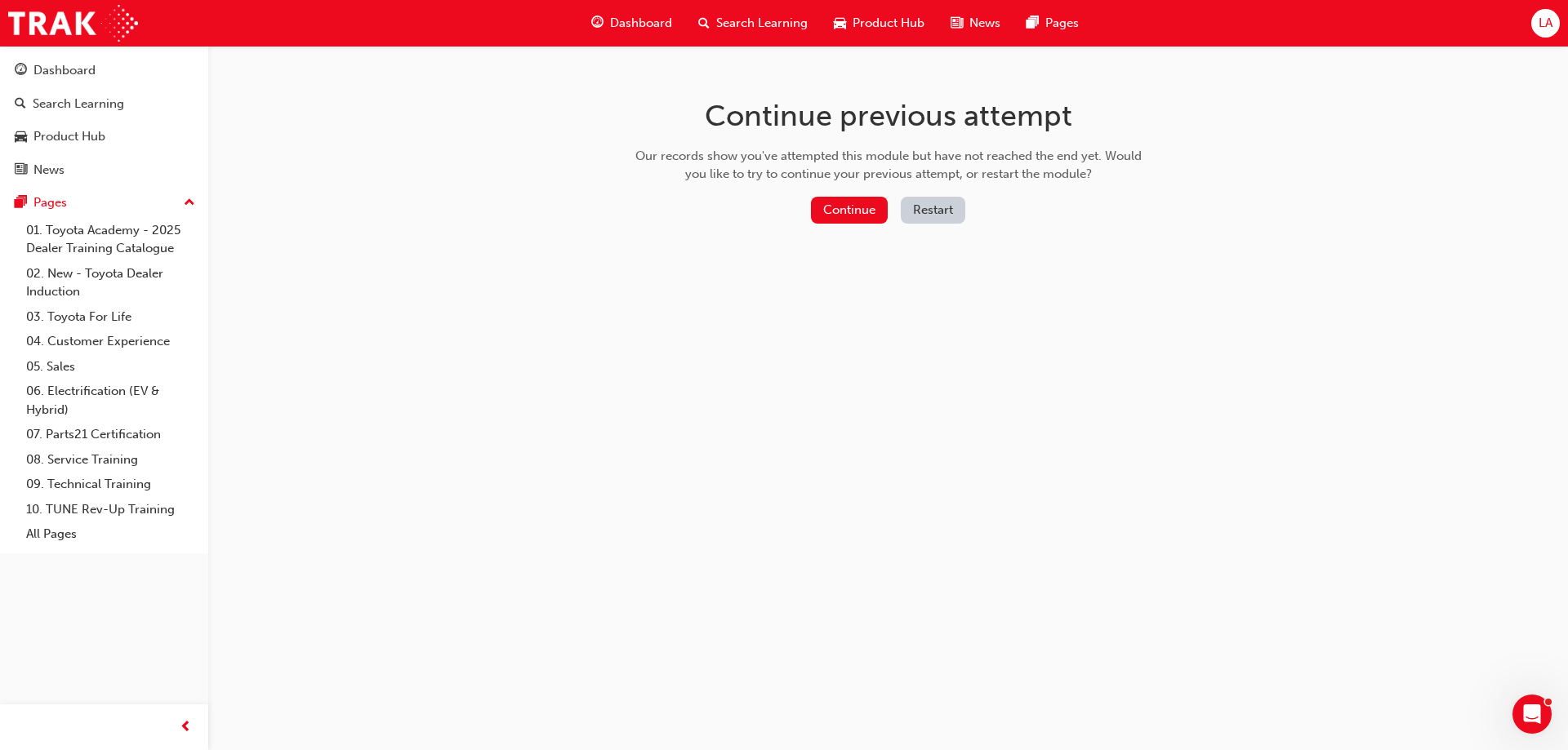
click at [931, 219] on button "Restart" at bounding box center [933, 209] width 65 height 27
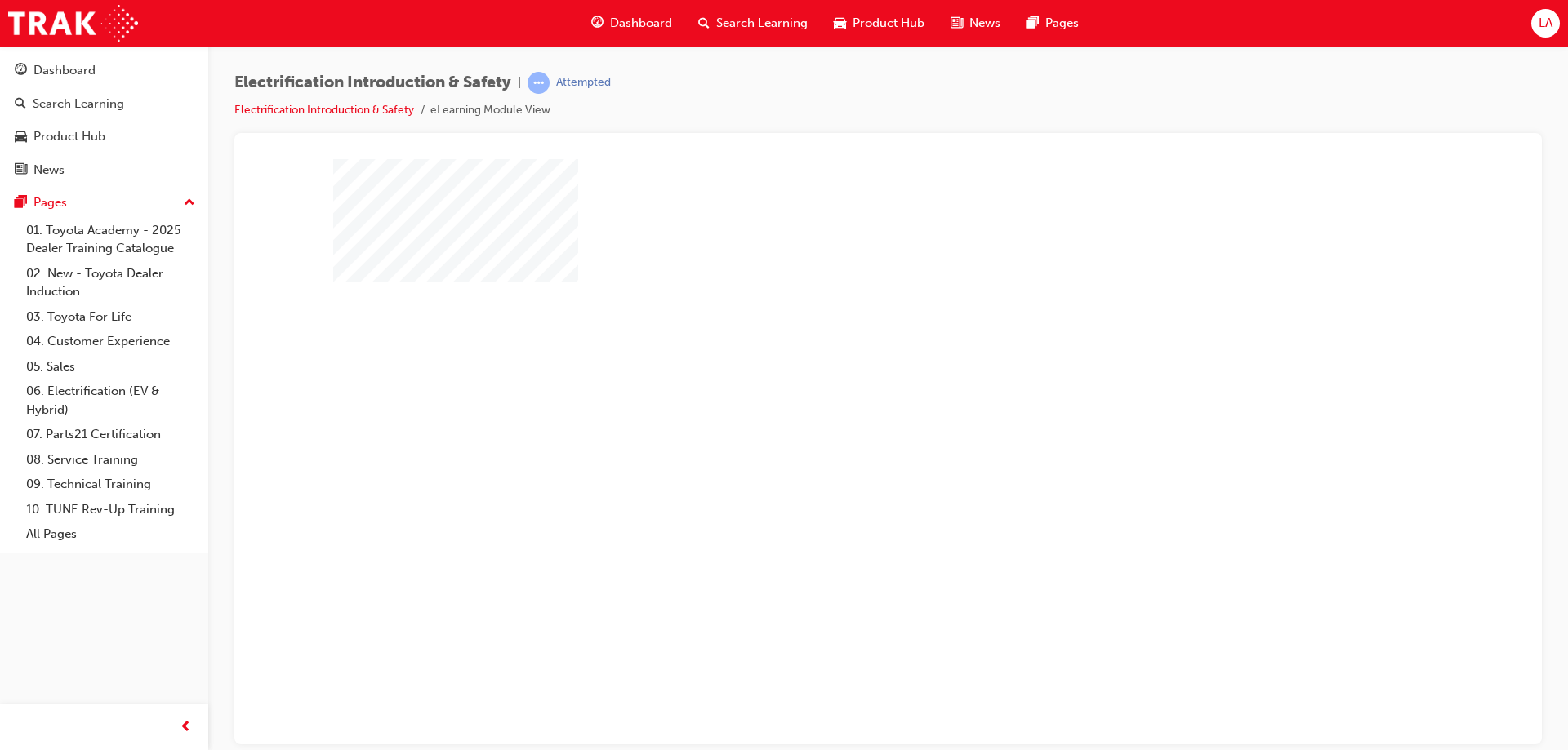
click at [841, 404] on div "play" at bounding box center [841, 404] width 0 height 0
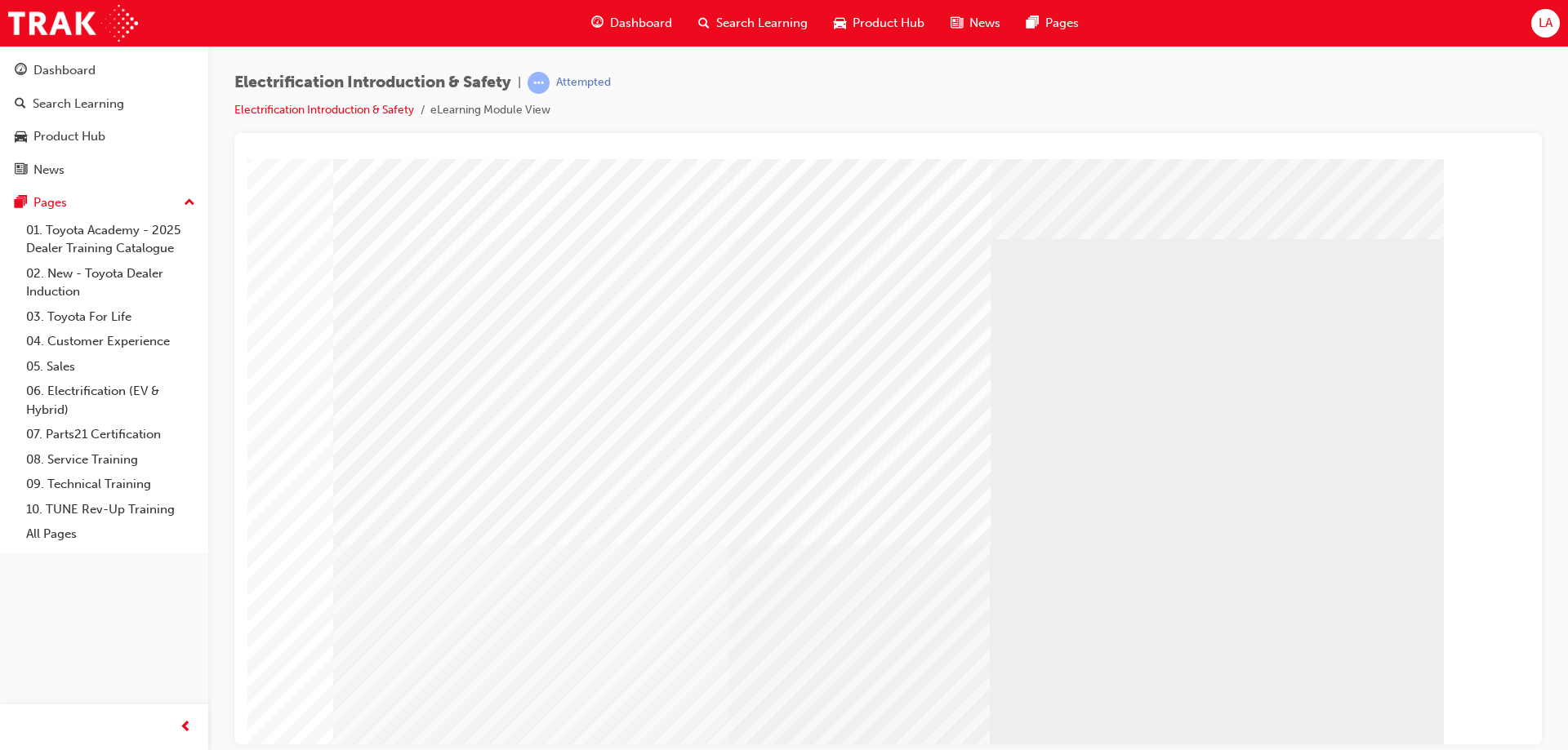
click at [1238, 440] on div at bounding box center [1243, 438] width 45 height 40
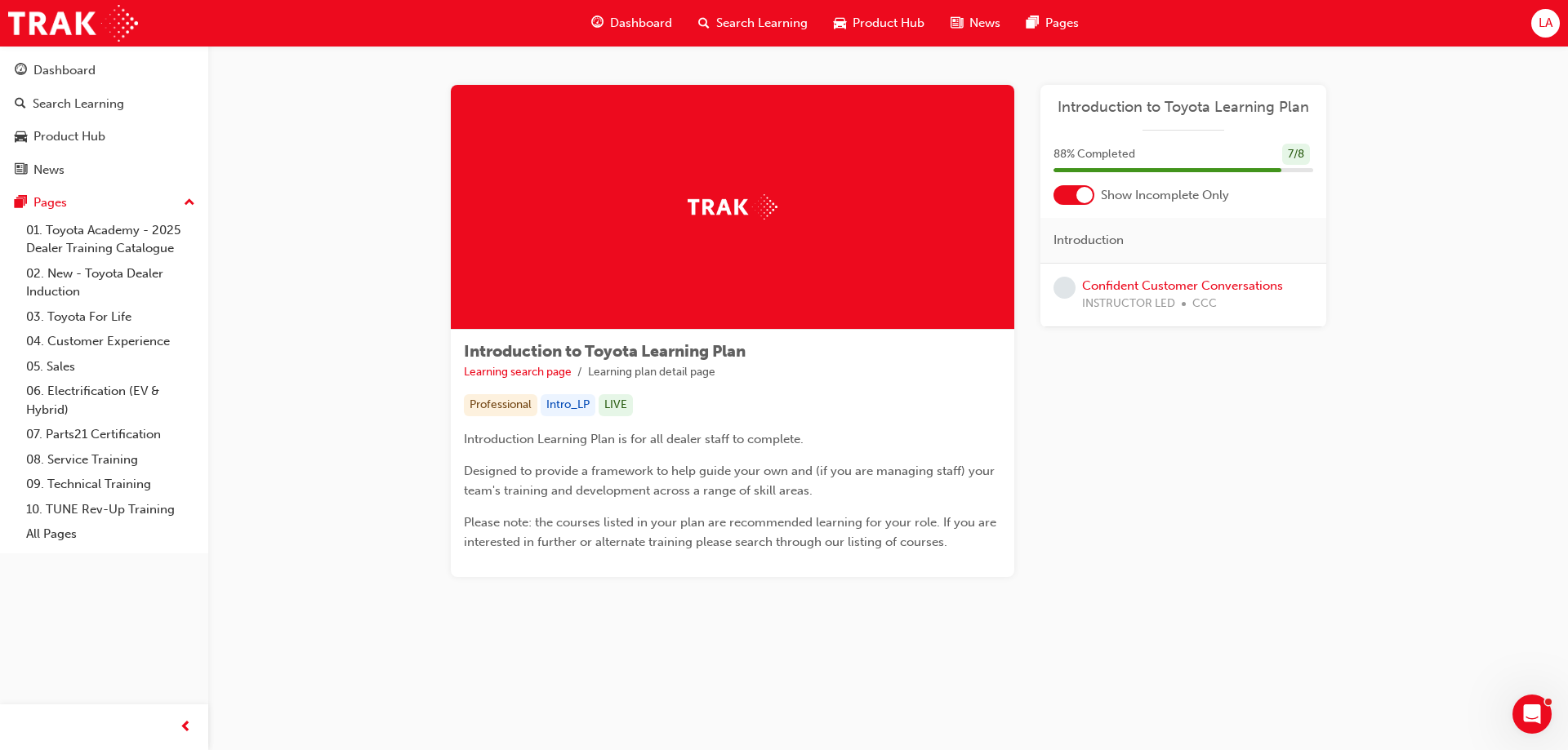
click at [639, 24] on span "Dashboard" at bounding box center [641, 23] width 62 height 18
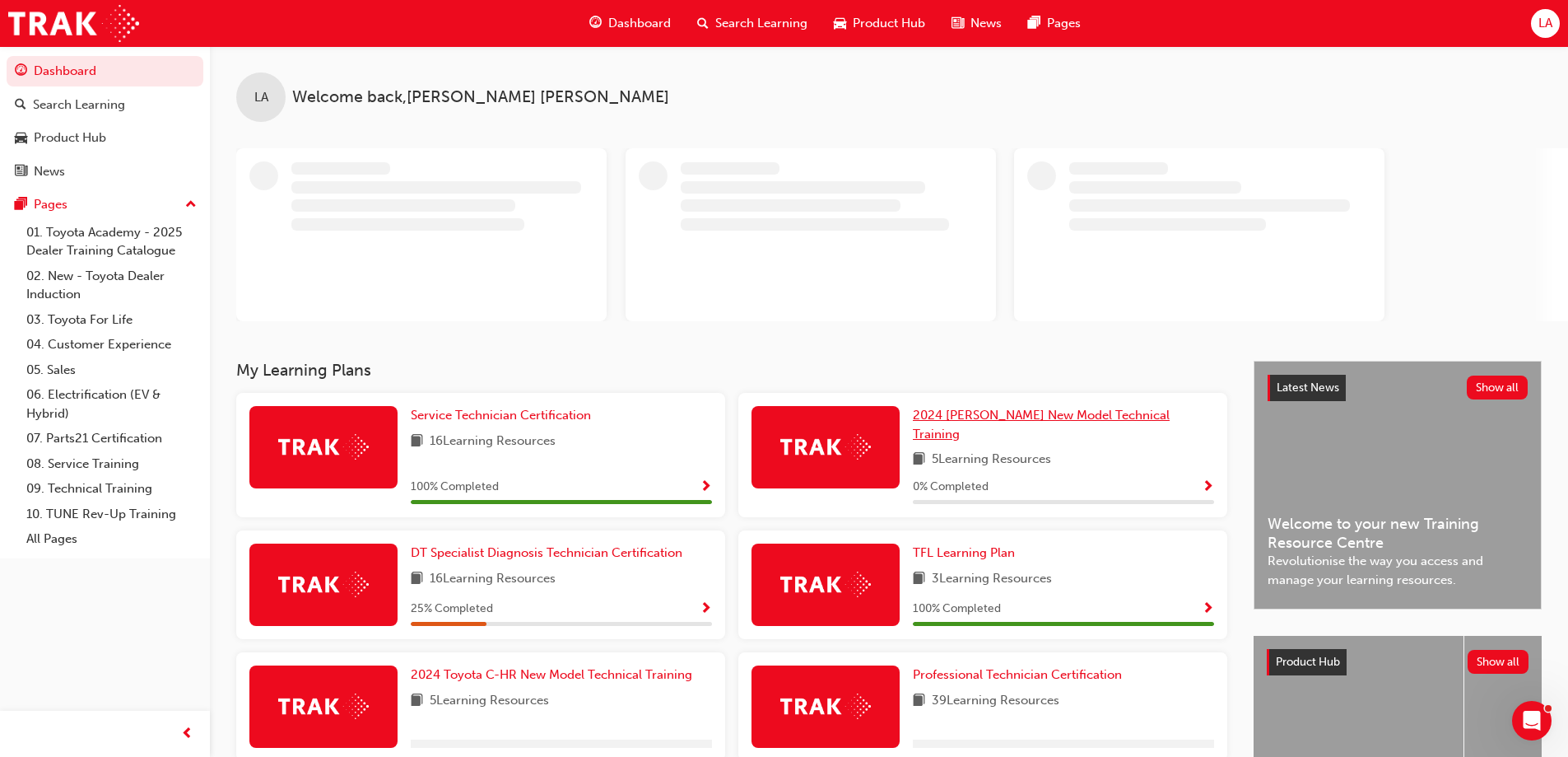
click at [961, 412] on span "2024 [PERSON_NAME] New Model Technical Training" at bounding box center [1041, 424] width 257 height 33
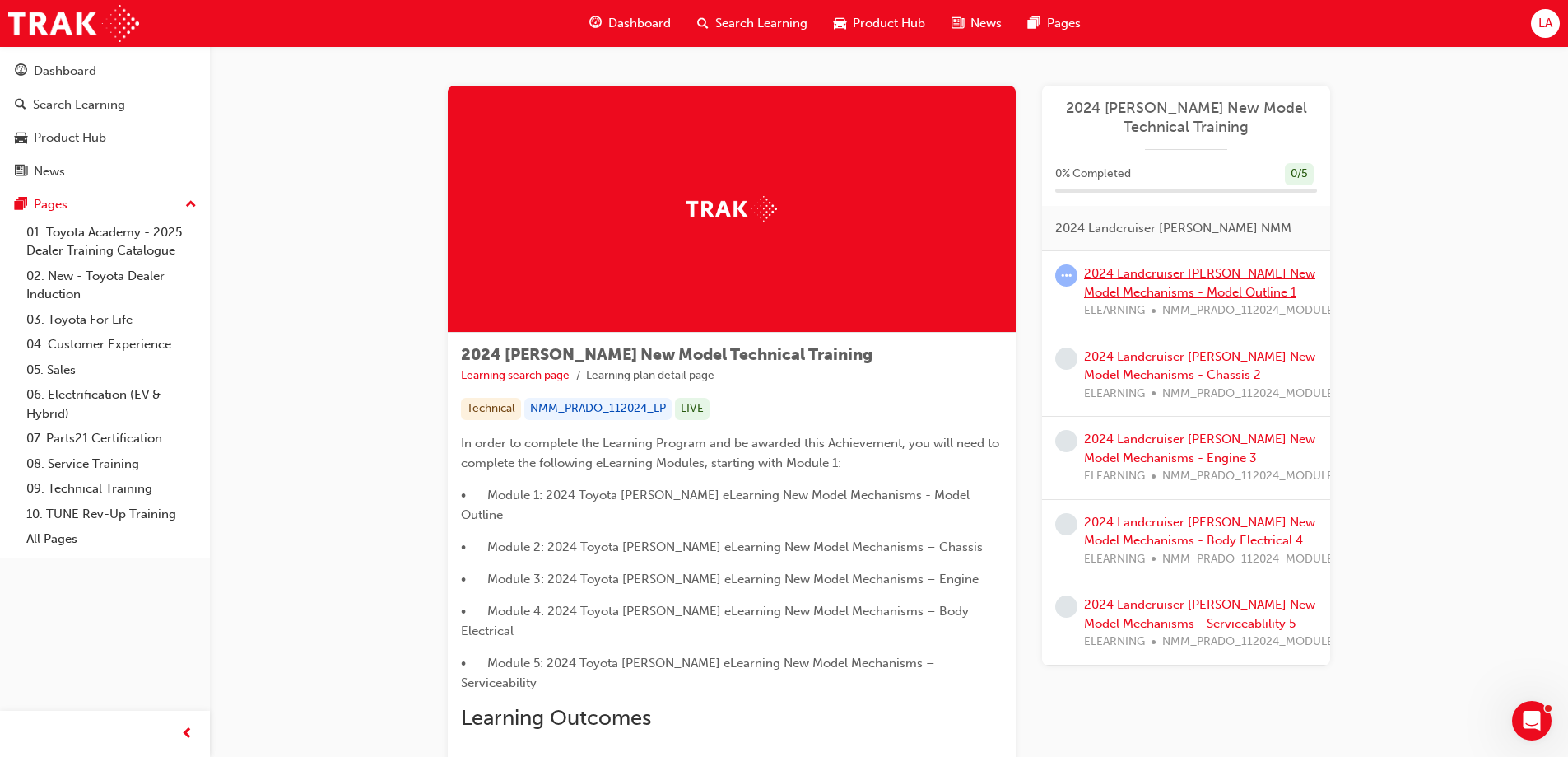
click at [1135, 275] on link "2024 Landcruiser Prado New Model Mechanisms - Model Outline 1" at bounding box center [1200, 283] width 231 height 33
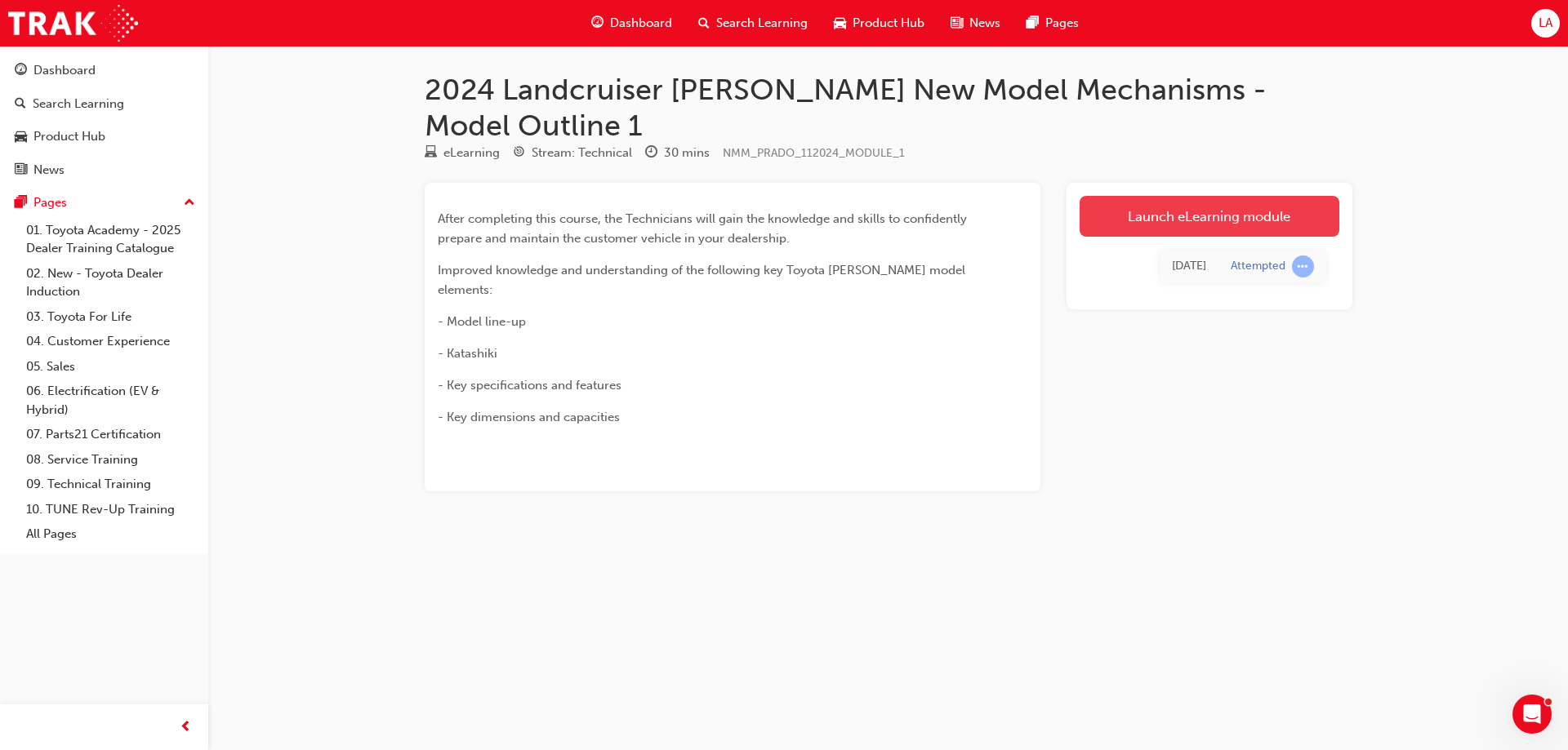
click at [1228, 196] on link "Launch eLearning module" at bounding box center [1209, 217] width 260 height 41
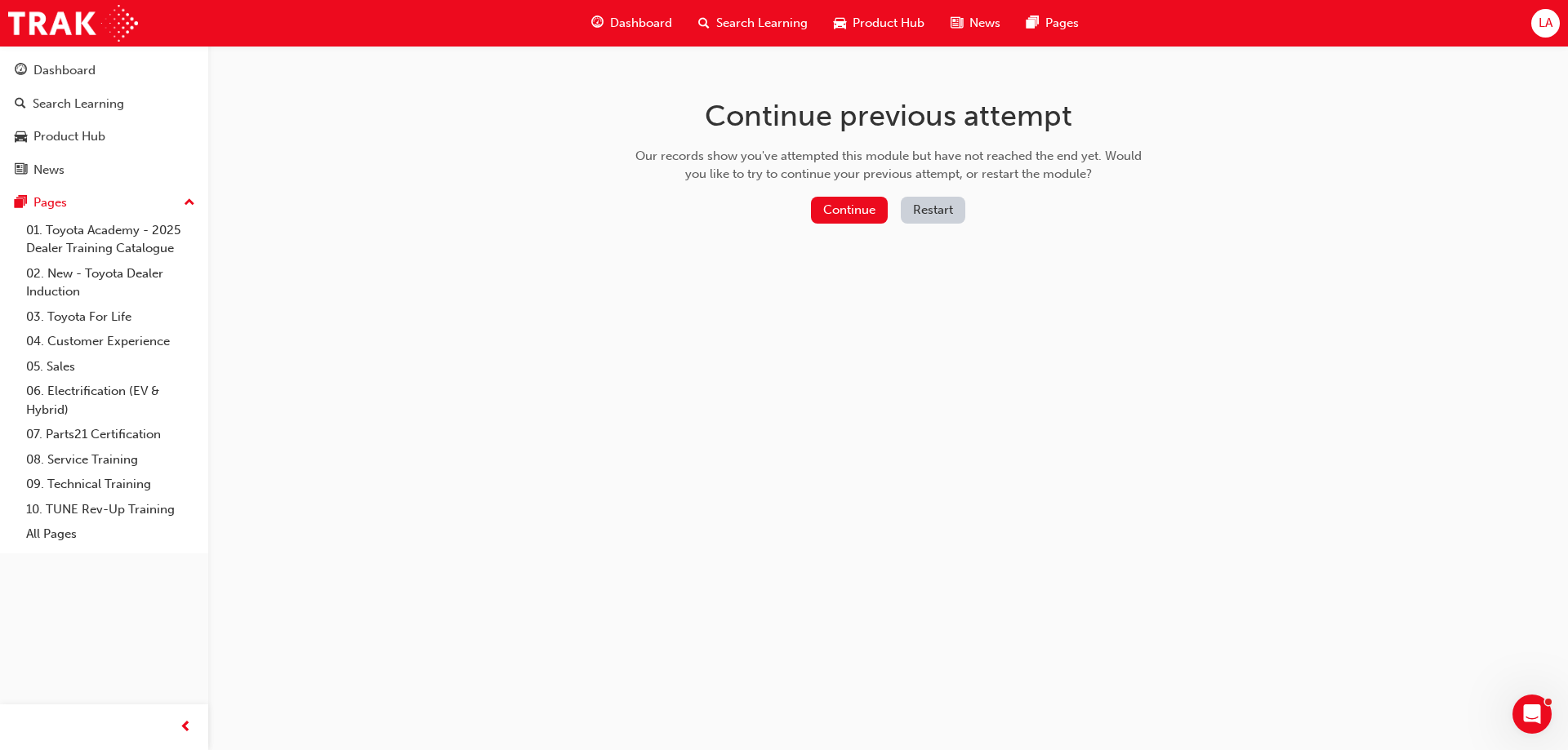
click at [925, 208] on button "Restart" at bounding box center [933, 209] width 65 height 27
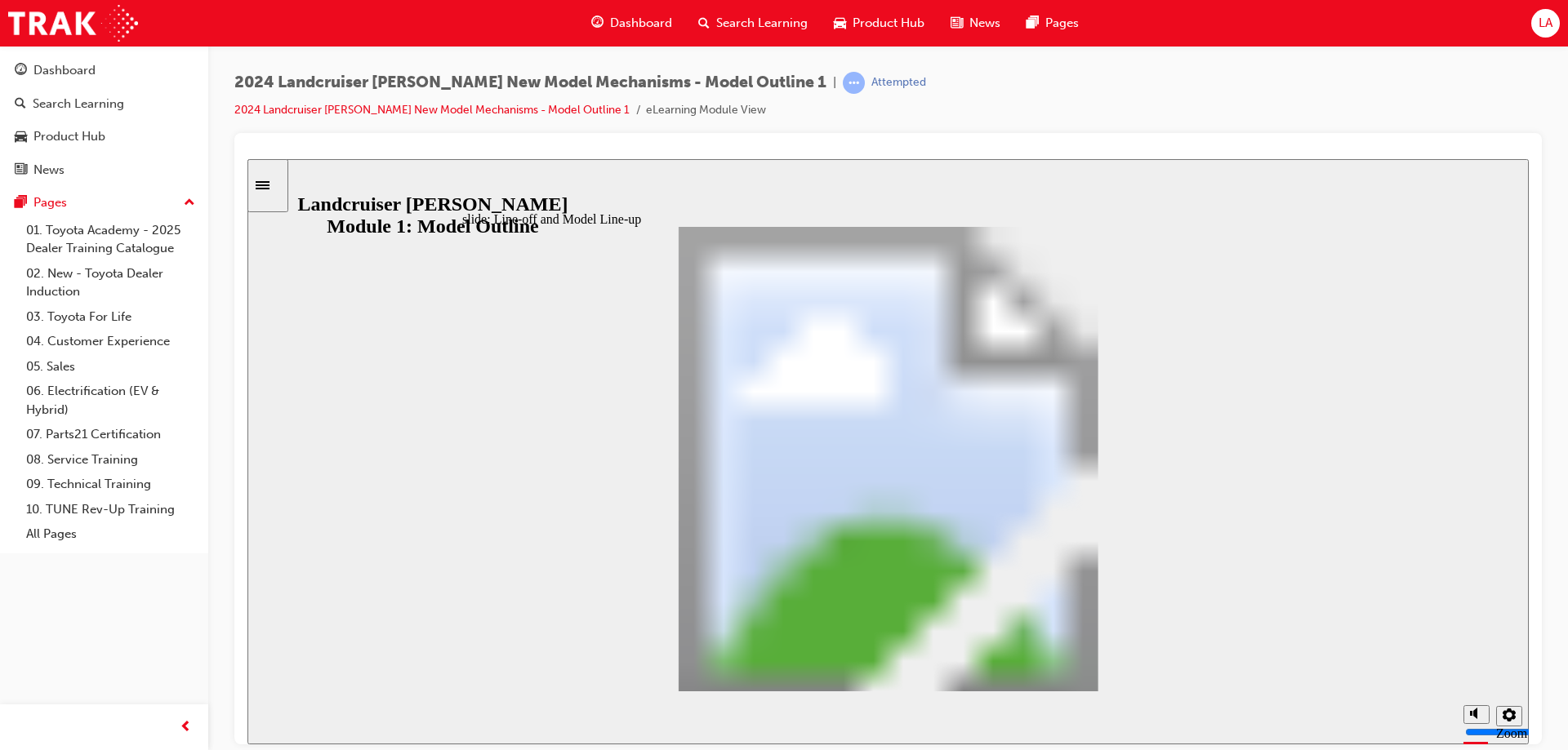
drag, startPoint x: 1015, startPoint y: 433, endPoint x: 1021, endPoint y: 446, distance: 14.3
